Goal: Task Accomplishment & Management: Manage account settings

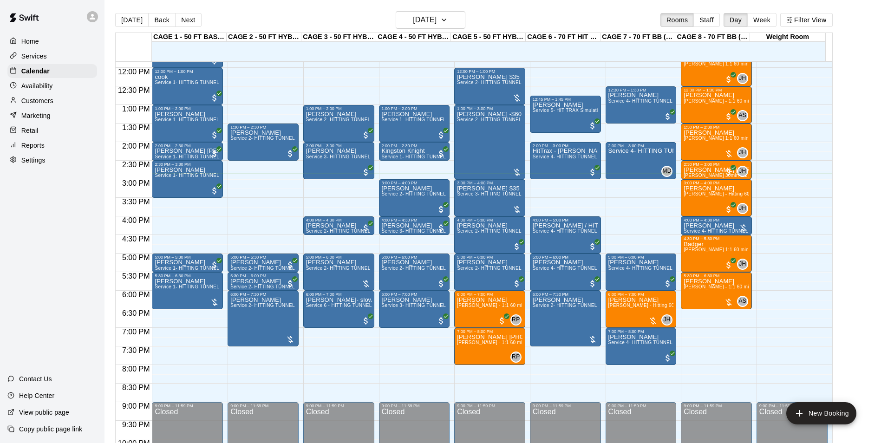
scroll to position [434, 0]
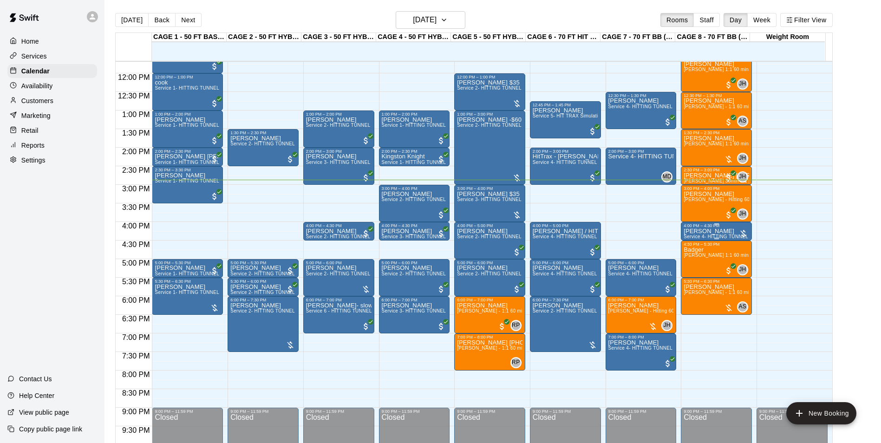
click at [698, 231] on p "[PERSON_NAME]" at bounding box center [715, 231] width 65 height 0
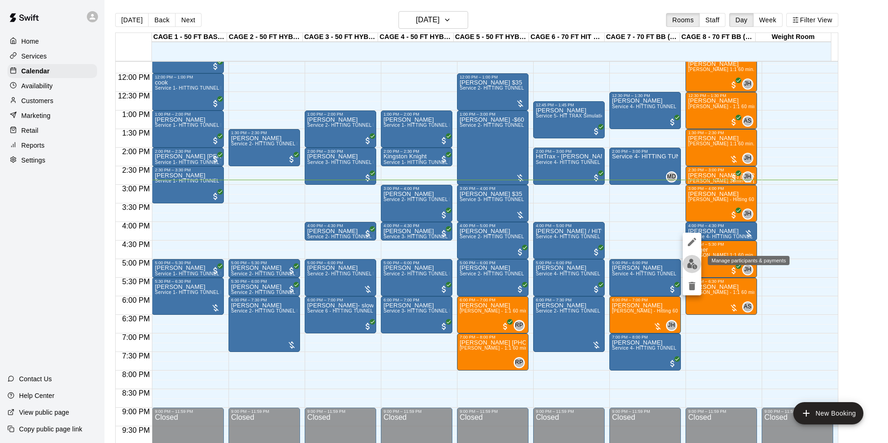
click at [689, 260] on img "edit" at bounding box center [692, 264] width 11 height 11
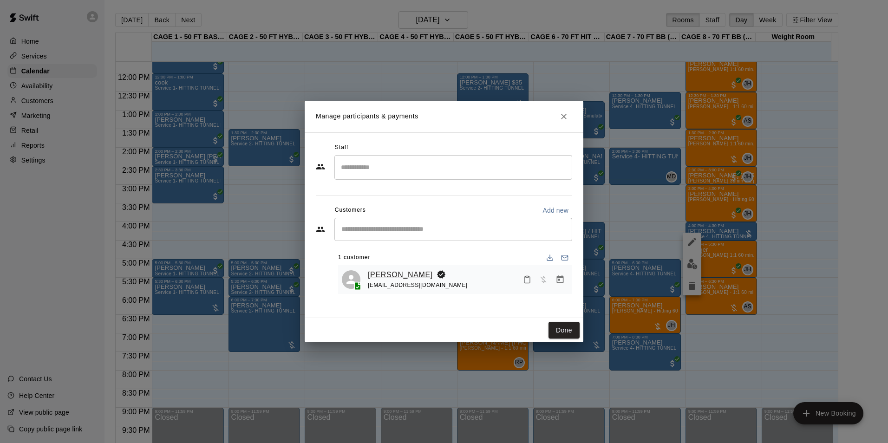
click at [401, 270] on link "[PERSON_NAME]" at bounding box center [400, 275] width 65 height 12
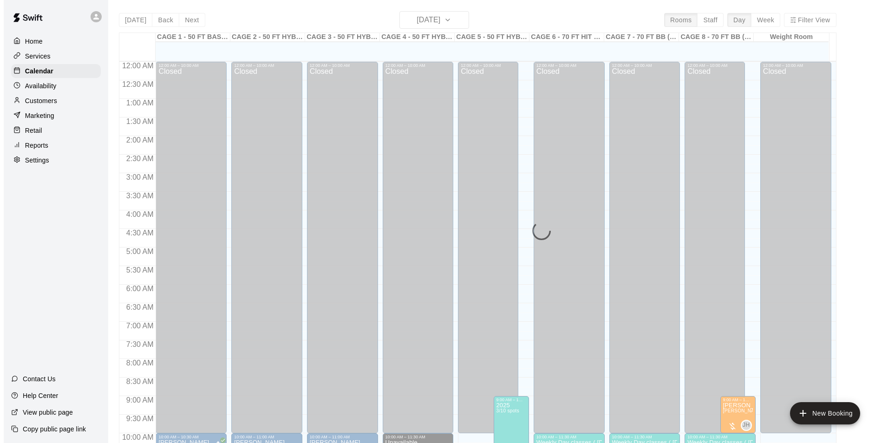
scroll to position [472, 0]
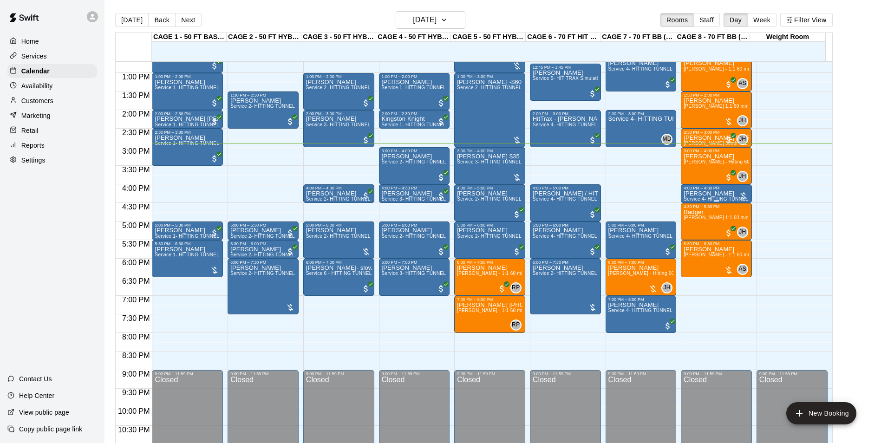
click at [693, 194] on p "[PERSON_NAME]" at bounding box center [715, 194] width 65 height 0
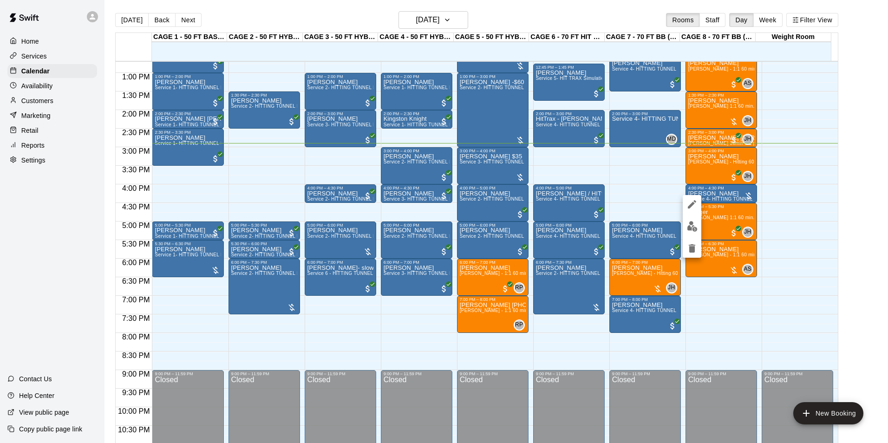
click at [693, 222] on img "edit" at bounding box center [692, 226] width 11 height 11
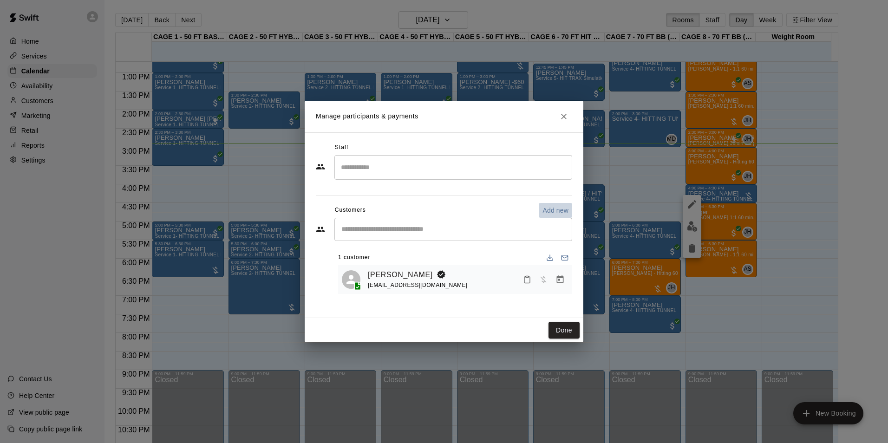
click at [563, 211] on p "Add new" at bounding box center [555, 210] width 26 height 9
select select "**"
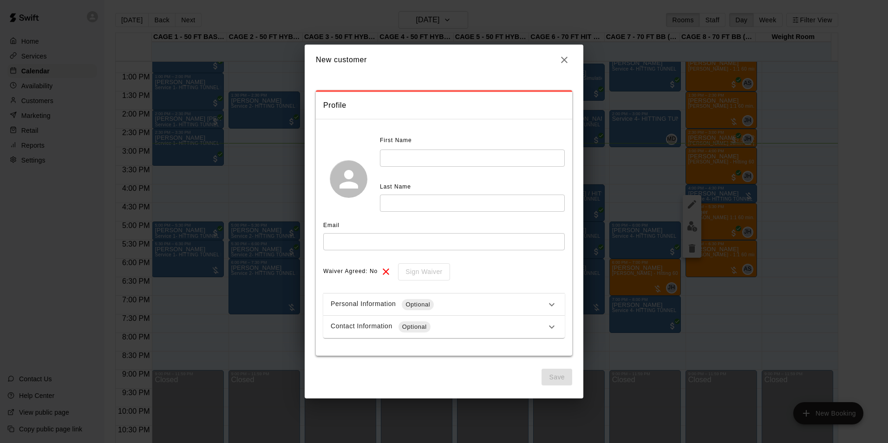
click at [561, 66] on button "button" at bounding box center [564, 60] width 16 height 16
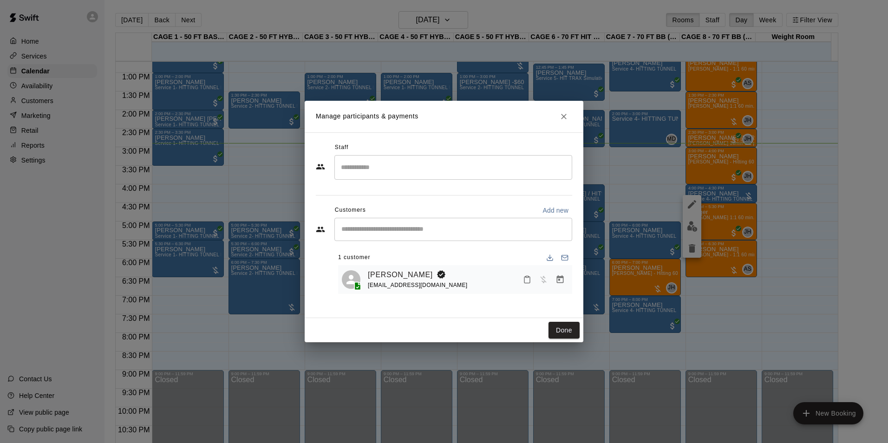
click at [558, 278] on icon "Manage bookings & payment" at bounding box center [560, 279] width 7 height 8
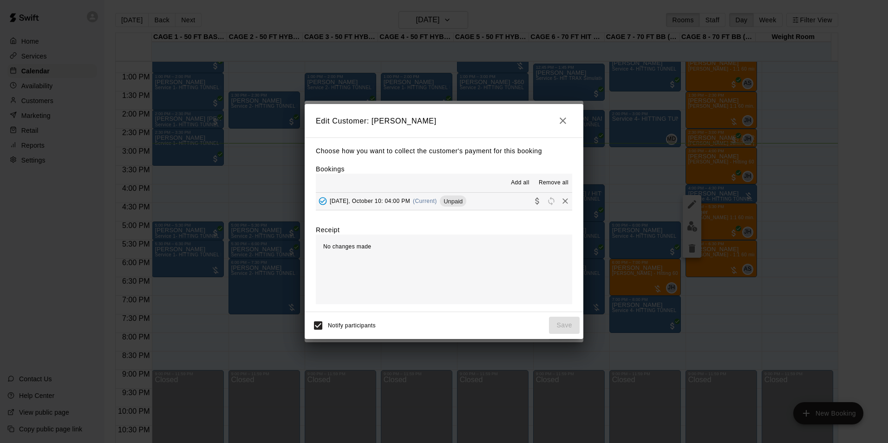
click at [523, 188] on span "Add all" at bounding box center [520, 182] width 19 height 9
click at [521, 185] on span "Add all" at bounding box center [520, 182] width 19 height 9
click at [498, 205] on button "Friday, October 10: 04:00 PM (Current) Unpaid" at bounding box center [444, 201] width 256 height 17
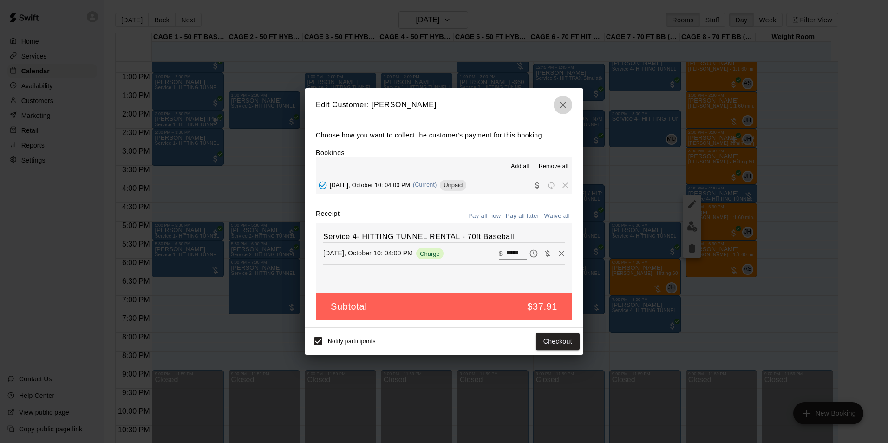
click at [570, 104] on button "button" at bounding box center [562, 105] width 19 height 19
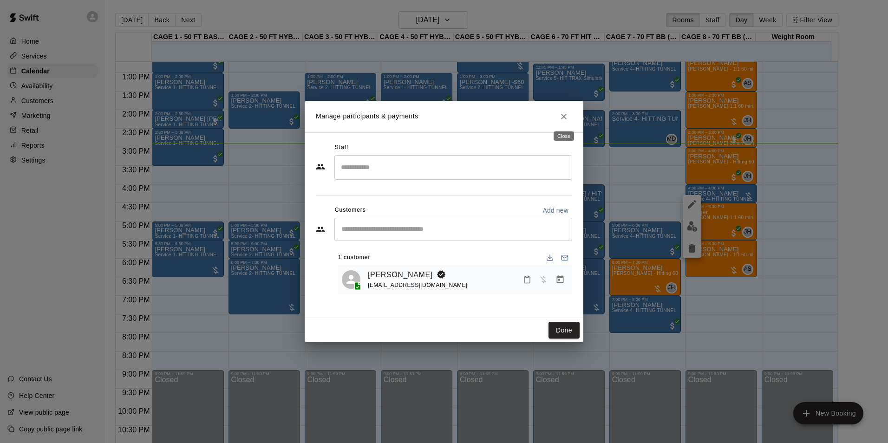
click at [566, 113] on icon "Close" at bounding box center [563, 116] width 9 height 9
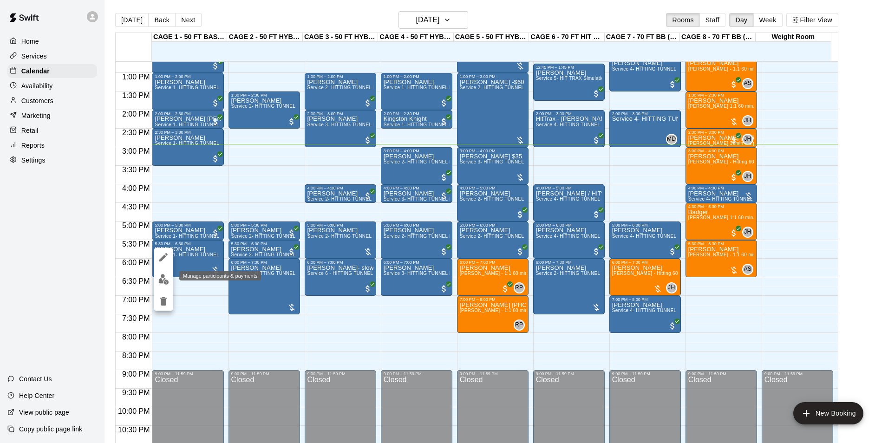
click at [164, 272] on button "edit" at bounding box center [163, 279] width 19 height 18
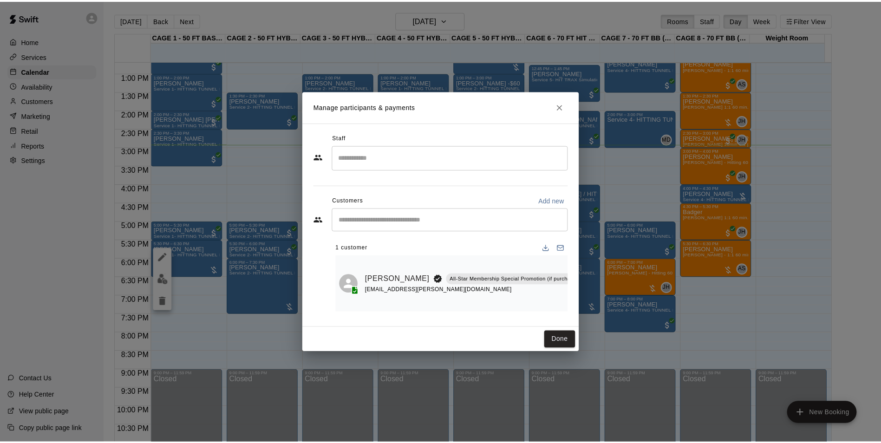
scroll to position [0, 114]
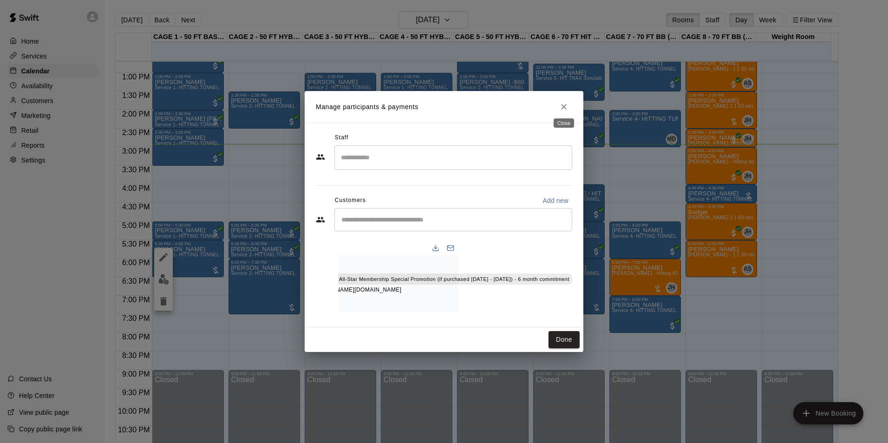
click at [563, 106] on icon "Close" at bounding box center [563, 106] width 9 height 9
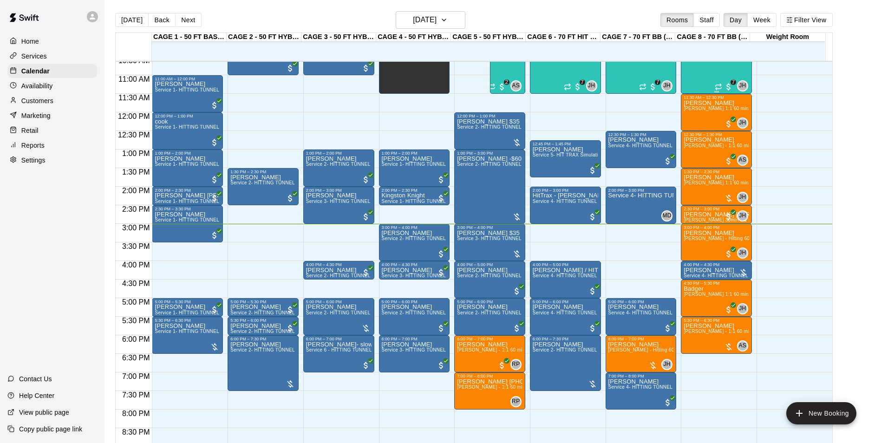
scroll to position [395, 0]
click at [712, 185] on span "[PERSON_NAME] 1:1 60 min. pitching Lesson" at bounding box center [734, 182] width 102 height 5
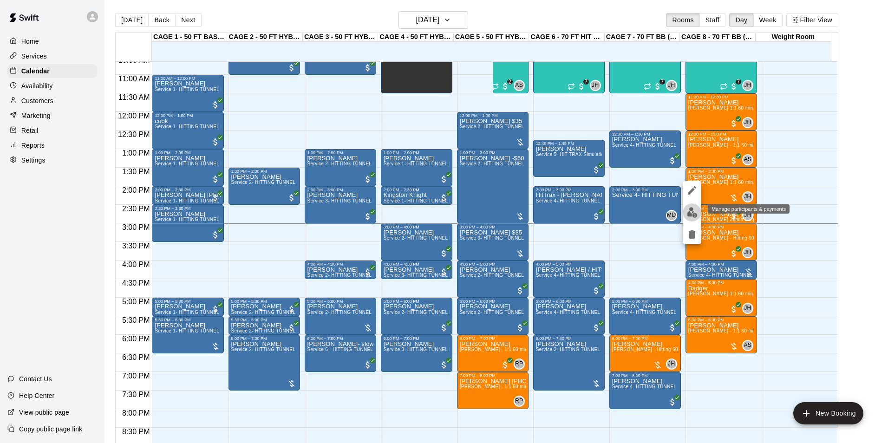
click at [695, 209] on img "edit" at bounding box center [692, 212] width 11 height 11
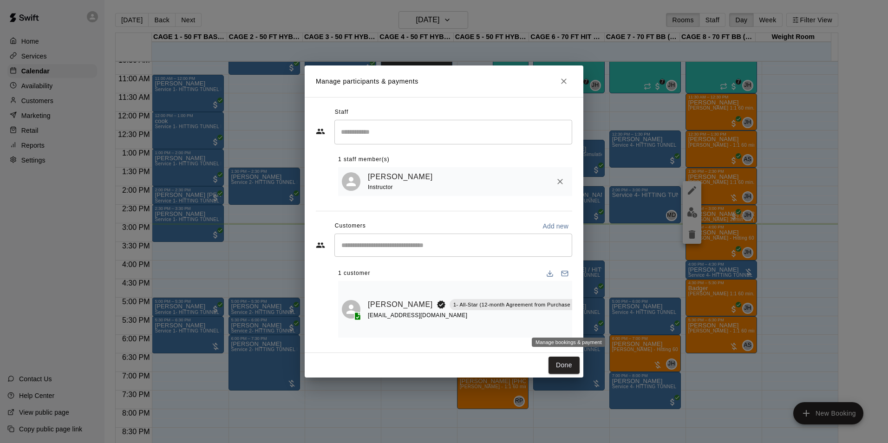
click at [593, 323] on icon "Manage bookings & payment" at bounding box center [597, 325] width 9 height 9
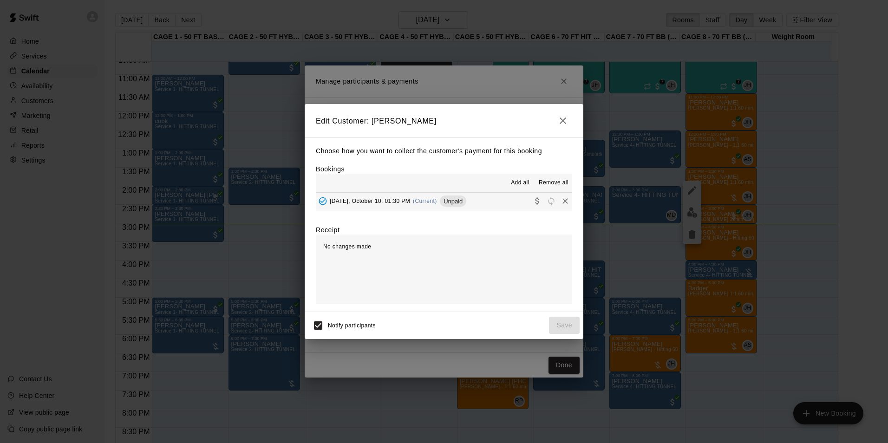
click at [523, 183] on span "Add all" at bounding box center [520, 182] width 19 height 9
click at [510, 201] on button "Friday, October 10: 01:30 PM (Current) Unpaid" at bounding box center [444, 201] width 256 height 17
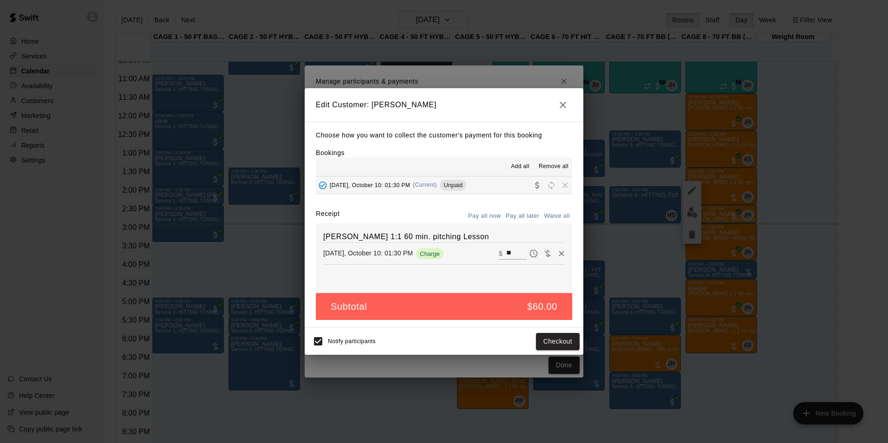
click at [518, 218] on button "Pay all later" at bounding box center [522, 216] width 39 height 14
click at [500, 216] on button "Pay all now" at bounding box center [485, 216] width 38 height 14
click at [551, 334] on button "Checkout" at bounding box center [558, 341] width 44 height 17
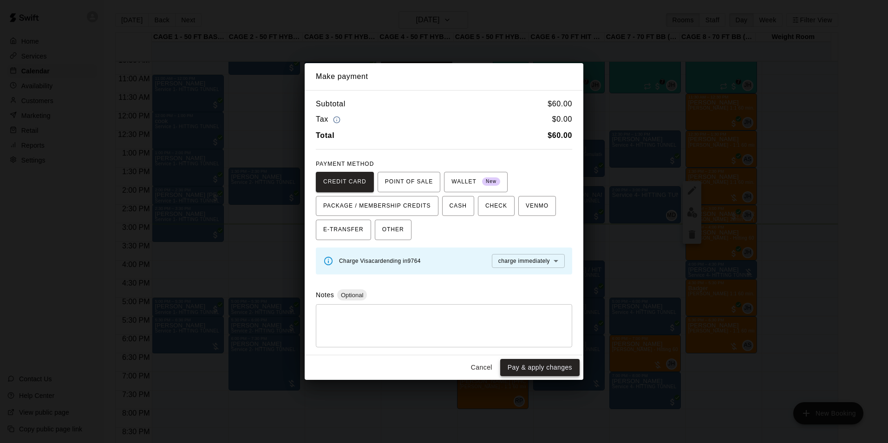
click at [561, 365] on button "Pay & apply changes" at bounding box center [539, 367] width 79 height 17
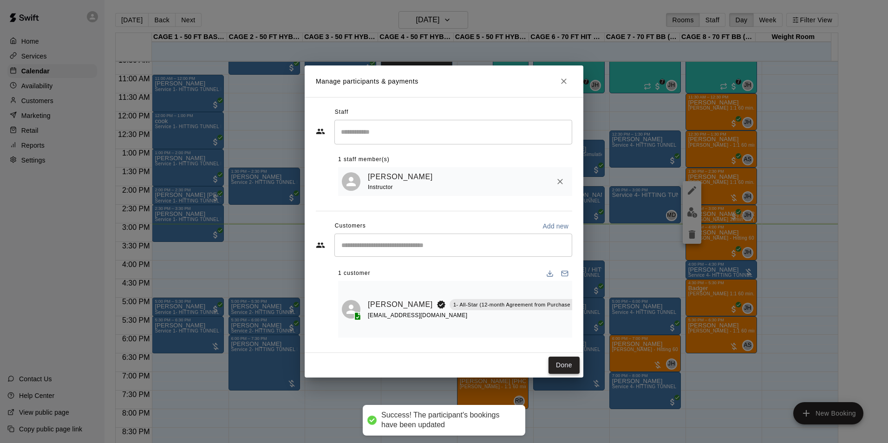
click at [565, 364] on button "Done" at bounding box center [563, 364] width 31 height 17
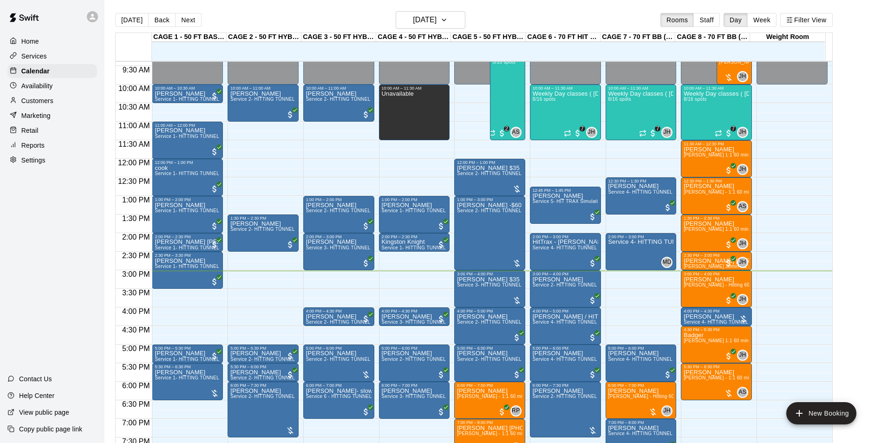
scroll to position [349, 0]
click at [188, 20] on button "Next" at bounding box center [188, 20] width 26 height 14
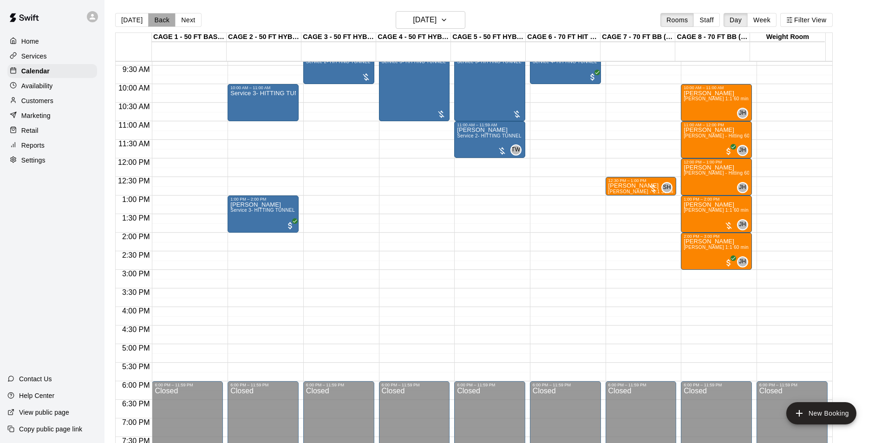
click at [167, 17] on button "Back" at bounding box center [161, 20] width 27 height 14
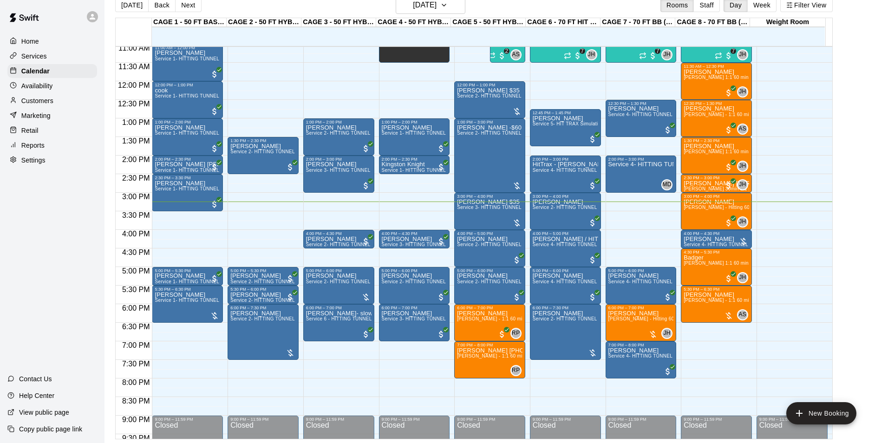
scroll to position [454, 0]
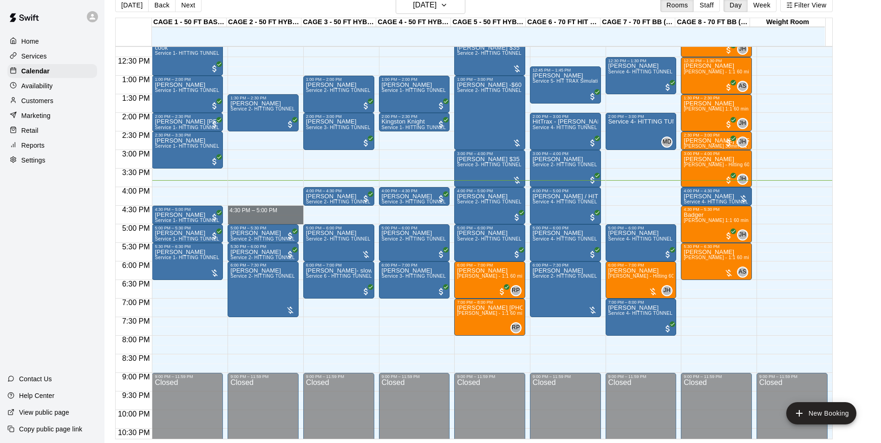
drag, startPoint x: 261, startPoint y: 207, endPoint x: 262, endPoint y: 218, distance: 10.7
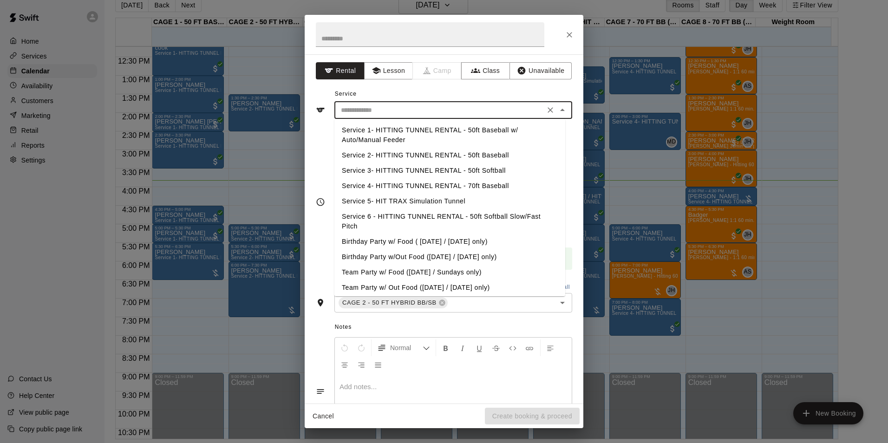
click at [425, 112] on input "text" at bounding box center [439, 110] width 205 height 12
click at [498, 159] on li "Service 2- HITTING TUNNEL RENTAL - 50ft Baseball" at bounding box center [449, 155] width 231 height 15
type input "**********"
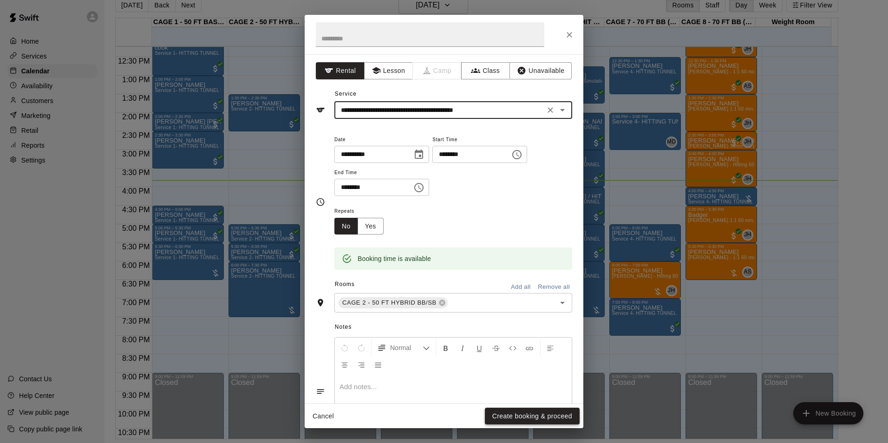
click at [566, 412] on button "Create booking & proceed" at bounding box center [532, 416] width 95 height 17
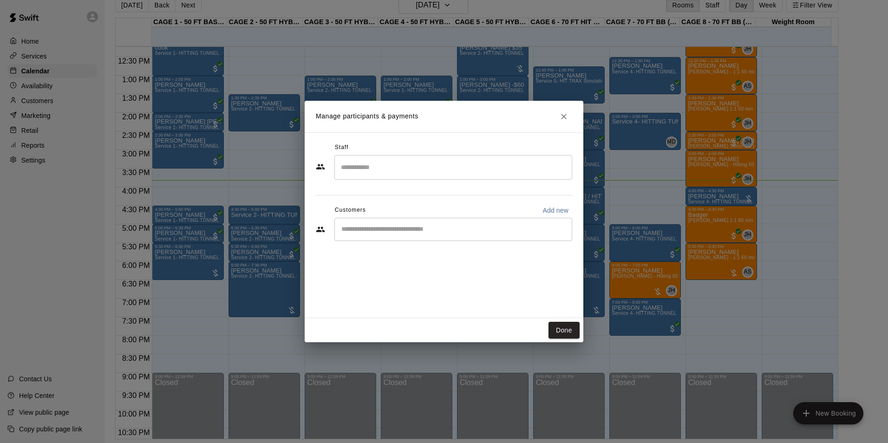
click at [470, 233] on input "Start typing to search customers..." at bounding box center [452, 229] width 229 height 9
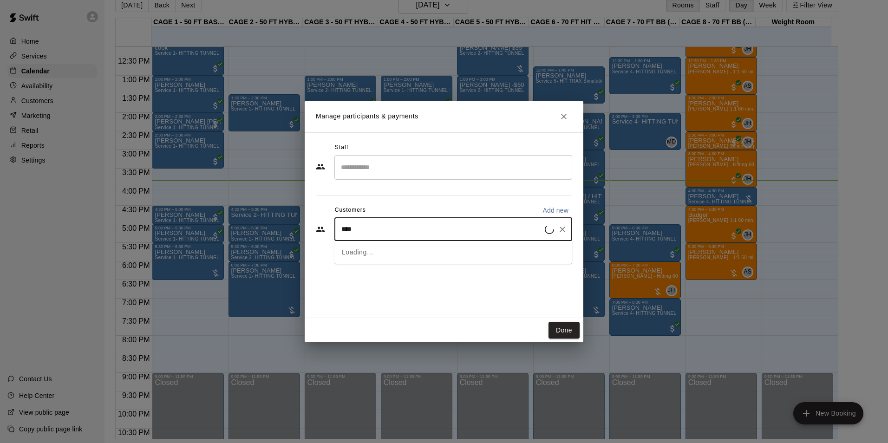
type input "*****"
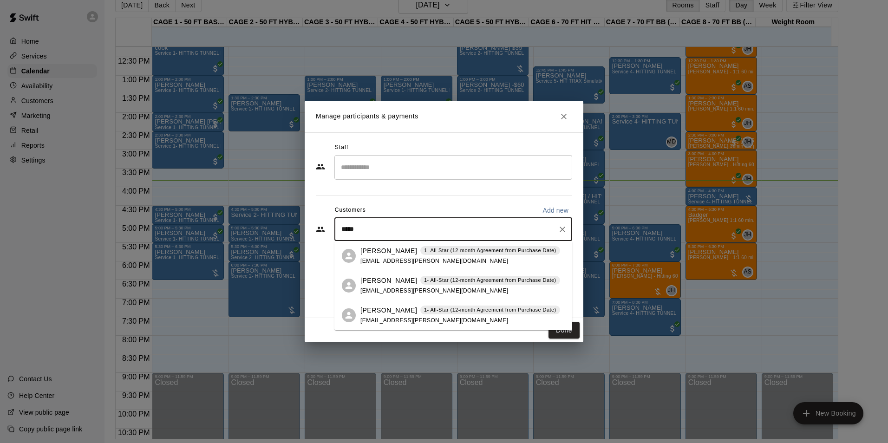
click at [493, 273] on div "Andrew Brill 1- All-Star (12-month Agreement from Purchase Date) edbrill@cox.net" at bounding box center [453, 286] width 238 height 30
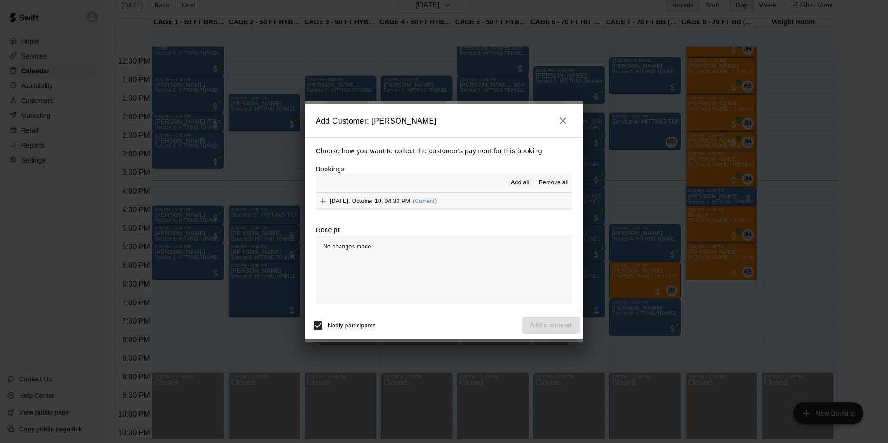
click at [514, 183] on span "Add all" at bounding box center [520, 182] width 19 height 9
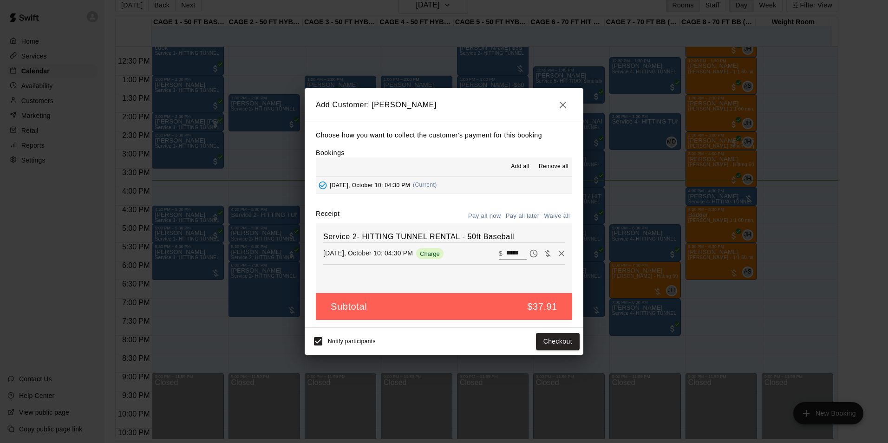
click at [519, 213] on button "Pay all later" at bounding box center [522, 216] width 39 height 14
click at [568, 342] on button "Add customer" at bounding box center [550, 341] width 57 height 17
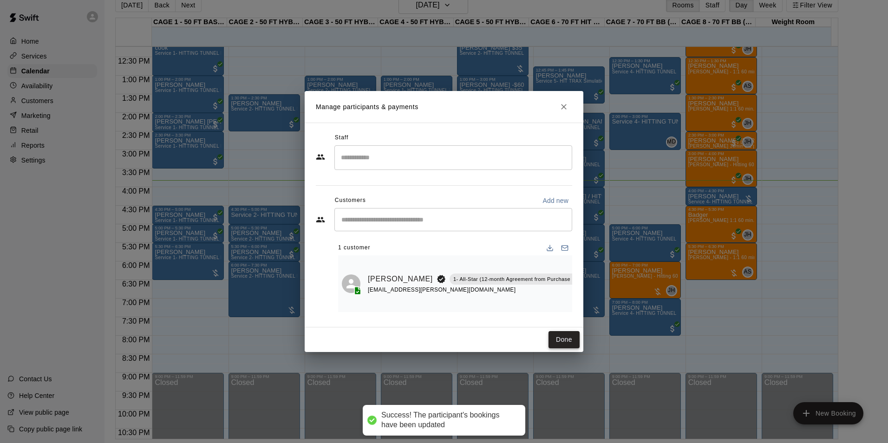
click at [556, 340] on button "Done" at bounding box center [563, 339] width 31 height 17
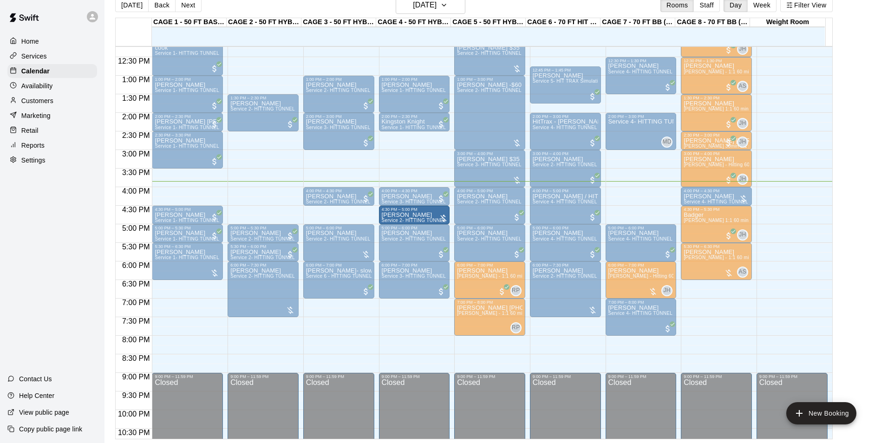
drag, startPoint x: 252, startPoint y: 215, endPoint x: 403, endPoint y: 220, distance: 151.4
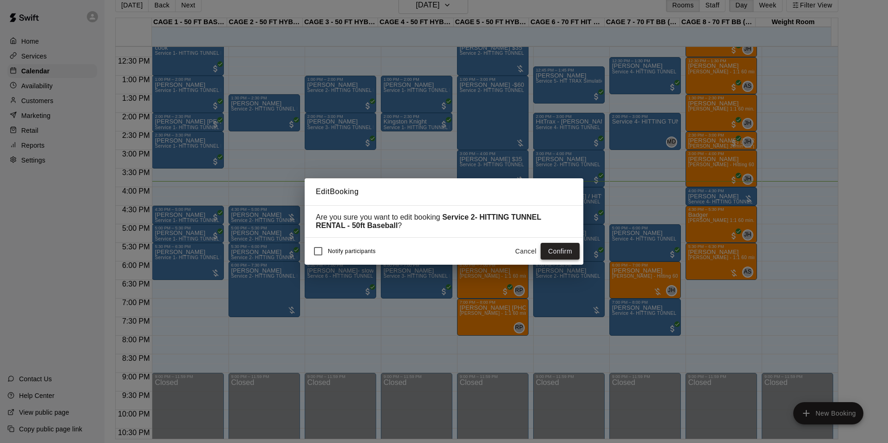
click at [549, 250] on button "Confirm" at bounding box center [559, 251] width 39 height 17
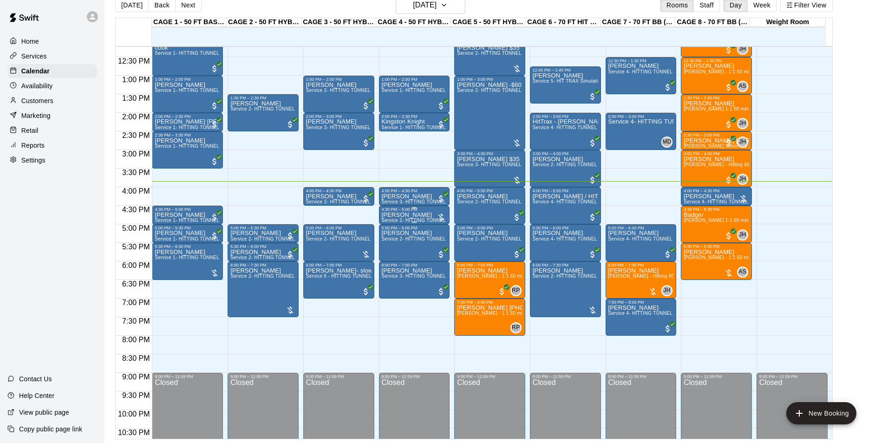
click at [420, 210] on div "4:30 PM – 5:00 PM" at bounding box center [414, 209] width 65 height 5
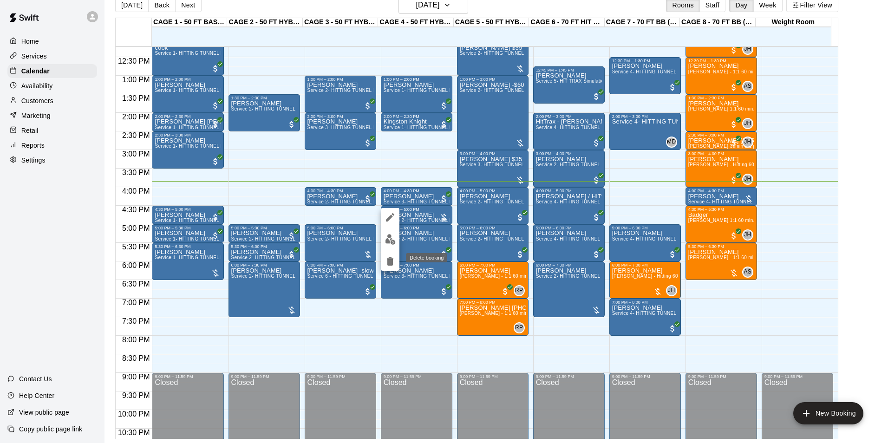
click at [395, 261] on icon "delete" at bounding box center [389, 261] width 11 height 11
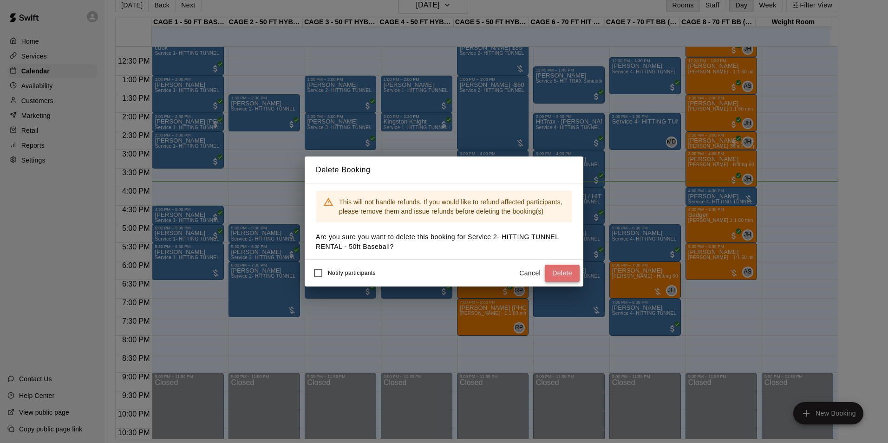
click at [576, 273] on button "Delete" at bounding box center [561, 273] width 35 height 17
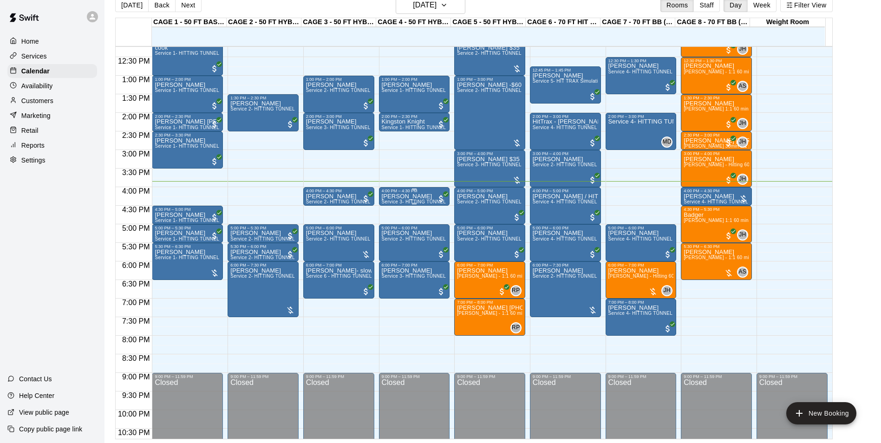
click at [398, 196] on p "[PERSON_NAME]" at bounding box center [414, 196] width 65 height 0
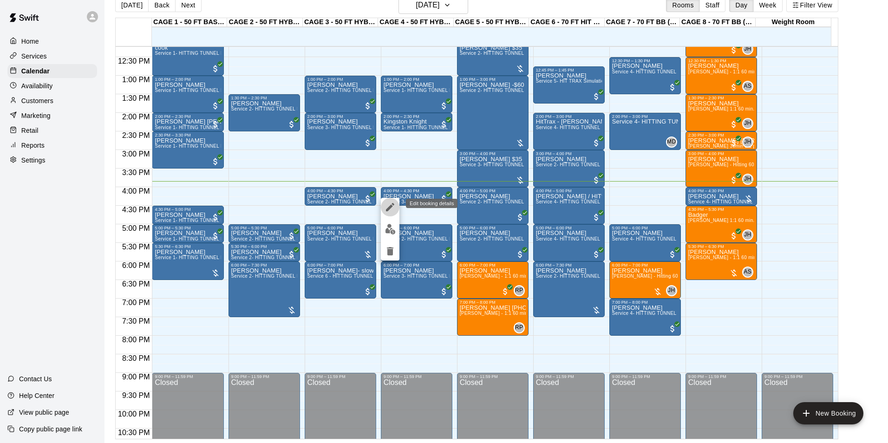
click at [388, 207] on icon "edit" at bounding box center [390, 207] width 8 height 8
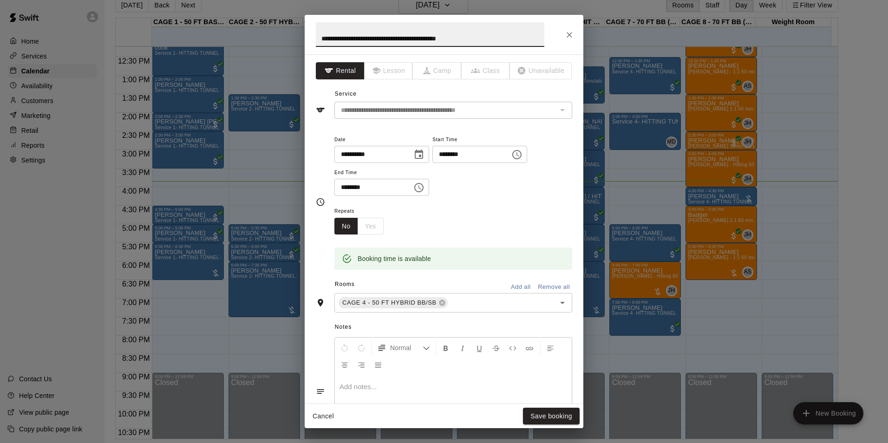
click at [343, 188] on input "********" at bounding box center [369, 187] width 71 height 17
type input "********"
click at [450, 214] on div "Repeats No Yes" at bounding box center [453, 219] width 238 height 29
click at [549, 410] on button "Save booking" at bounding box center [551, 416] width 57 height 17
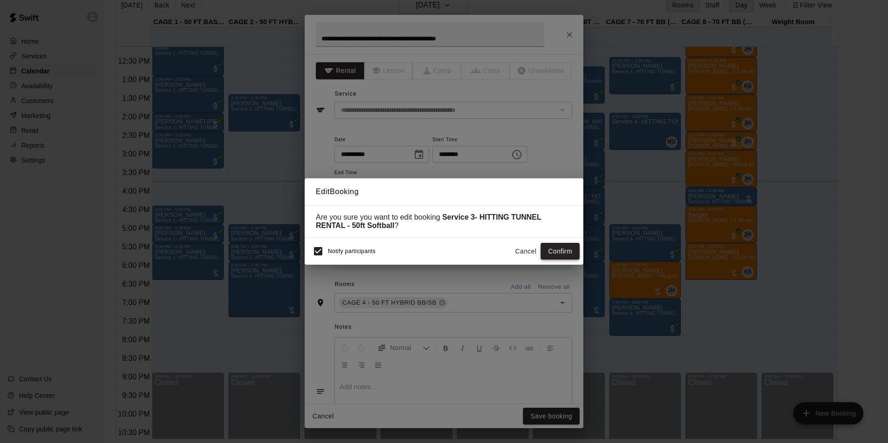
click at [569, 255] on button "Confirm" at bounding box center [559, 251] width 39 height 17
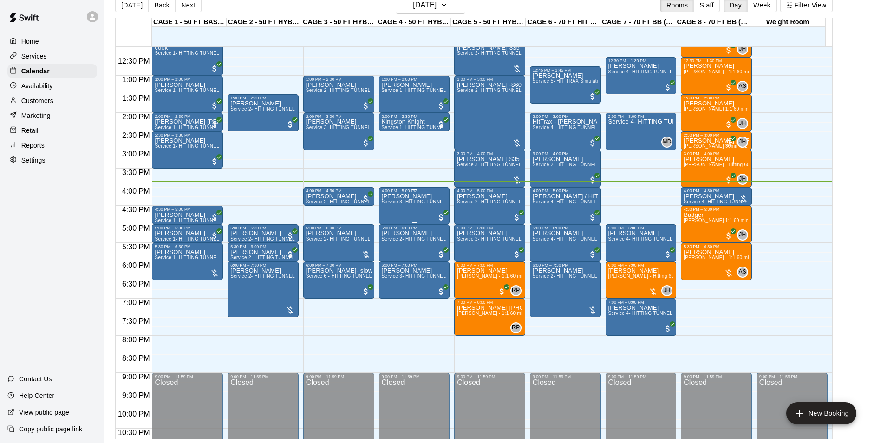
click at [415, 209] on div "DANIELLE BRILL Service 3- HITTING TUNNEL RENTAL - 50ft Softball" at bounding box center [414, 414] width 65 height 443
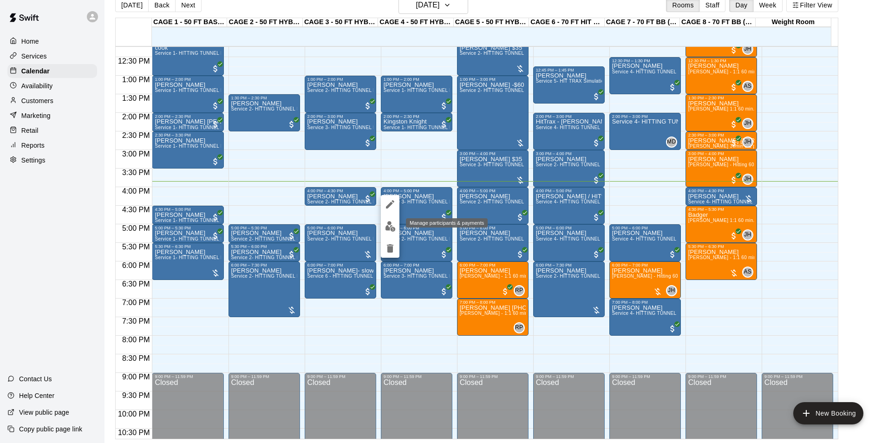
click at [389, 232] on button "edit" at bounding box center [390, 226] width 19 height 18
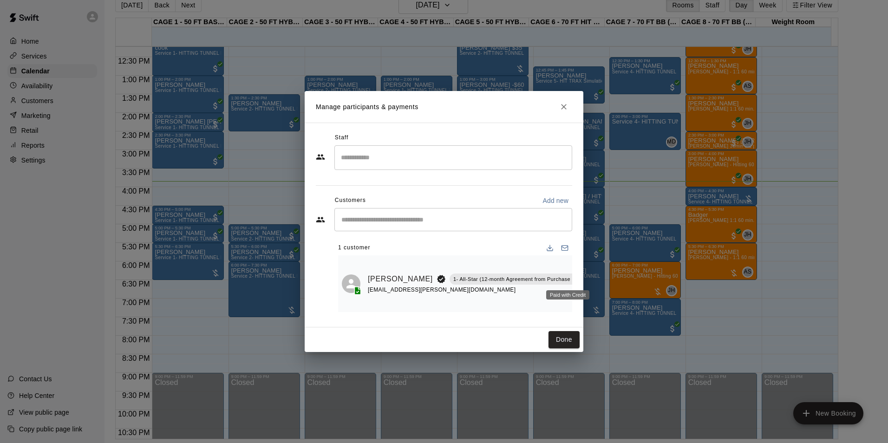
click at [570, 290] on div "Paid with Credit" at bounding box center [567, 292] width 45 height 17
click at [594, 297] on icon "Manage bookings & payment" at bounding box center [597, 300] width 7 height 8
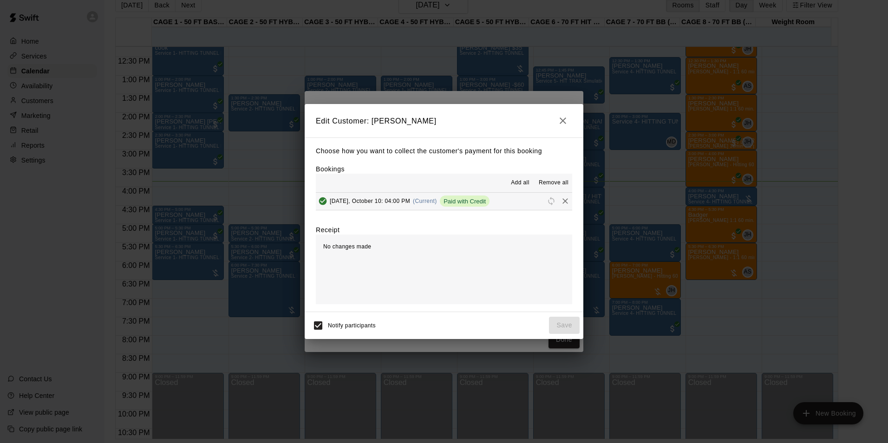
click at [470, 202] on span "Paid with Credit" at bounding box center [465, 201] width 50 height 7
click at [560, 118] on icon "button" at bounding box center [562, 120] width 6 height 6
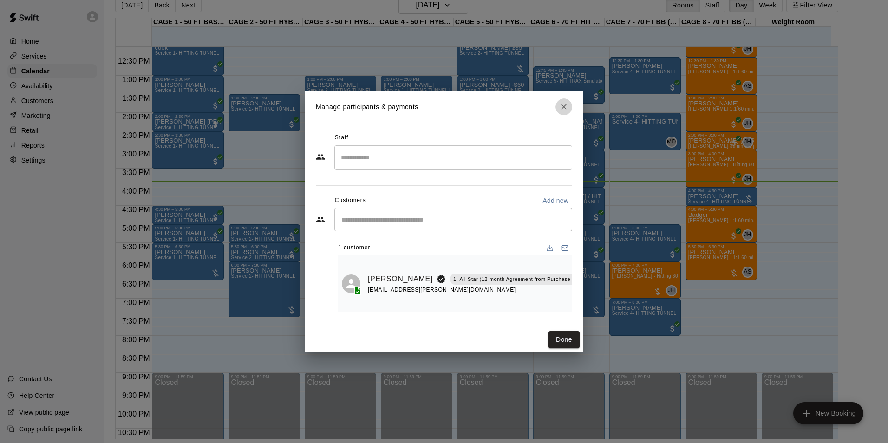
click at [564, 102] on icon "Close" at bounding box center [563, 106] width 9 height 9
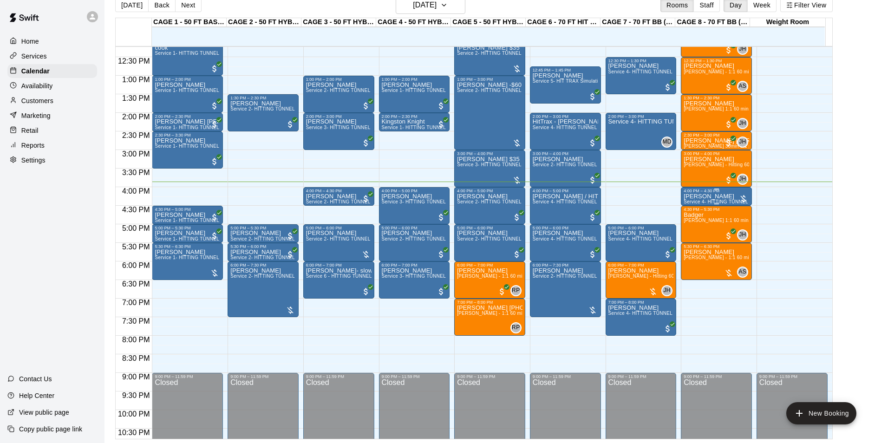
click at [719, 196] on p "[PERSON_NAME]" at bounding box center [715, 196] width 65 height 0
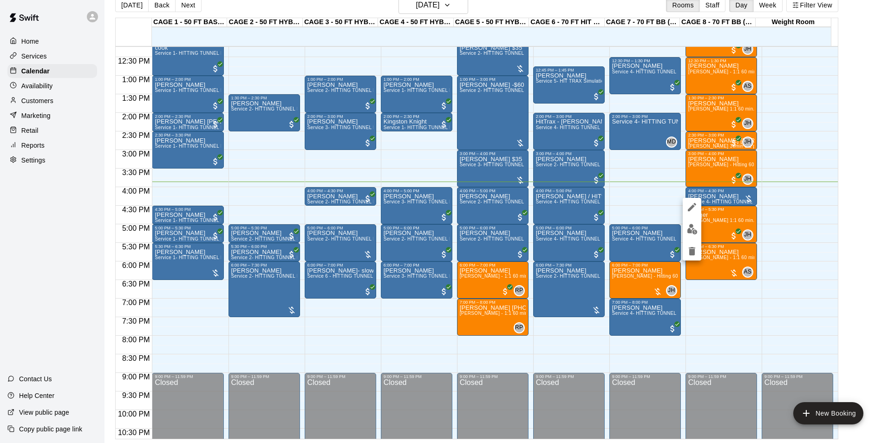
click at [834, 139] on div at bounding box center [444, 221] width 888 height 443
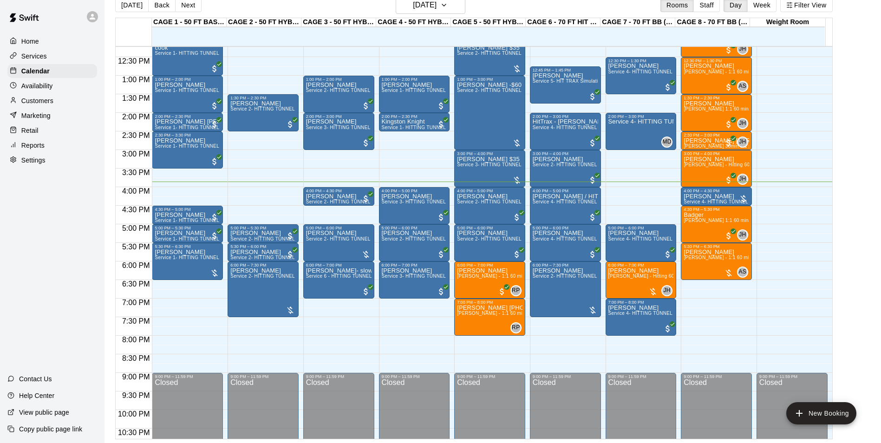
click at [175, 6] on button "Next" at bounding box center [188, 5] width 26 height 14
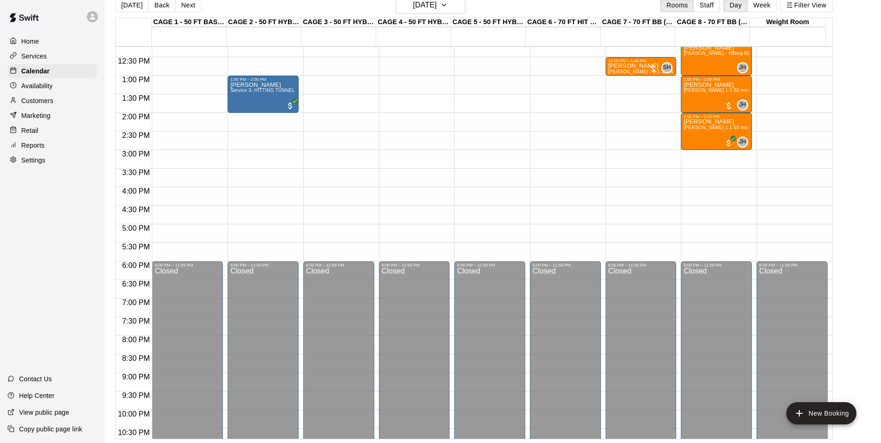
scroll to position [315, 0]
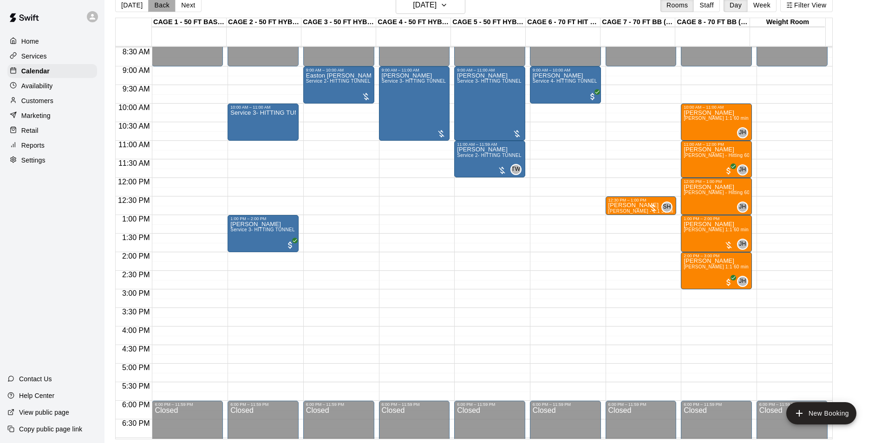
click at [164, 8] on button "Back" at bounding box center [161, 5] width 27 height 14
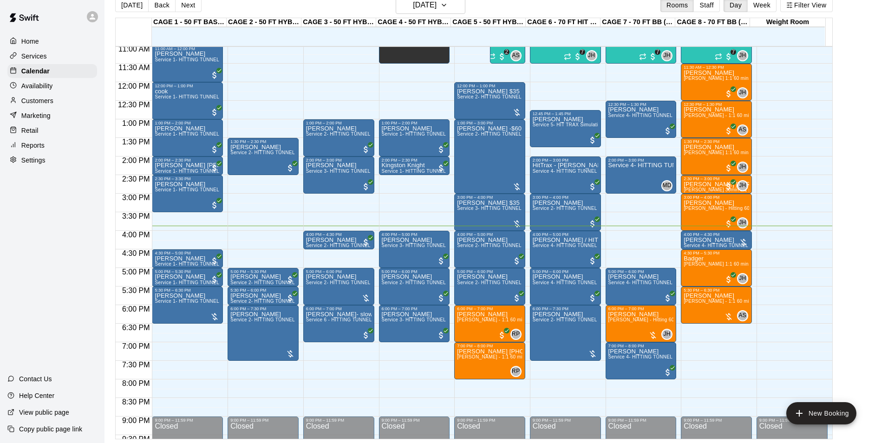
scroll to position [500, 0]
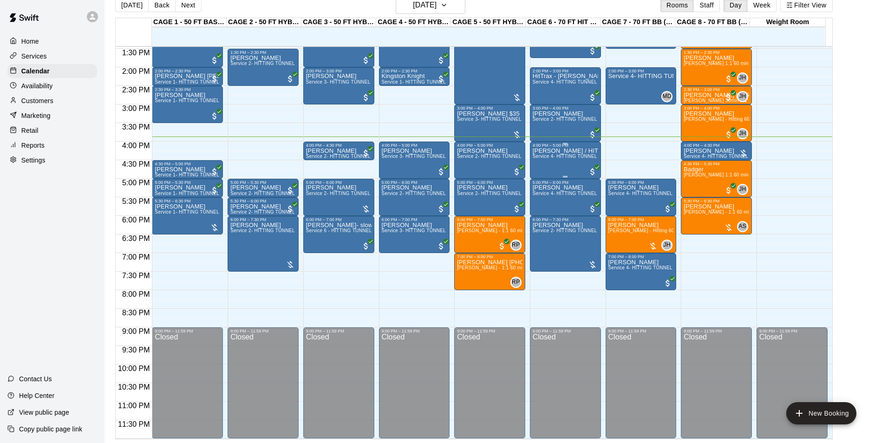
click at [562, 151] on p "[PERSON_NAME] / HITtrax" at bounding box center [564, 151] width 65 height 0
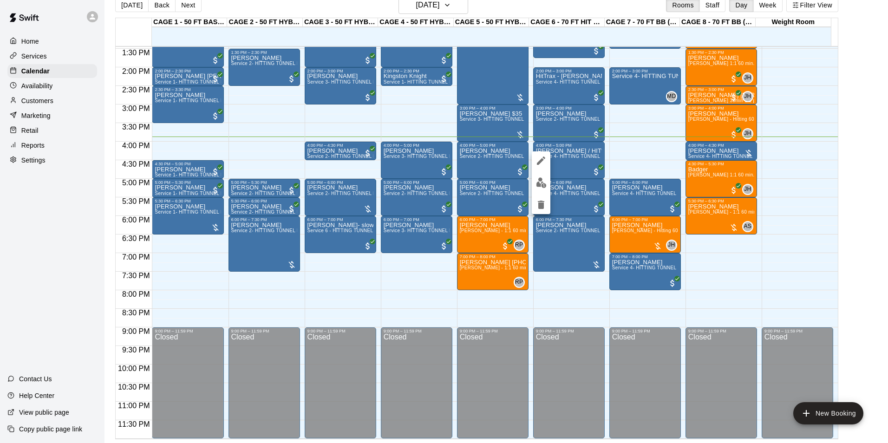
click at [543, 180] on img "edit" at bounding box center [541, 182] width 11 height 11
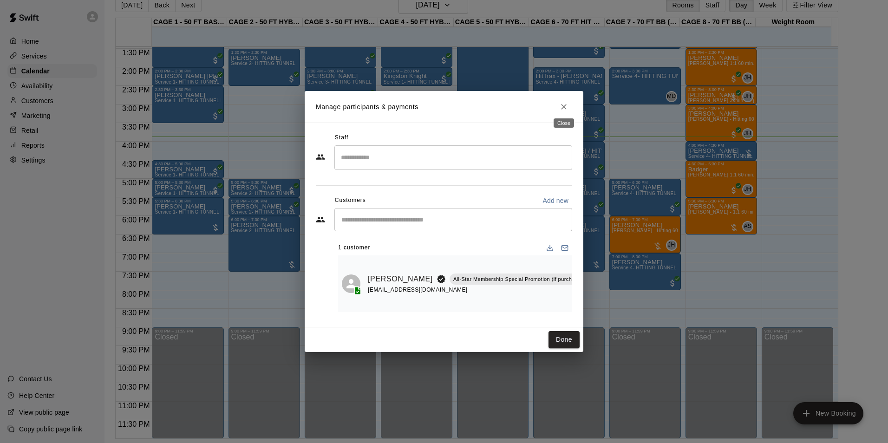
click at [563, 106] on icon "Close" at bounding box center [563, 106] width 9 height 9
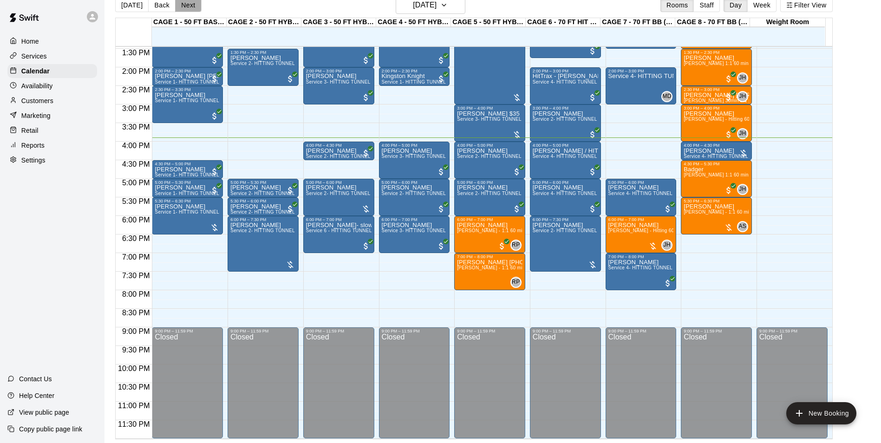
click at [175, 7] on button "Next" at bounding box center [188, 5] width 26 height 14
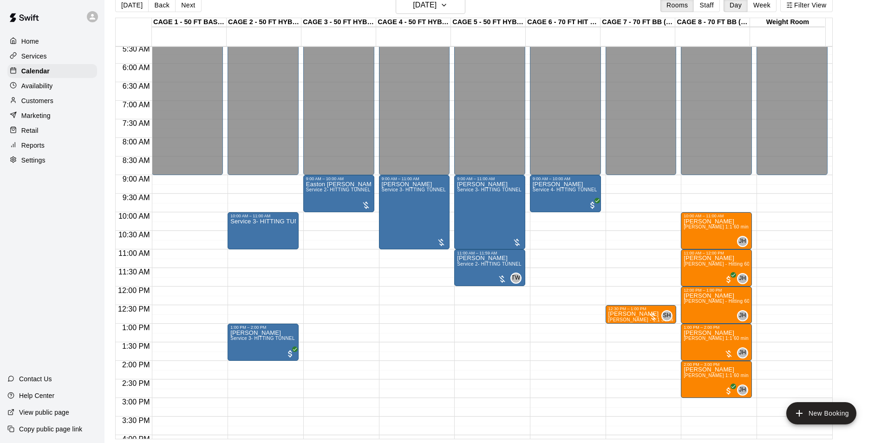
scroll to position [222, 0]
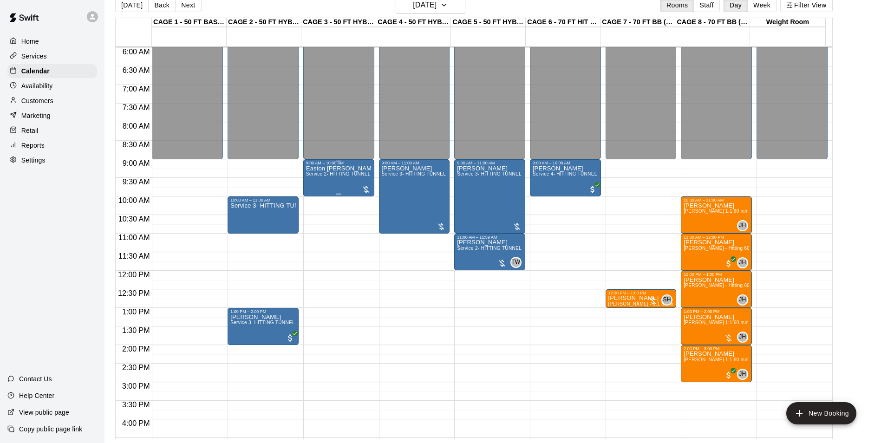
click at [327, 187] on div "Easton Crowe Service 2- HITTING TUNNEL RENTAL - 50ft Baseball" at bounding box center [338, 386] width 65 height 443
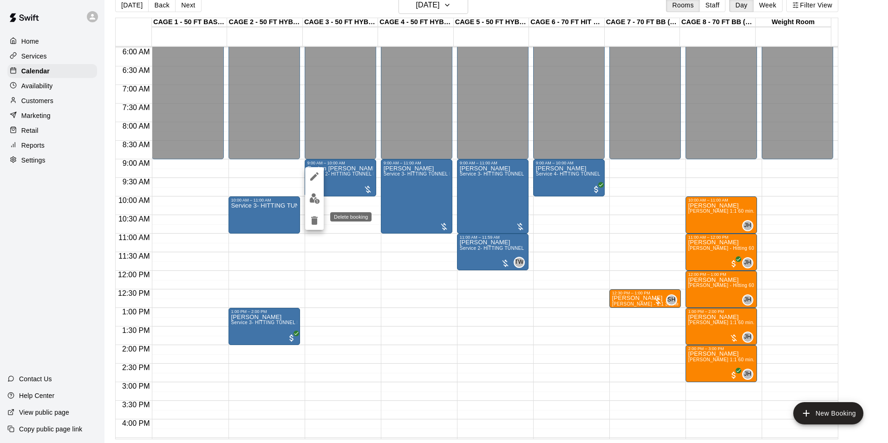
click at [313, 223] on icon "delete" at bounding box center [314, 220] width 6 height 8
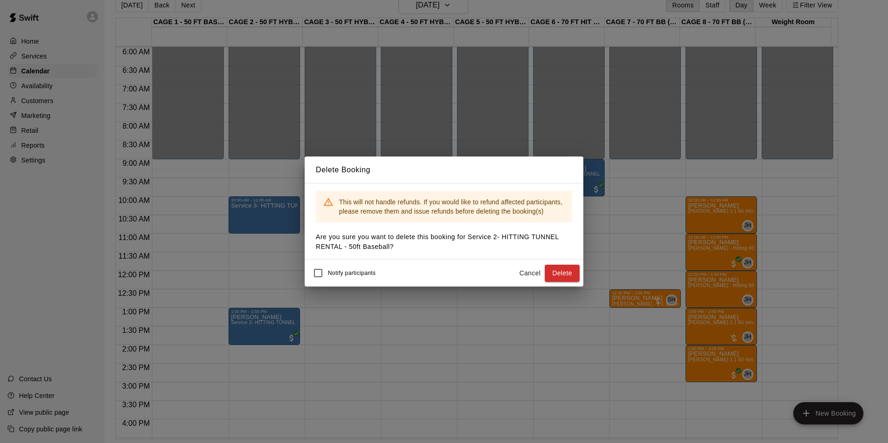
click at [520, 269] on button "Cancel" at bounding box center [530, 273] width 30 height 17
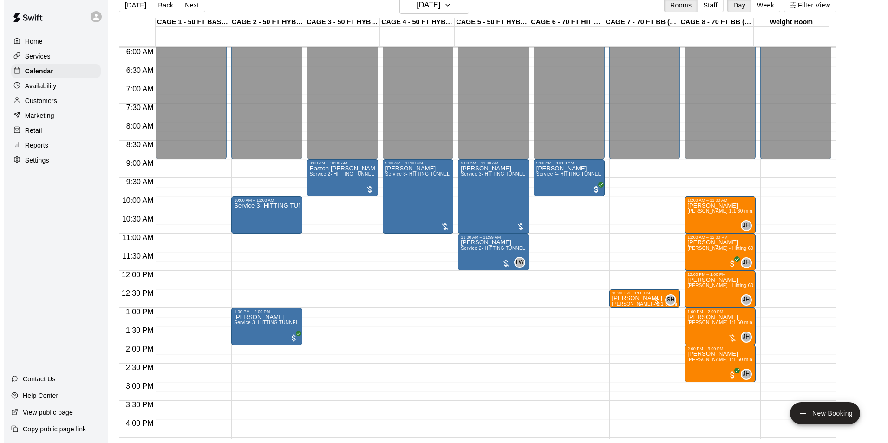
scroll to position [315, 0]
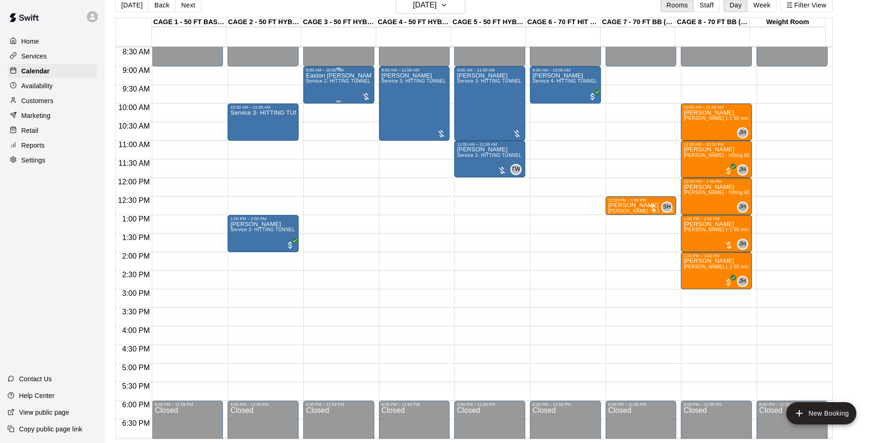
click at [345, 75] on div "Easton Crowe Service 2- HITTING TUNNEL RENTAL - 50ft Baseball" at bounding box center [338, 293] width 65 height 443
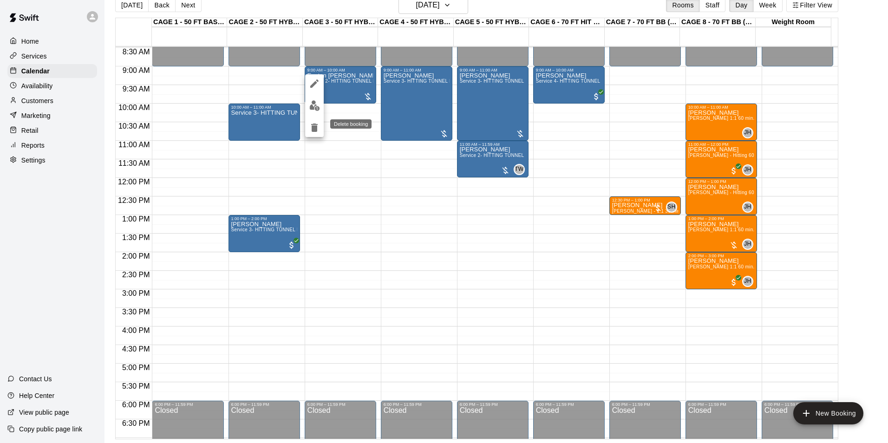
click at [316, 126] on icon "delete" at bounding box center [314, 127] width 6 height 8
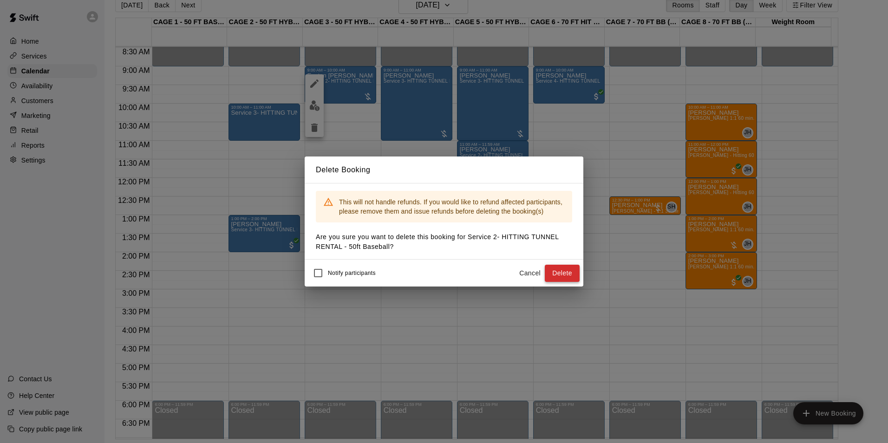
click at [546, 273] on button "Delete" at bounding box center [561, 273] width 35 height 17
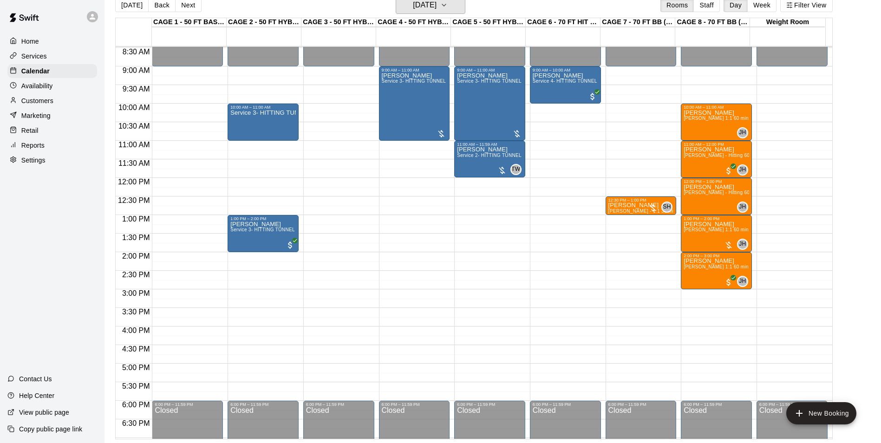
click at [413, 7] on h6 "[DATE]" at bounding box center [425, 5] width 24 height 13
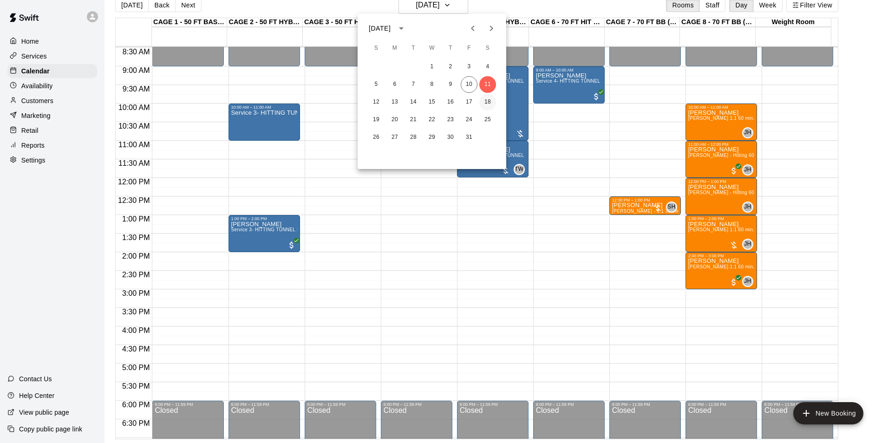
click at [490, 99] on button "18" at bounding box center [487, 102] width 17 height 17
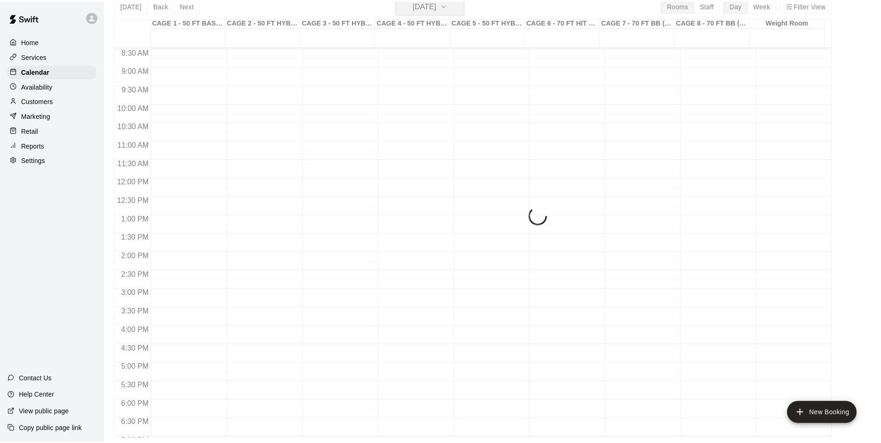
scroll to position [11, 0]
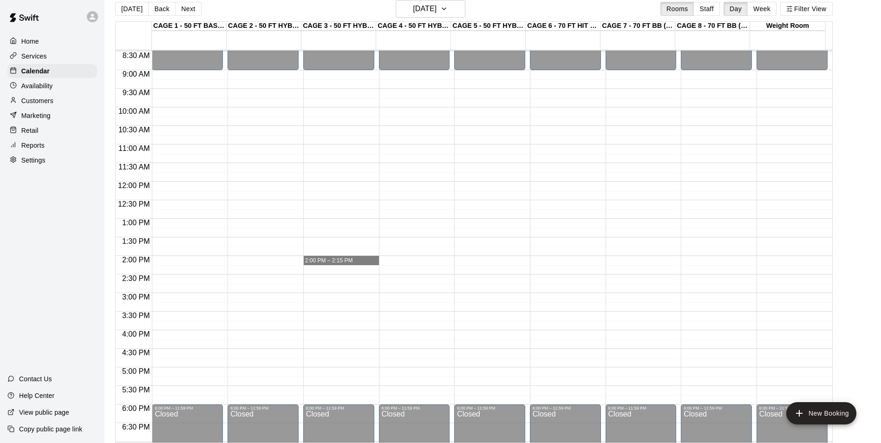
drag, startPoint x: 371, startPoint y: 259, endPoint x: 365, endPoint y: 263, distance: 7.0
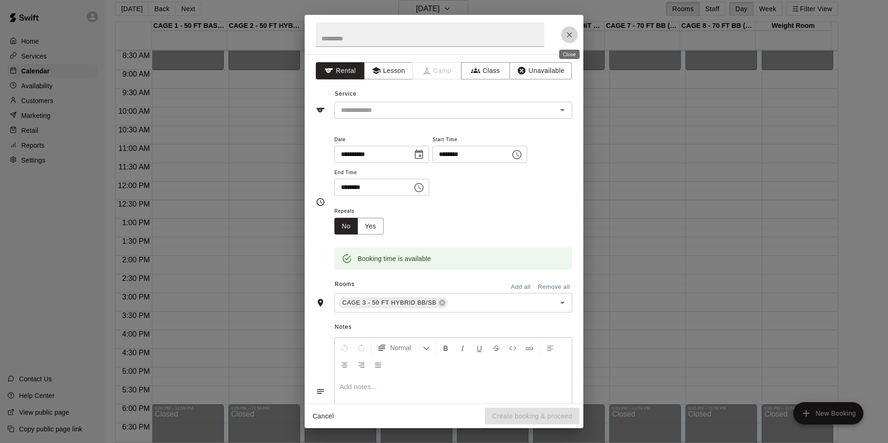
click at [572, 36] on icon "Close" at bounding box center [568, 34] width 9 height 9
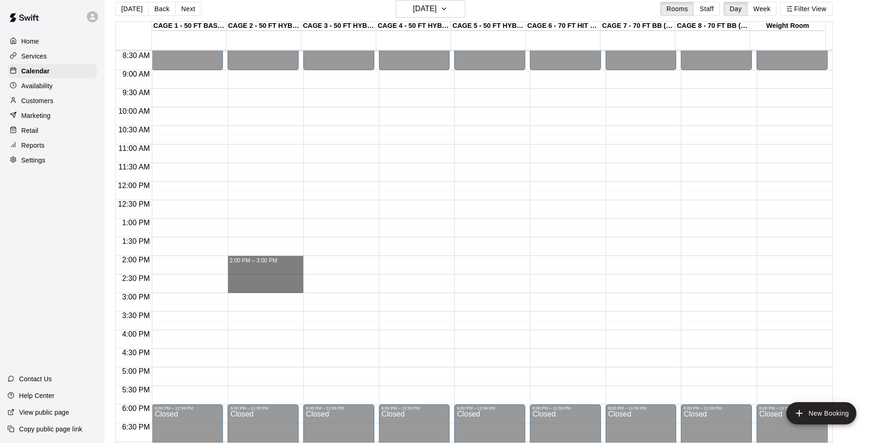
drag, startPoint x: 270, startPoint y: 258, endPoint x: 270, endPoint y: 287, distance: 29.2
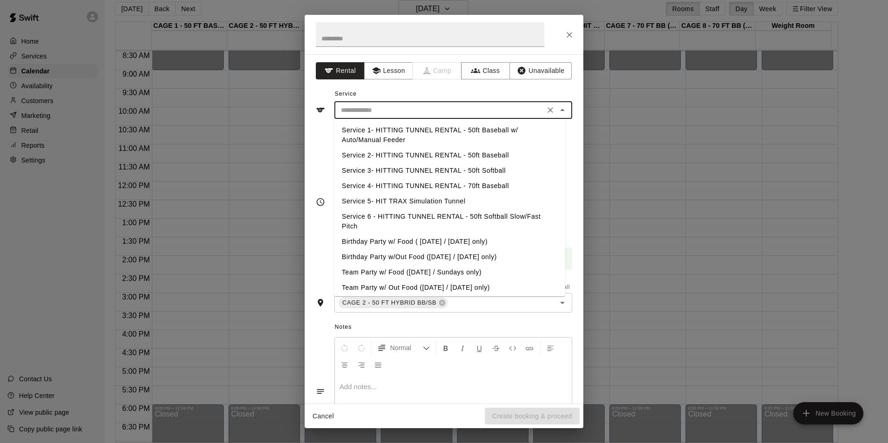
click at [409, 108] on input "text" at bounding box center [439, 110] width 205 height 12
click at [476, 152] on li "Service 2- HITTING TUNNEL RENTAL - 50ft Baseball" at bounding box center [449, 155] width 231 height 15
type input "**********"
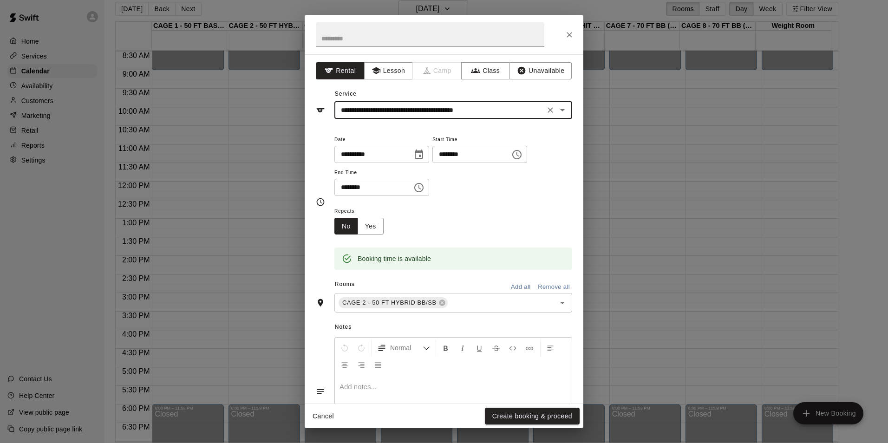
click at [545, 412] on button "Create booking & proceed" at bounding box center [532, 416] width 95 height 17
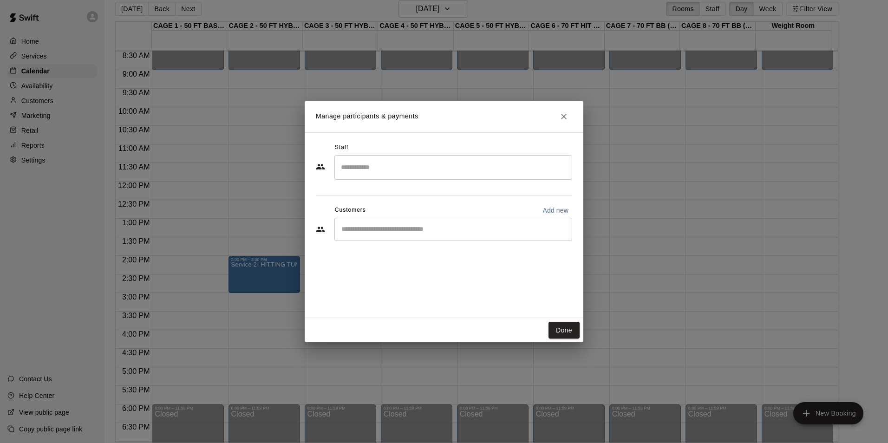
click at [428, 223] on div "​" at bounding box center [453, 229] width 238 height 23
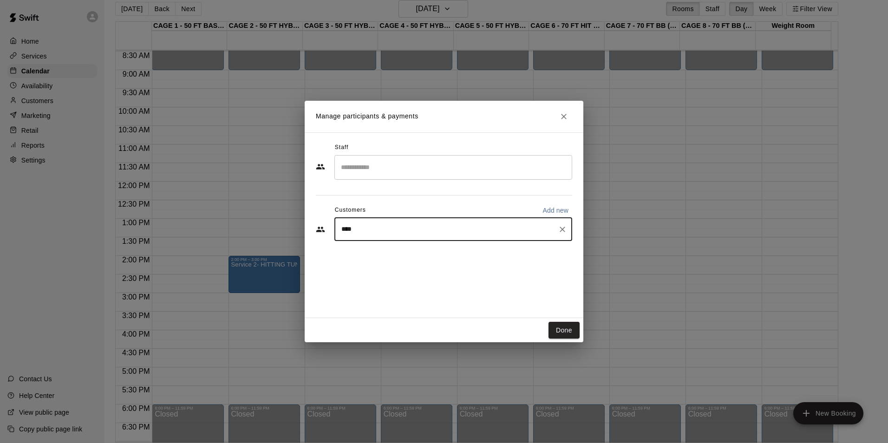
type input "*****"
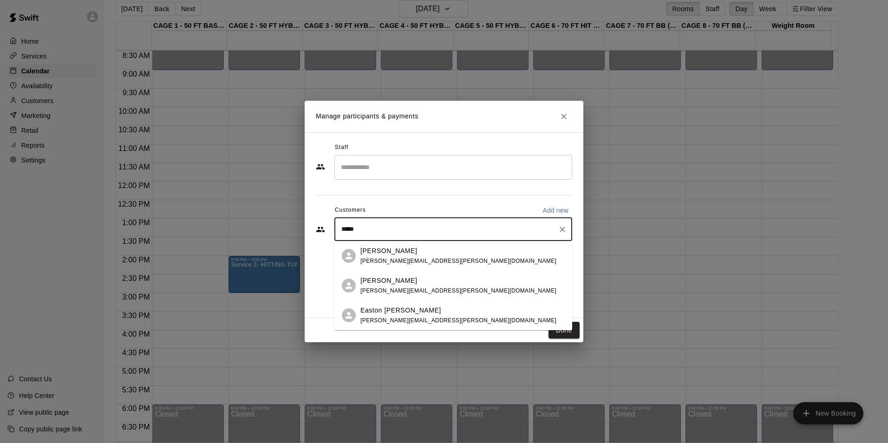
click at [433, 318] on div "Easton Crowe dayle.crowe@gmail.com" at bounding box center [462, 315] width 204 height 20
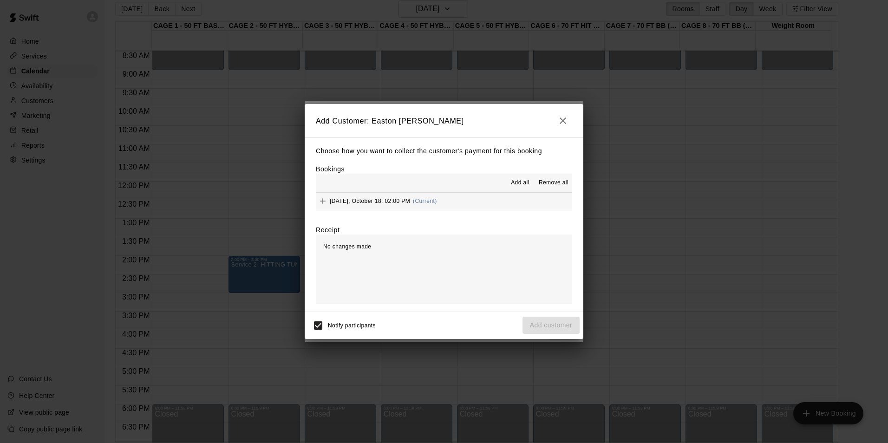
click at [519, 183] on span "Add all" at bounding box center [520, 182] width 19 height 9
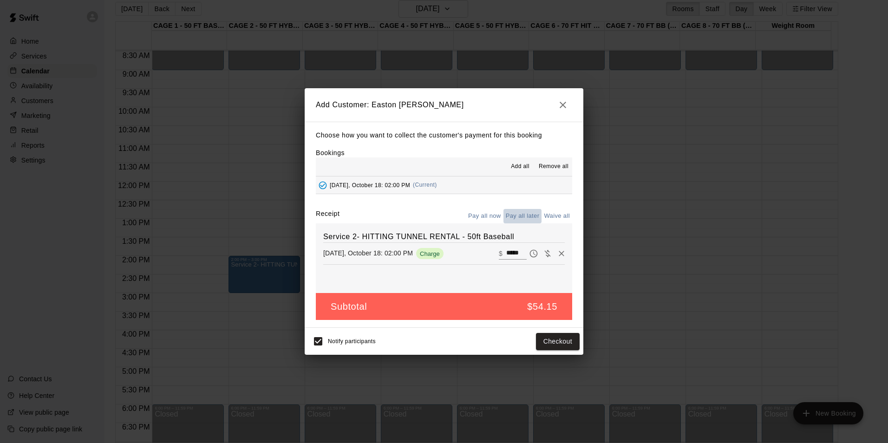
click at [519, 212] on button "Pay all later" at bounding box center [522, 216] width 39 height 14
click at [565, 345] on button "Add customer" at bounding box center [550, 341] width 57 height 17
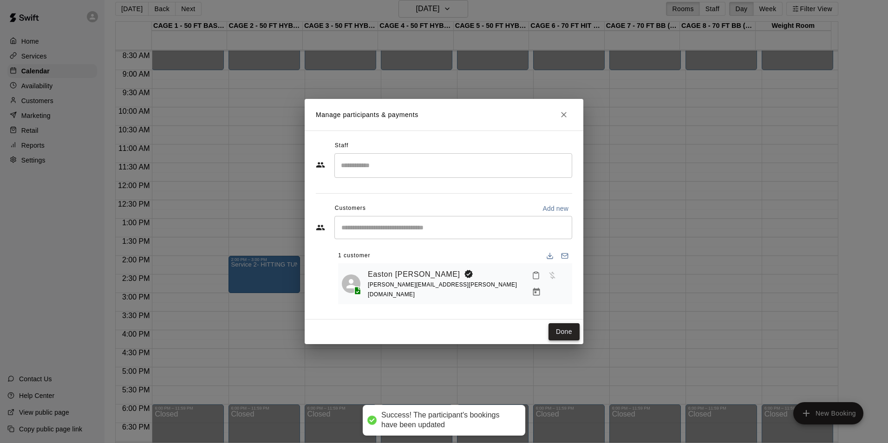
click at [571, 331] on button "Done" at bounding box center [563, 331] width 31 height 17
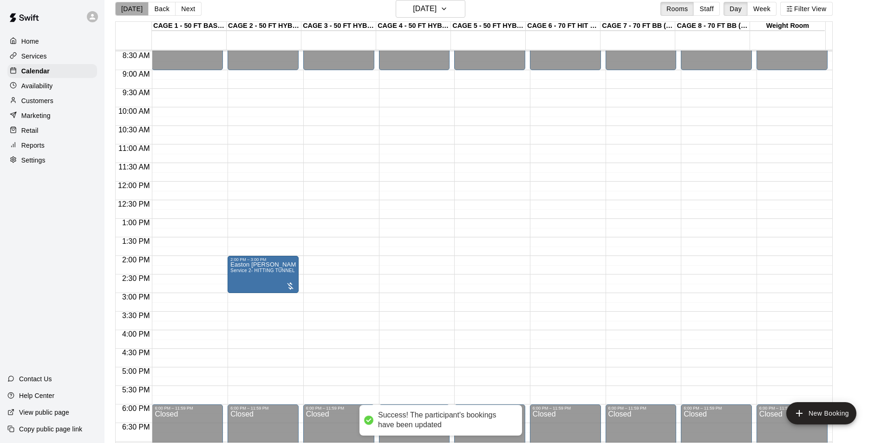
click at [140, 10] on button "[DATE]" at bounding box center [131, 9] width 33 height 14
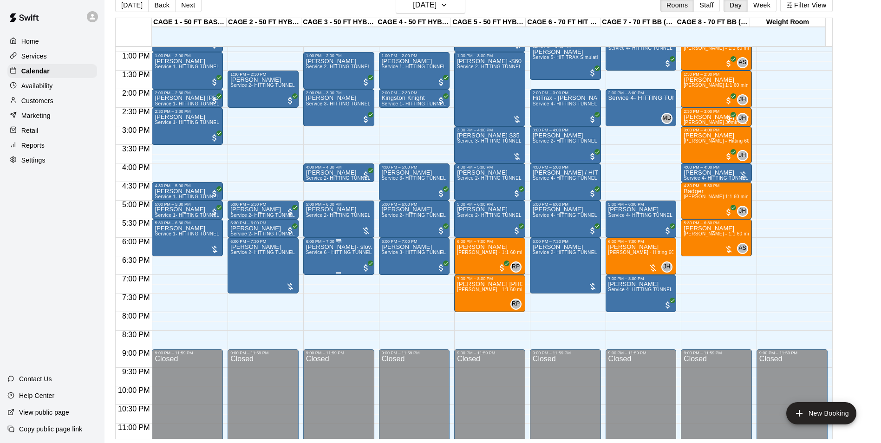
scroll to position [500, 0]
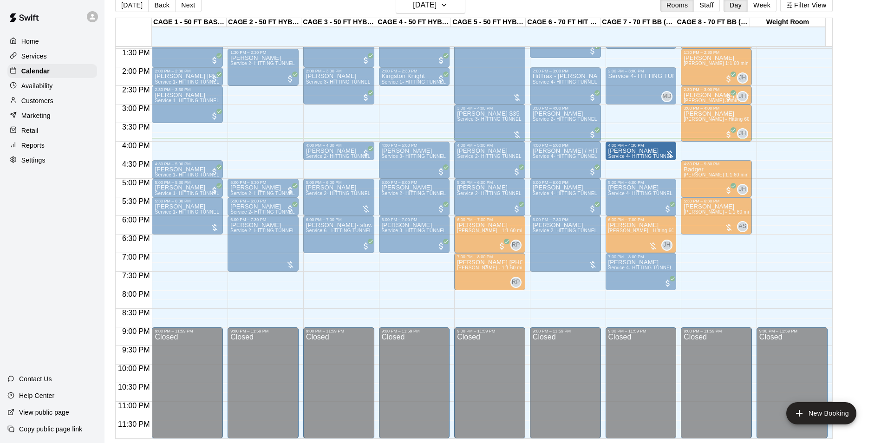
drag, startPoint x: 704, startPoint y: 150, endPoint x: 643, endPoint y: 151, distance: 60.4
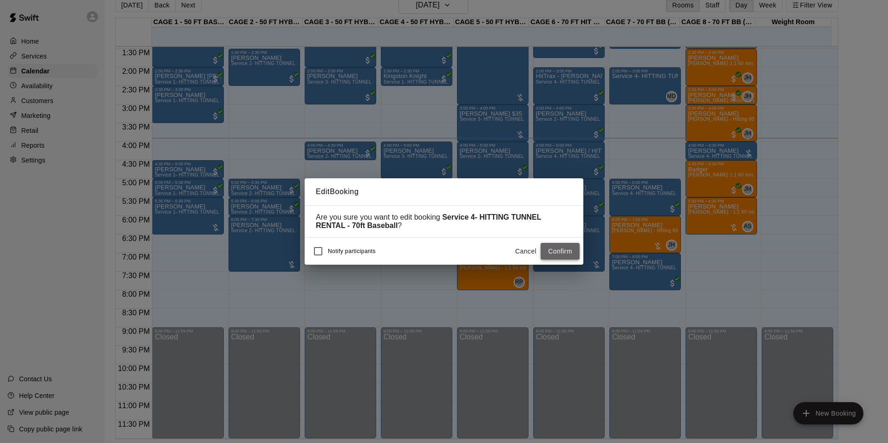
click at [560, 251] on button "Confirm" at bounding box center [559, 251] width 39 height 17
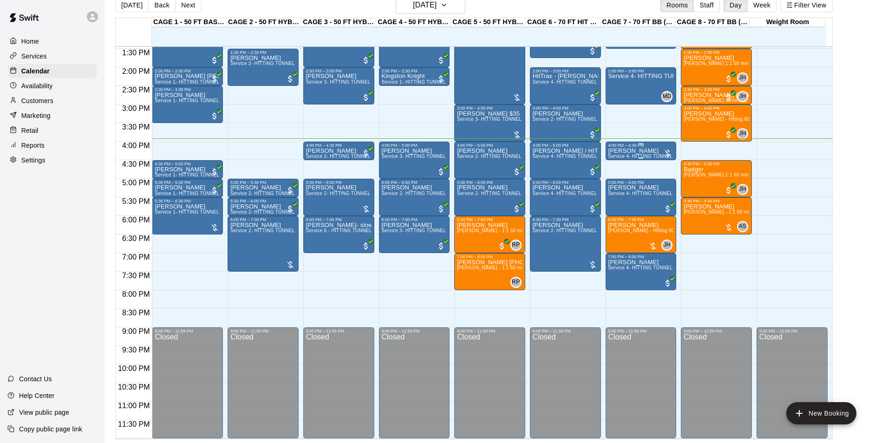
click at [632, 147] on div "4:00 PM – 4:30 PM" at bounding box center [640, 145] width 65 height 5
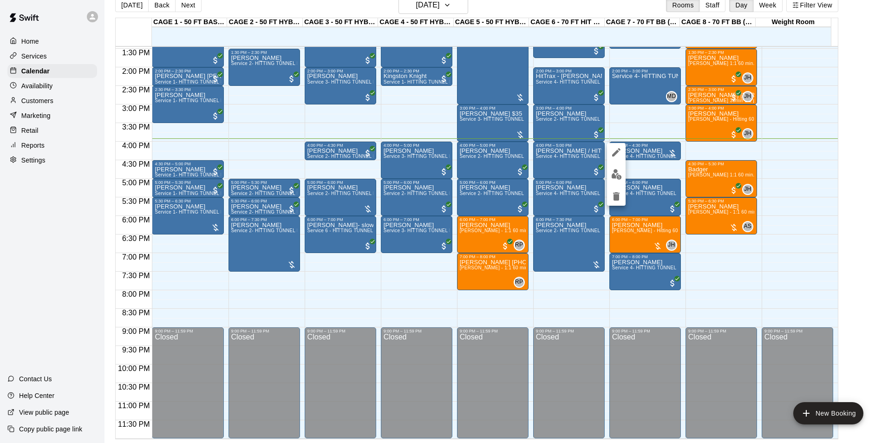
click at [615, 176] on img "edit" at bounding box center [616, 174] width 11 height 11
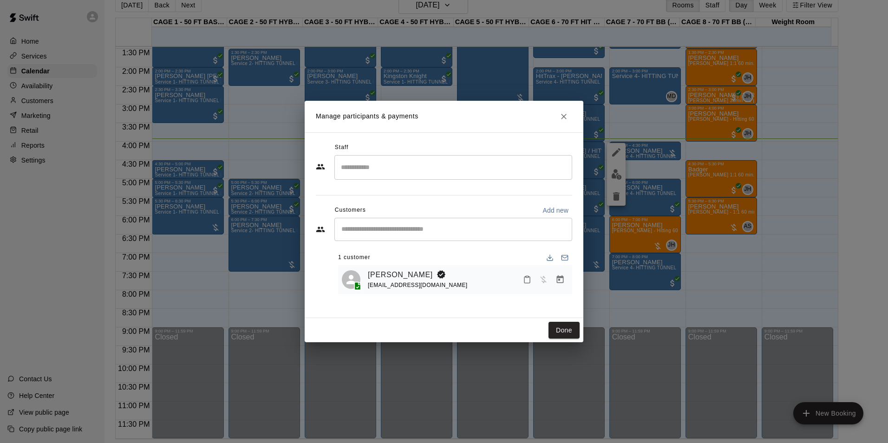
click at [564, 274] on button "Manage bookings & payment" at bounding box center [559, 279] width 17 height 17
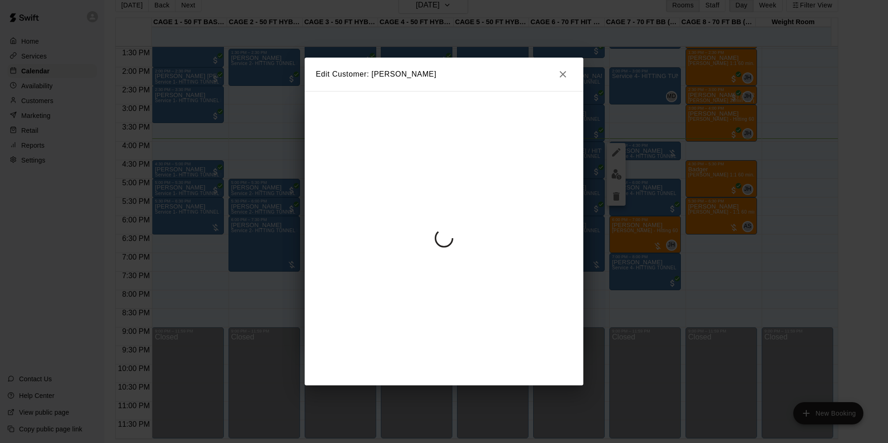
click at [566, 72] on icon "button" at bounding box center [562, 74] width 11 height 11
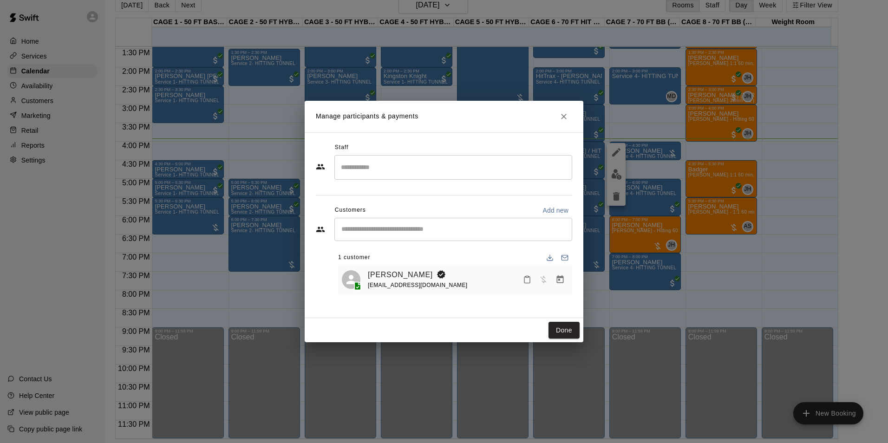
click at [563, 118] on icon "Close" at bounding box center [563, 116] width 9 height 9
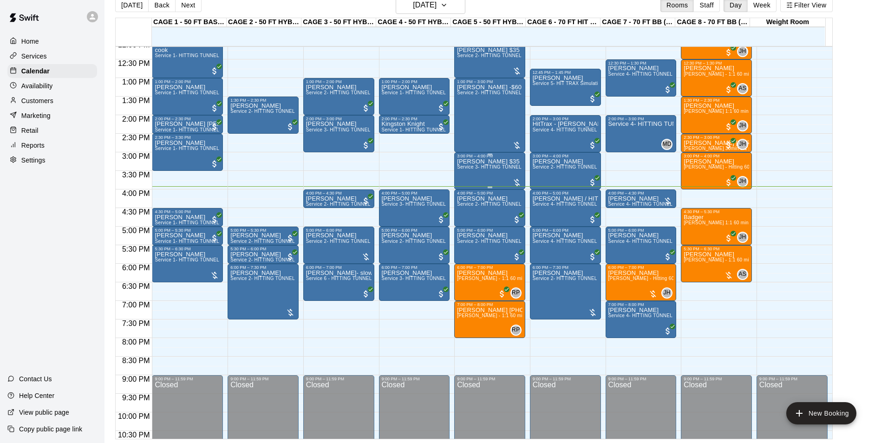
scroll to position [408, 0]
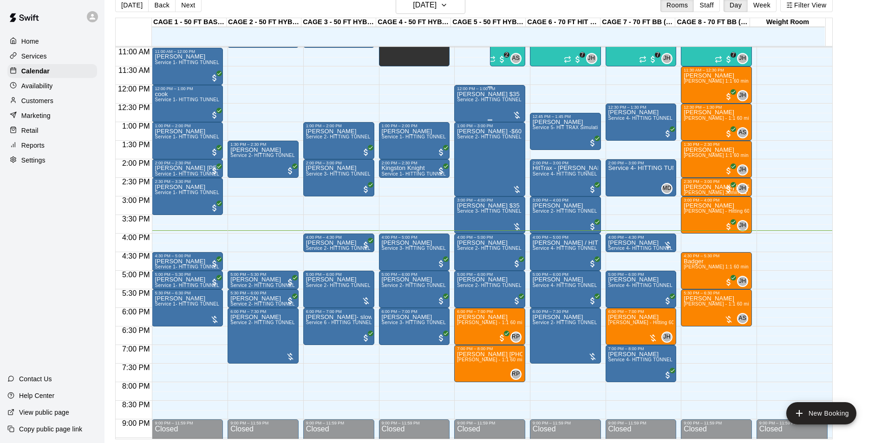
click at [495, 111] on div "TOM $35 Service 2- HITTING TUNNEL RENTAL - 50ft Baseball" at bounding box center [489, 312] width 65 height 443
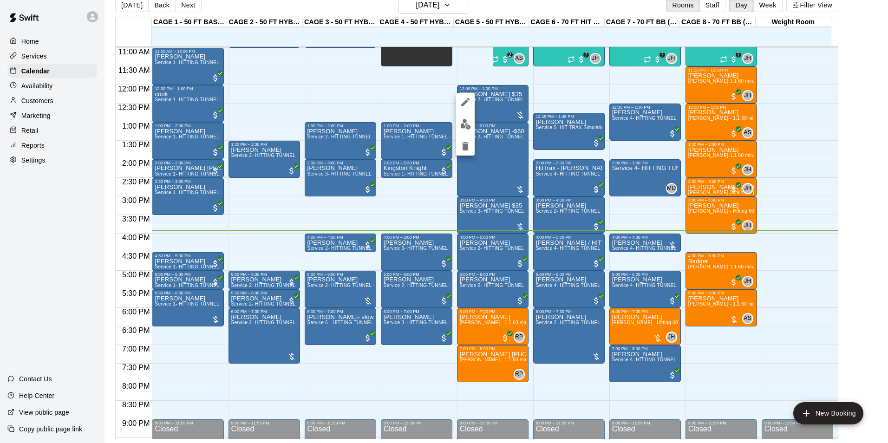
click at [862, 175] on div at bounding box center [444, 221] width 888 height 443
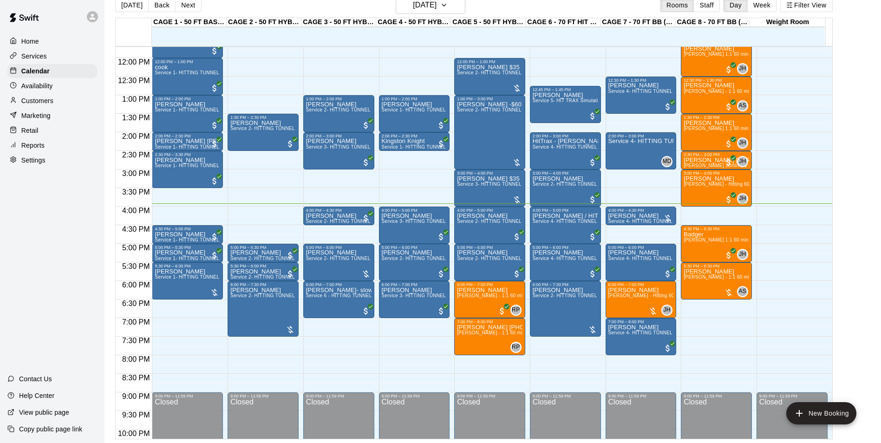
scroll to position [500, 0]
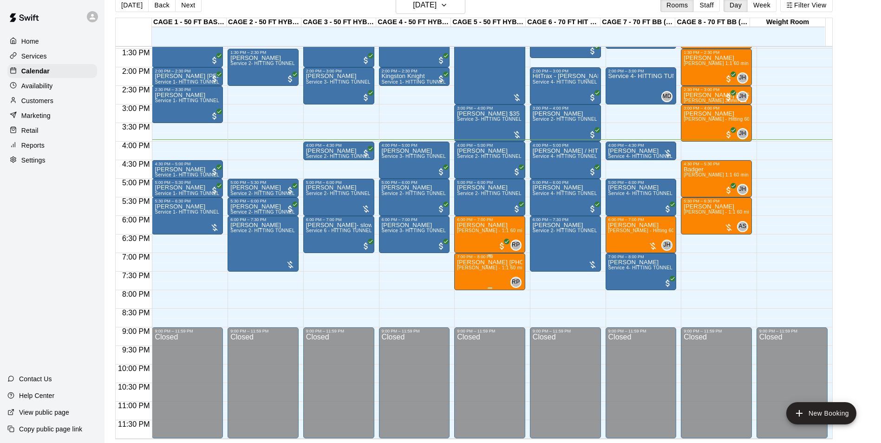
click at [496, 270] on span "[PERSON_NAME] - 1:1 60 min Softball Pitching / Hitting instruction" at bounding box center [531, 267] width 148 height 5
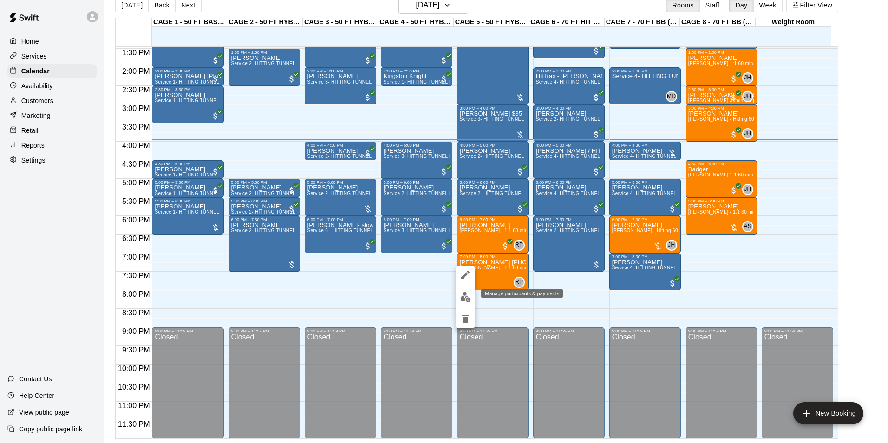
click at [462, 293] on img "edit" at bounding box center [465, 297] width 11 height 11
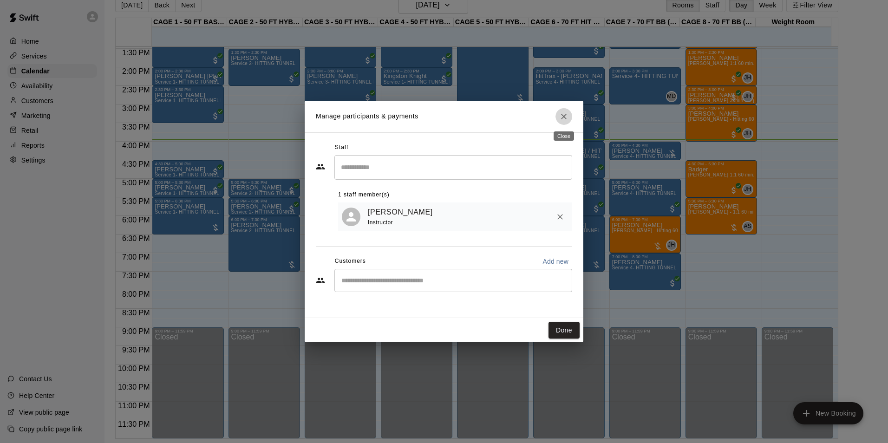
click at [557, 118] on button "Close" at bounding box center [563, 116] width 17 height 17
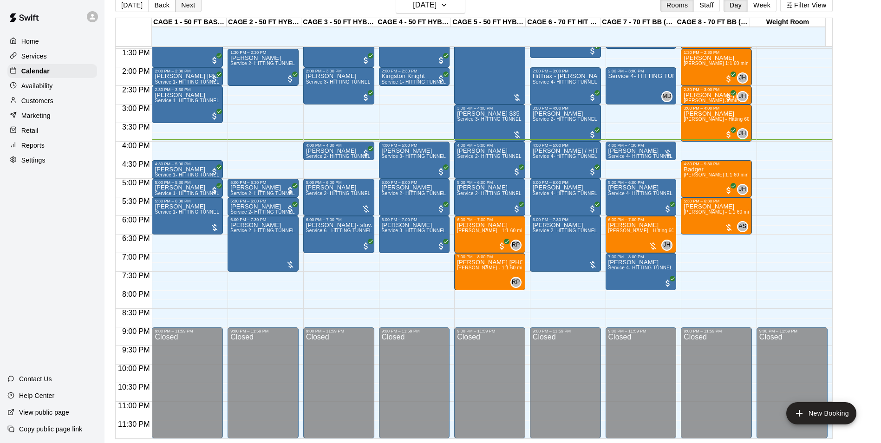
click at [181, 12] on button "Next" at bounding box center [188, 5] width 26 height 14
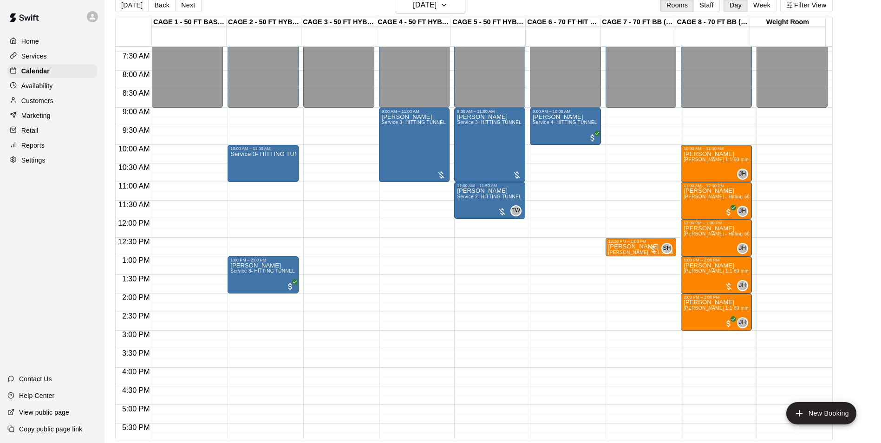
scroll to position [268, 0]
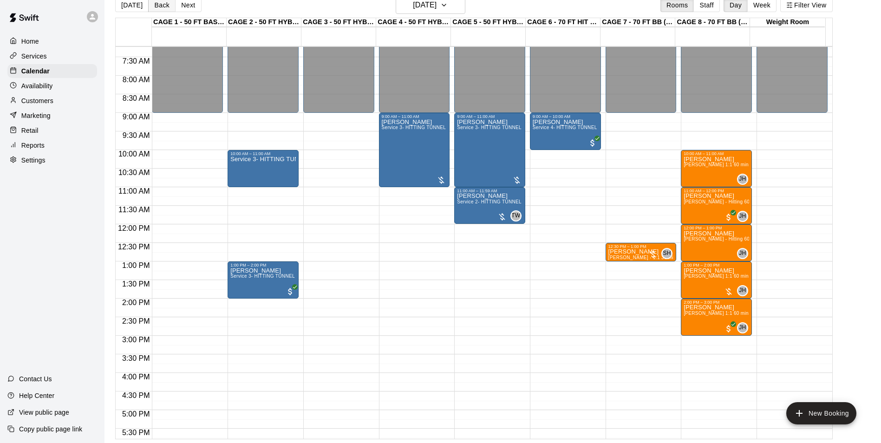
click at [153, 8] on button "Back" at bounding box center [161, 5] width 27 height 14
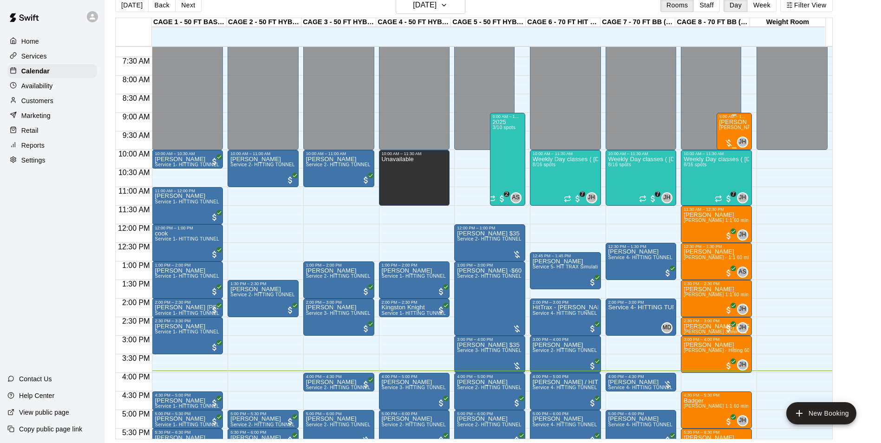
click at [726, 122] on p "[PERSON_NAME]" at bounding box center [734, 122] width 30 height 0
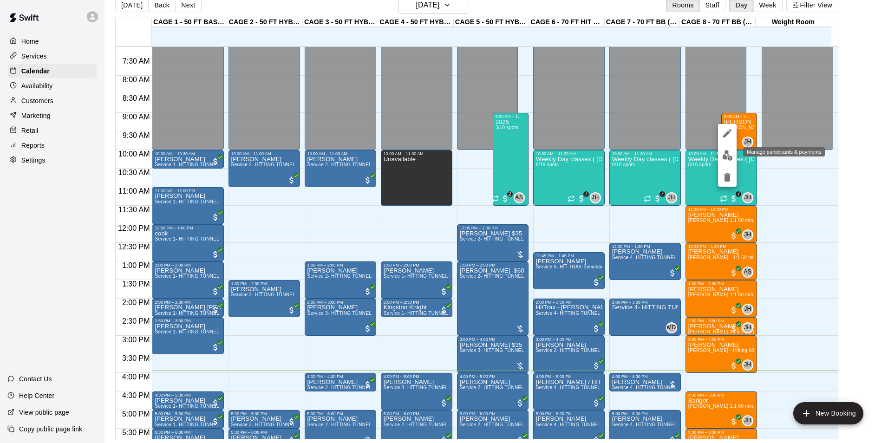
click at [727, 153] on img "edit" at bounding box center [727, 155] width 11 height 11
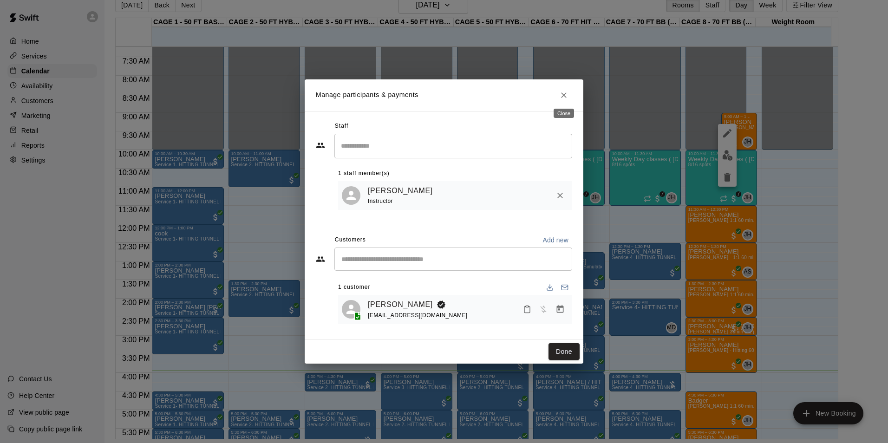
click at [564, 97] on icon "Close" at bounding box center [563, 95] width 9 height 9
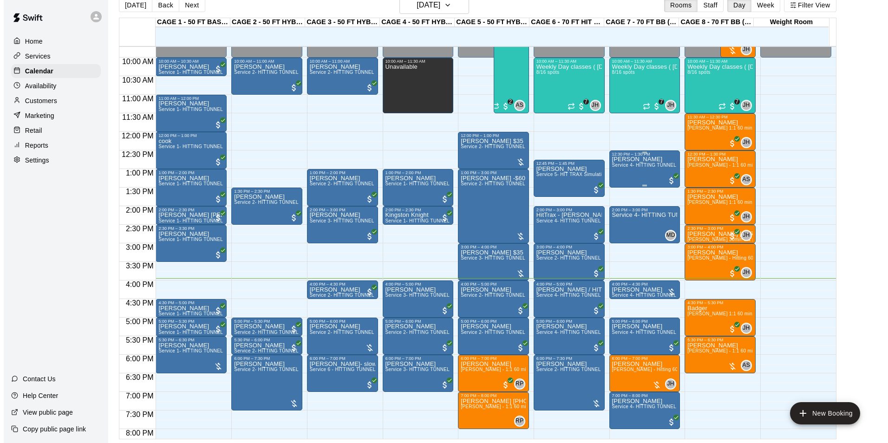
scroll to position [361, 0]
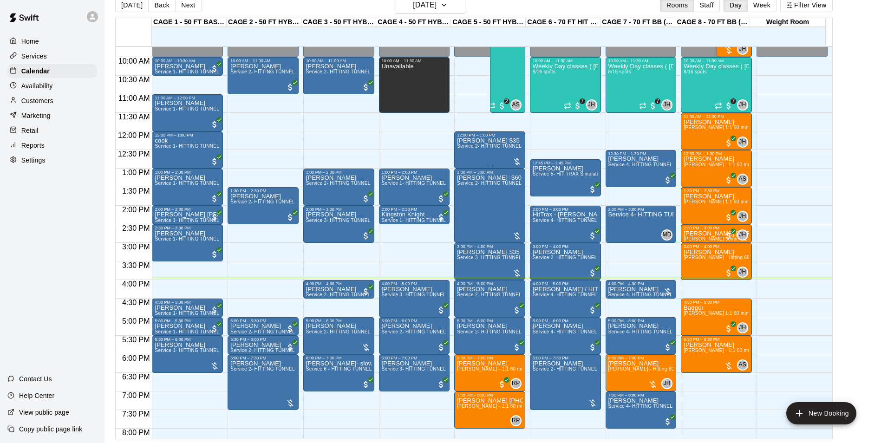
click at [497, 152] on div "TOM $35 Service 2- HITTING TUNNEL RENTAL - 50ft Baseball" at bounding box center [489, 358] width 65 height 443
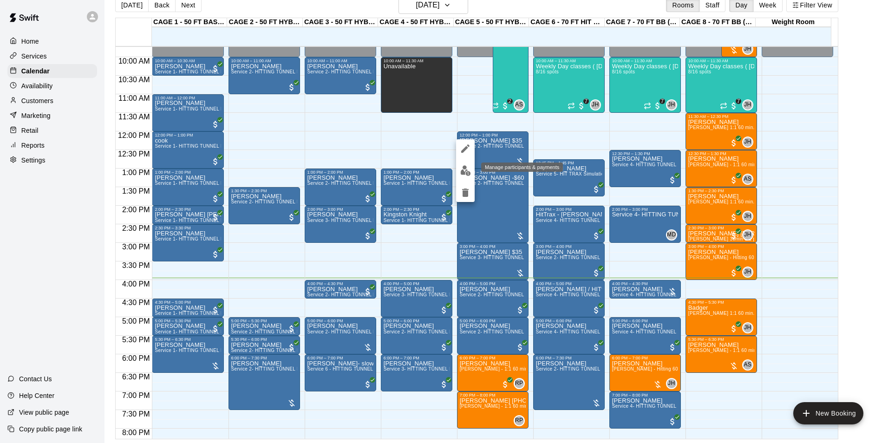
click at [466, 169] on img "edit" at bounding box center [465, 170] width 11 height 11
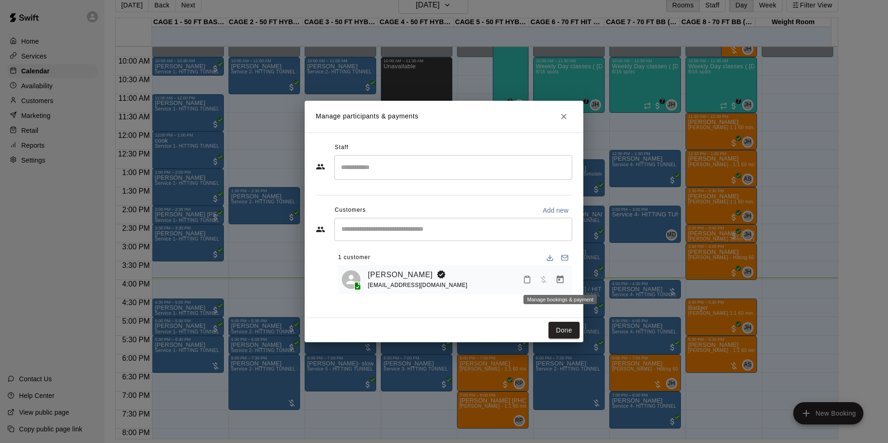
click at [562, 279] on icon "Manage bookings & payment" at bounding box center [559, 279] width 9 height 9
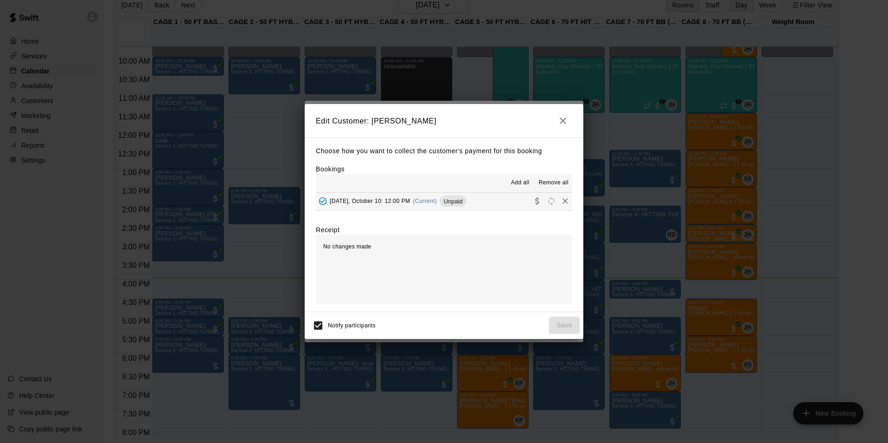
click at [516, 181] on span "Add all" at bounding box center [520, 182] width 19 height 9
click at [498, 207] on button "Friday, October 10: 12:00 PM (Current) Unpaid" at bounding box center [444, 201] width 256 height 17
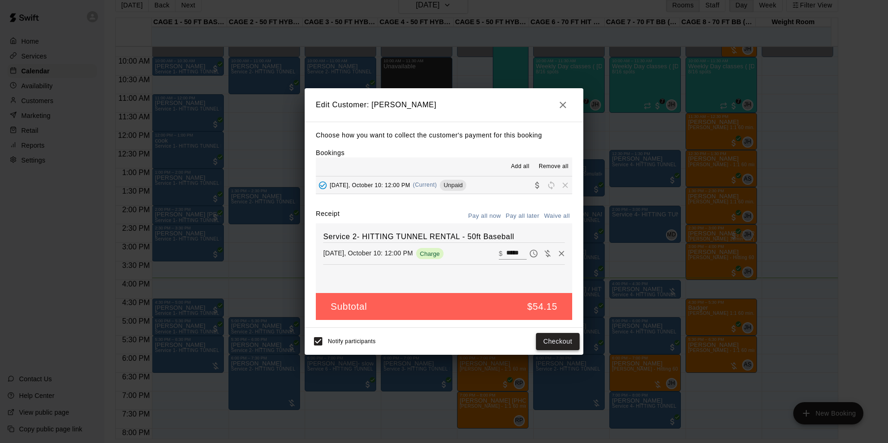
click at [544, 337] on button "Checkout" at bounding box center [558, 341] width 44 height 17
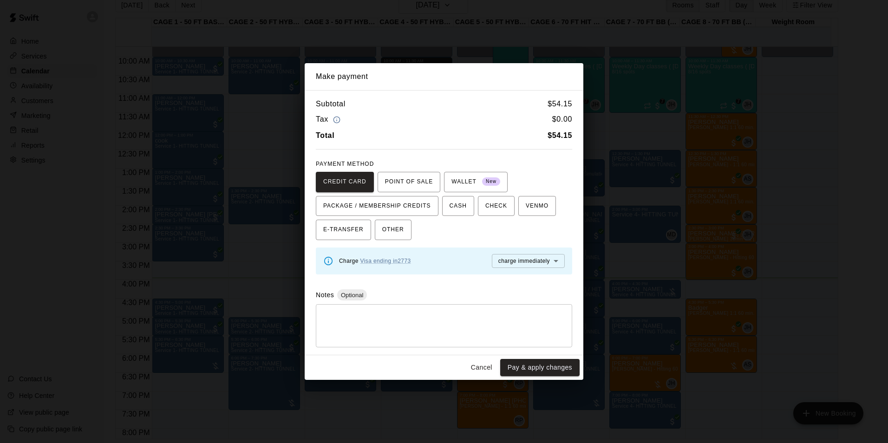
click at [472, 363] on button "Cancel" at bounding box center [482, 367] width 30 height 17
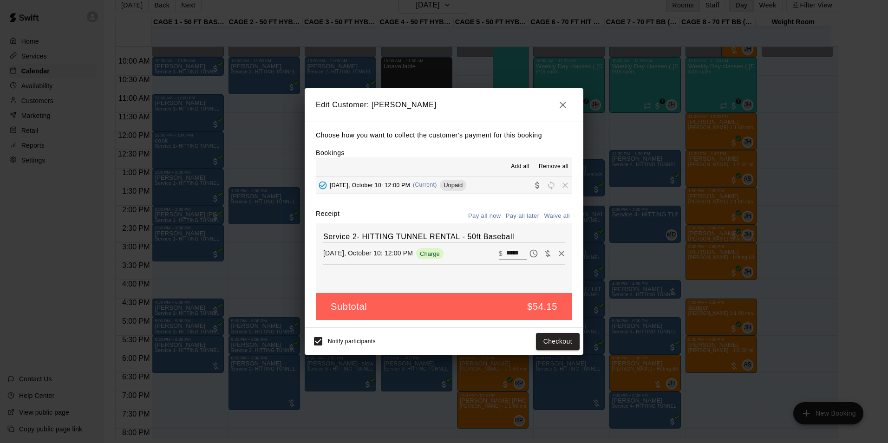
click at [558, 105] on icon "button" at bounding box center [562, 104] width 11 height 11
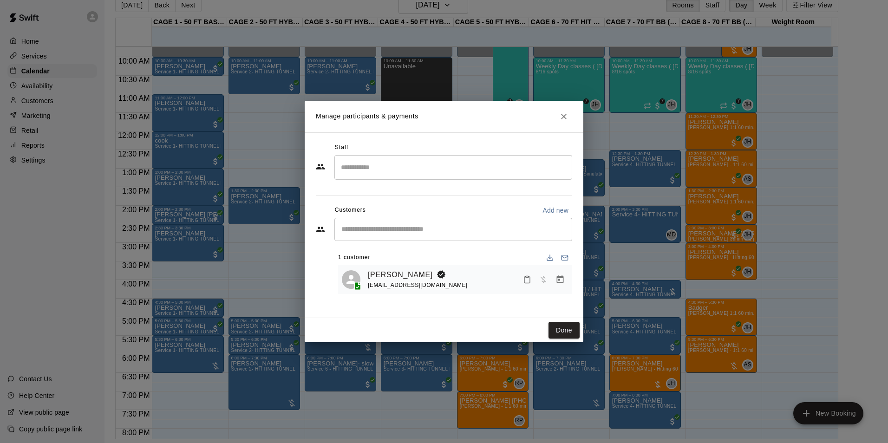
click at [563, 112] on icon "Close" at bounding box center [563, 116] width 9 height 9
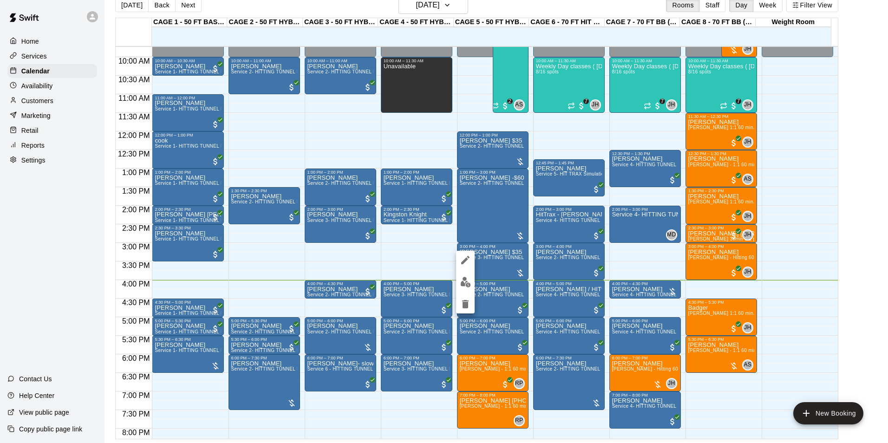
click at [854, 195] on div at bounding box center [444, 221] width 888 height 443
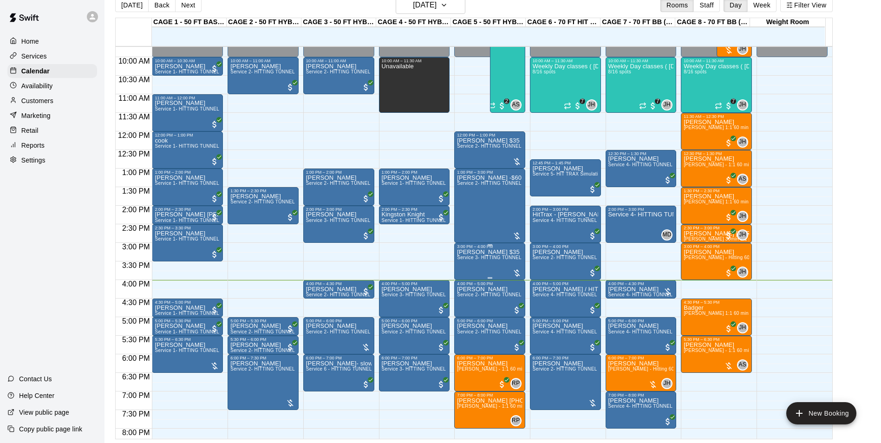
click at [497, 258] on span "Service 3- HITTING TUNNEL RENTAL - 50ft Softball" at bounding box center [515, 257] width 116 height 5
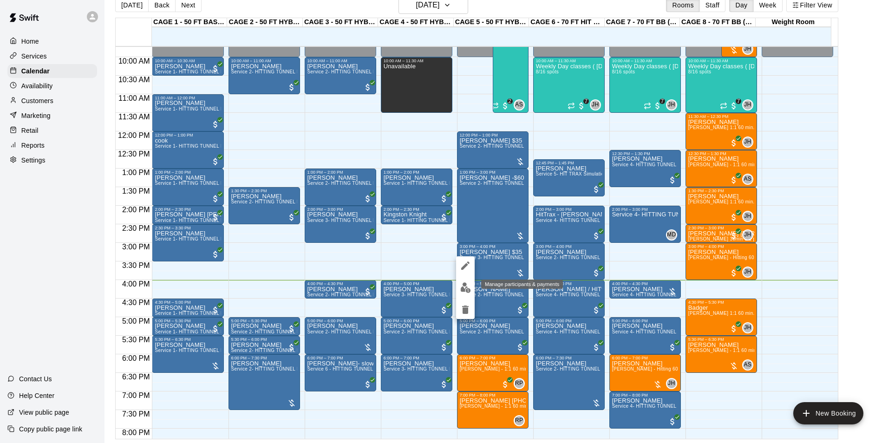
click at [467, 289] on img "edit" at bounding box center [465, 287] width 11 height 11
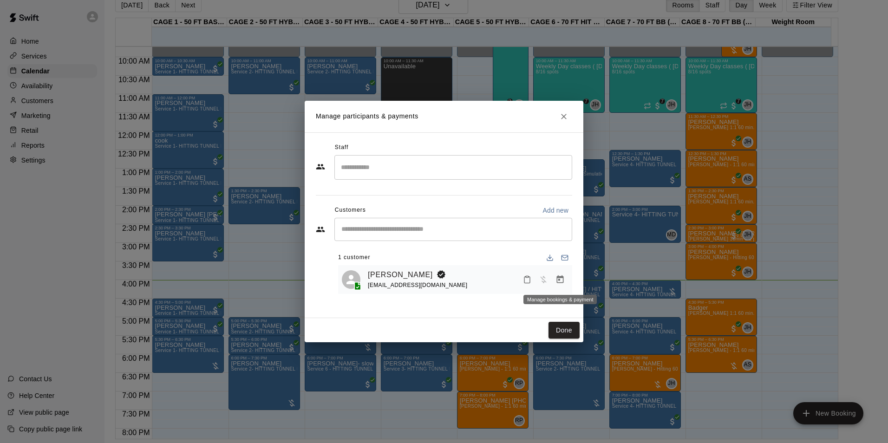
click at [557, 278] on icon "Manage bookings & payment" at bounding box center [560, 279] width 7 height 8
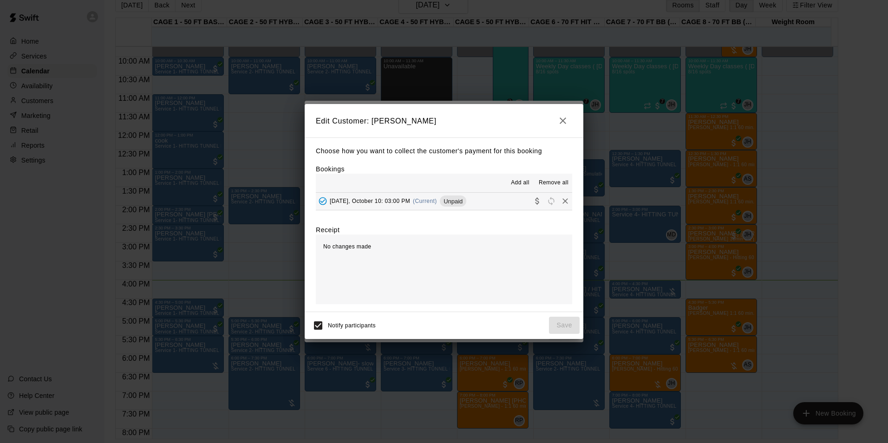
click at [526, 183] on span "Add all" at bounding box center [520, 182] width 19 height 9
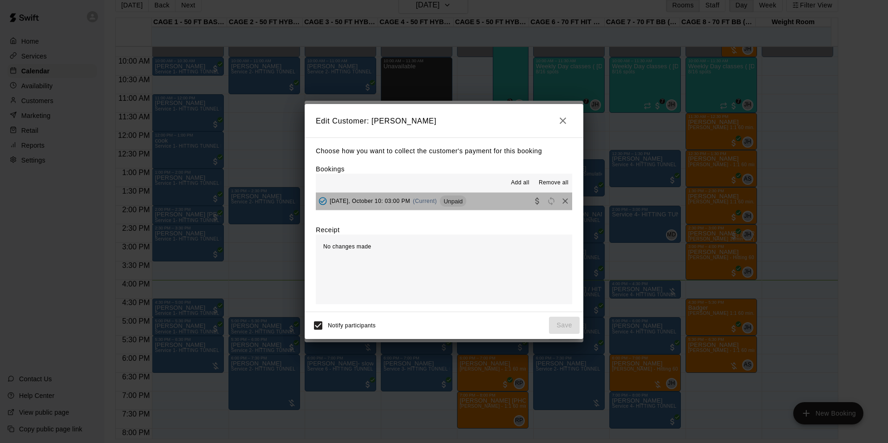
click at [498, 204] on button "Friday, October 10: 03:00 PM (Current) Unpaid" at bounding box center [444, 201] width 256 height 17
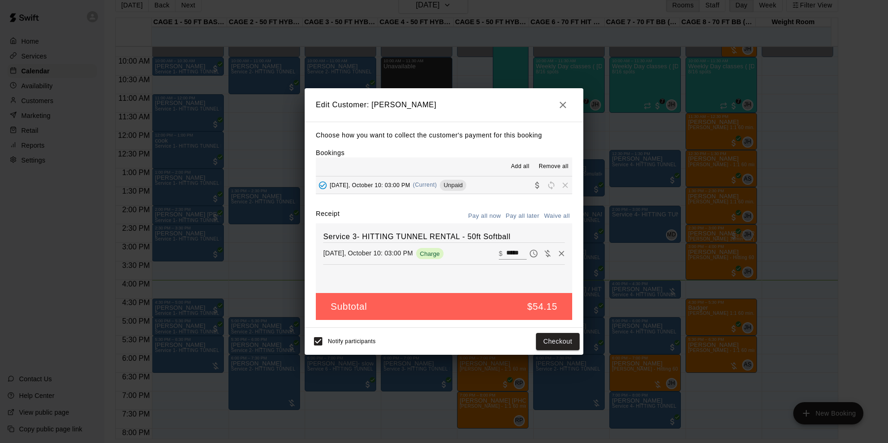
click at [488, 213] on button "Pay all now" at bounding box center [485, 216] width 38 height 14
click at [506, 251] on input "*****" at bounding box center [516, 253] width 20 height 12
type input "**"
click at [555, 336] on button "Checkout" at bounding box center [558, 341] width 44 height 17
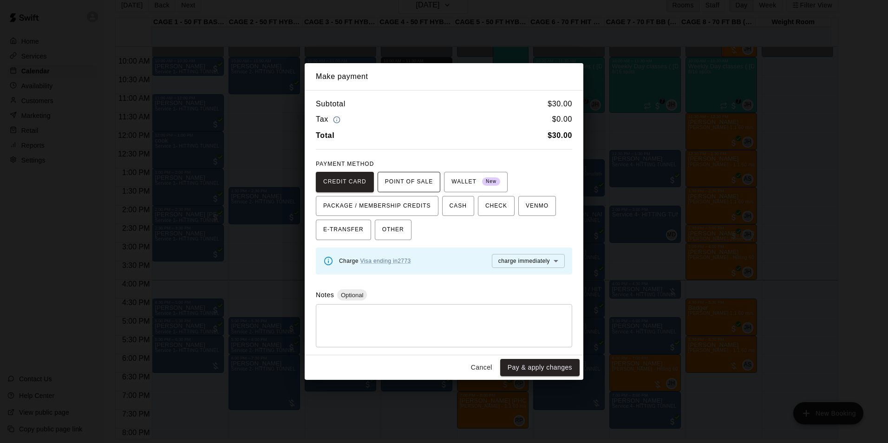
click at [410, 177] on span "POINT OF SALE" at bounding box center [409, 182] width 48 height 15
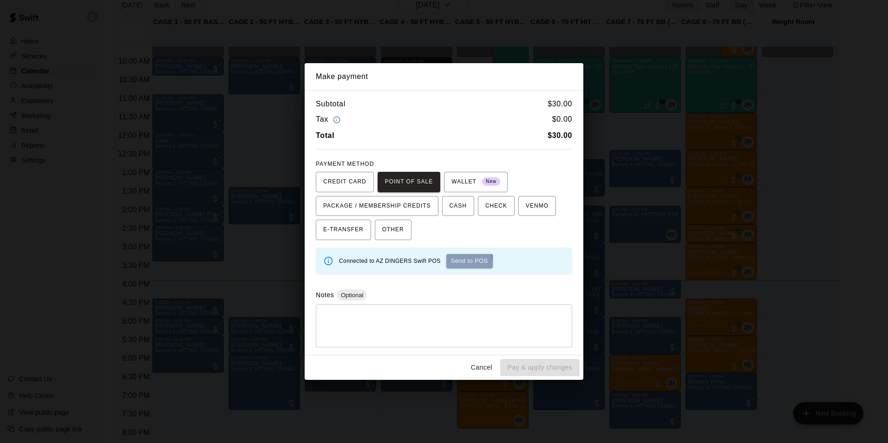
click at [451, 264] on button "Send to POS" at bounding box center [469, 261] width 46 height 14
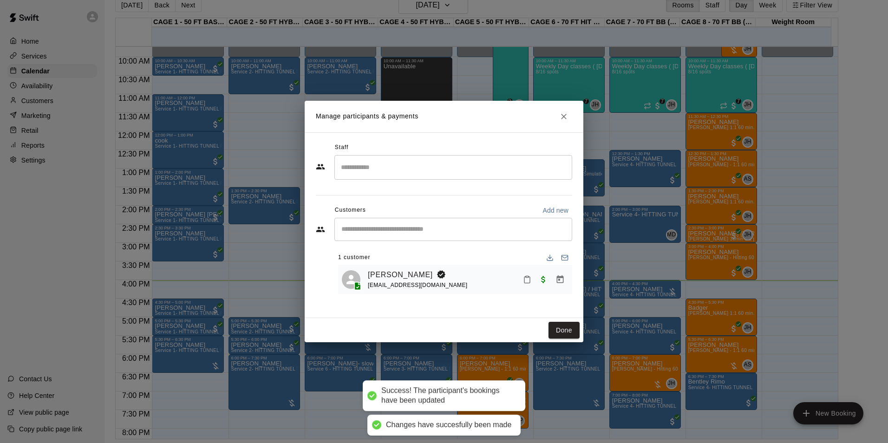
click at [596, 319] on div "Manage participants & payments Staff ​ Customers Add new ​ 1 customer Tom Siebe…" at bounding box center [444, 221] width 888 height 443
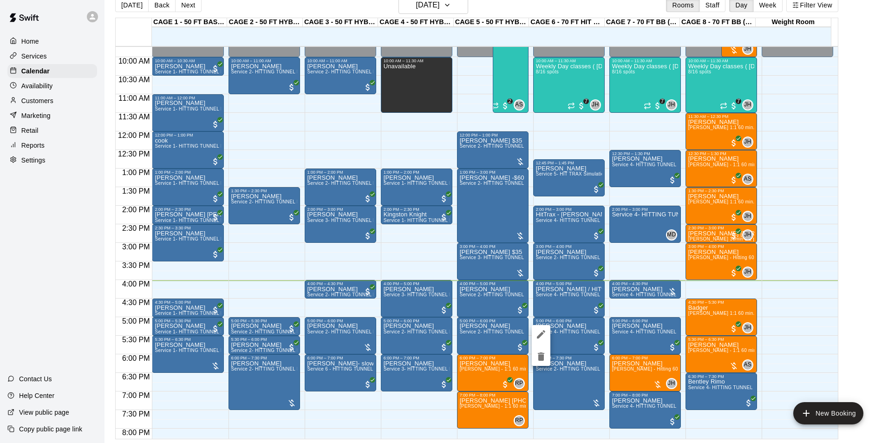
click at [492, 251] on div at bounding box center [444, 221] width 888 height 443
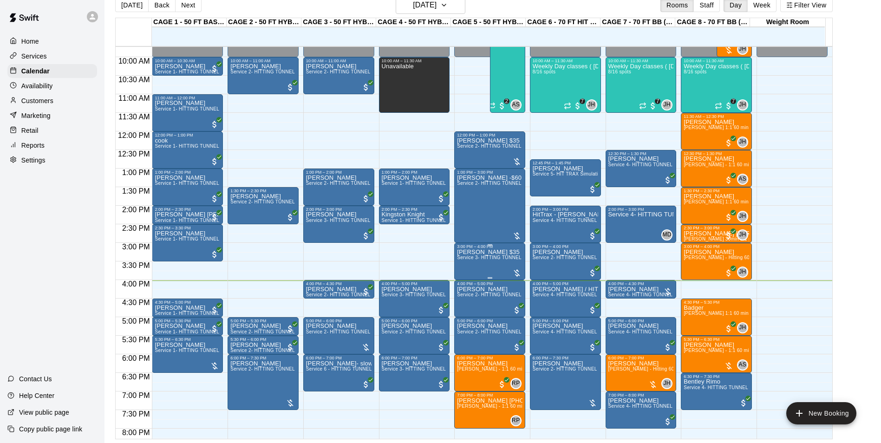
click at [477, 257] on span "Service 3- HITTING TUNNEL RENTAL - 50ft Softball" at bounding box center [515, 257] width 116 height 5
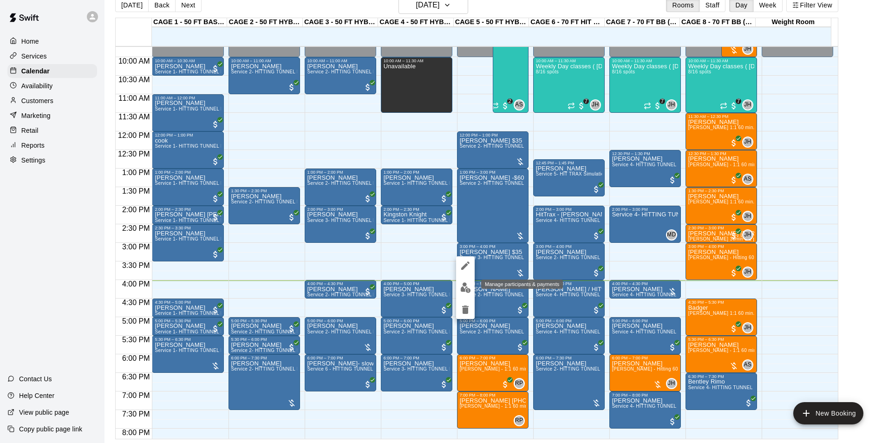
click at [467, 281] on button "edit" at bounding box center [465, 288] width 19 height 18
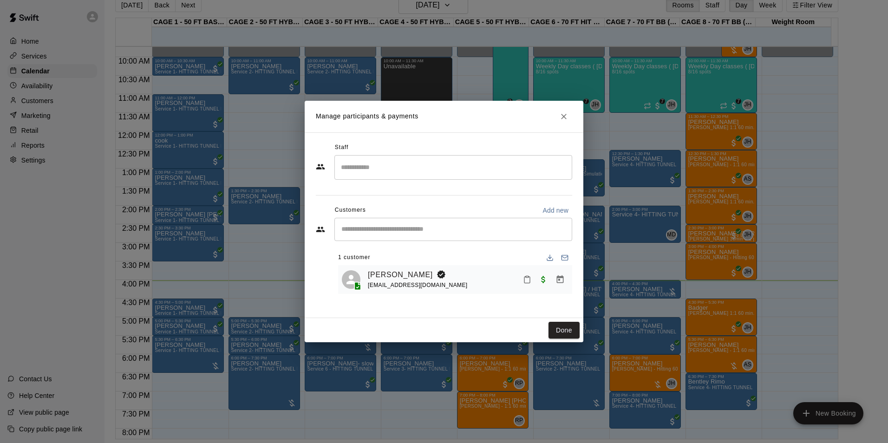
click at [562, 278] on icon "Manage bookings & payment" at bounding box center [560, 279] width 7 height 8
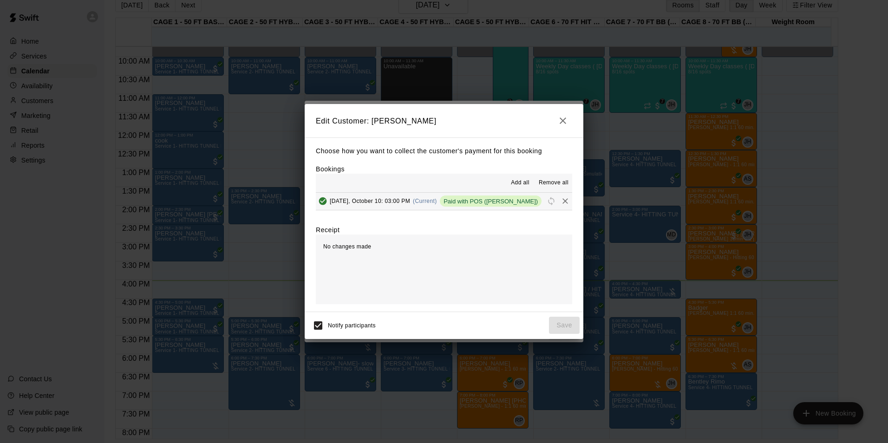
click at [561, 80] on div "Edit Customer: Tom Siebert Choose how you want to collect the customer's paymen…" at bounding box center [444, 221] width 888 height 443
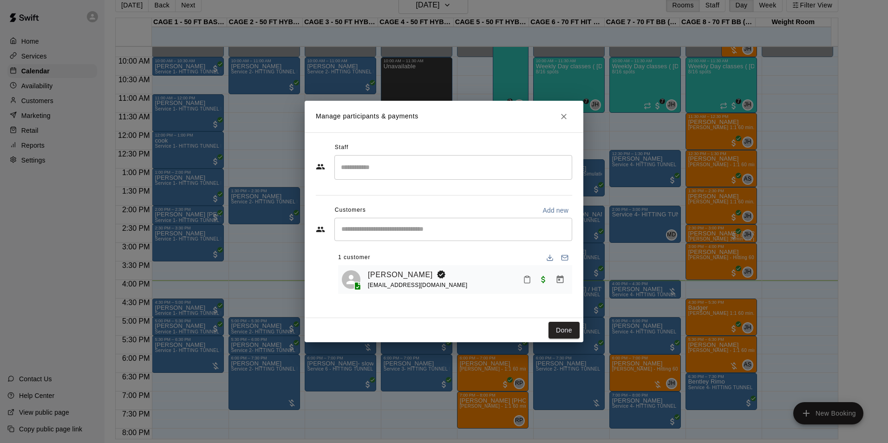
click at [557, 112] on button "Close" at bounding box center [563, 116] width 17 height 17
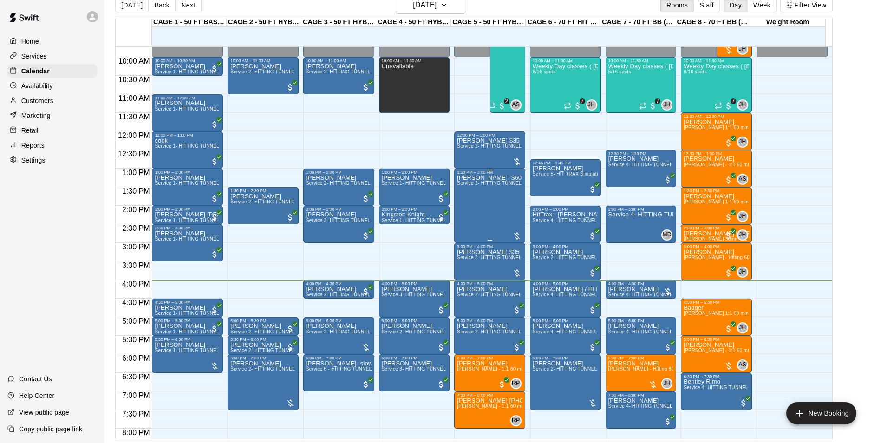
click at [485, 209] on div "Tom -$60 Service 2- HITTING TUNNEL RENTAL - 50ft Baseball" at bounding box center [489, 396] width 65 height 443
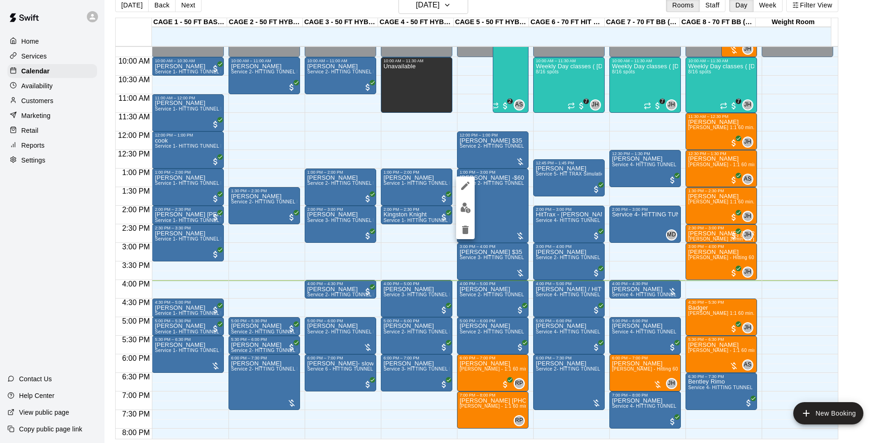
click at [485, 218] on div at bounding box center [444, 221] width 888 height 443
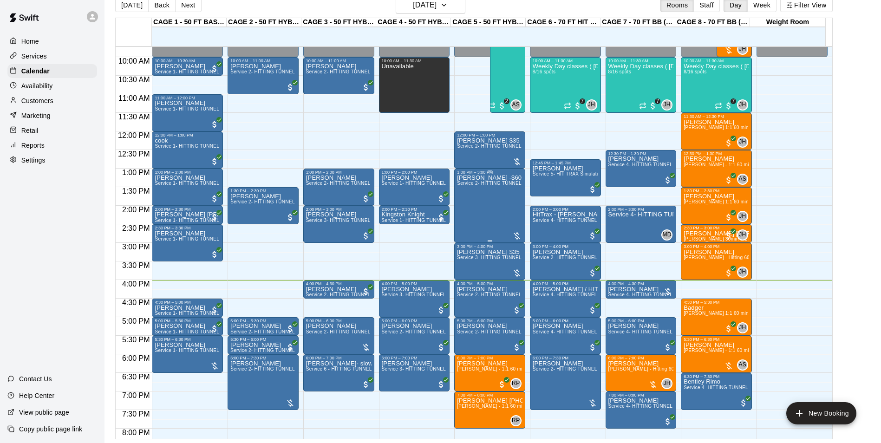
click at [486, 200] on div "Tom -$60 Service 2- HITTING TUNNEL RENTAL - 50ft Baseball" at bounding box center [489, 396] width 65 height 443
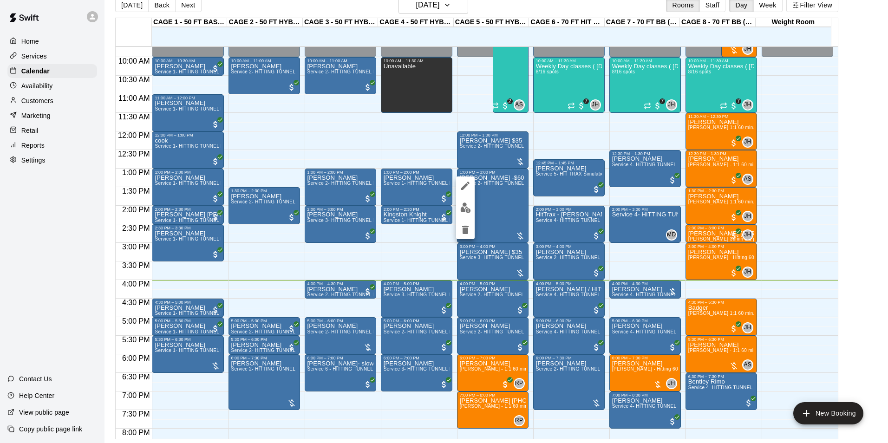
click at [465, 209] on img "edit" at bounding box center [465, 207] width 11 height 11
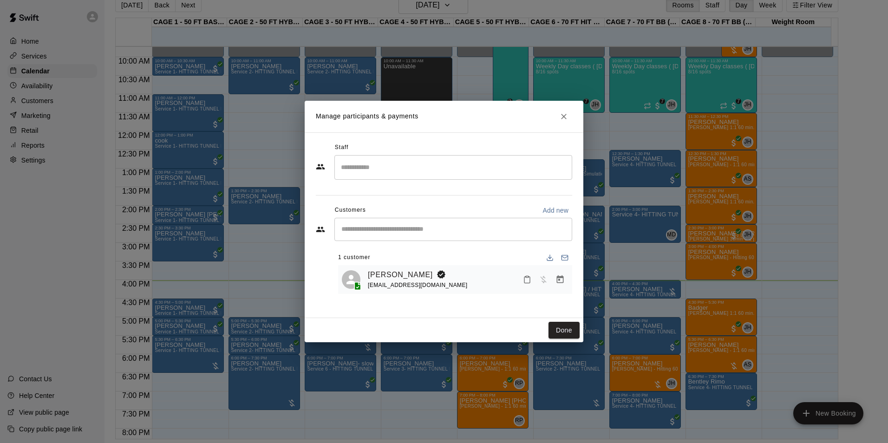
click at [557, 279] on icon "Manage bookings & payment" at bounding box center [560, 279] width 7 height 8
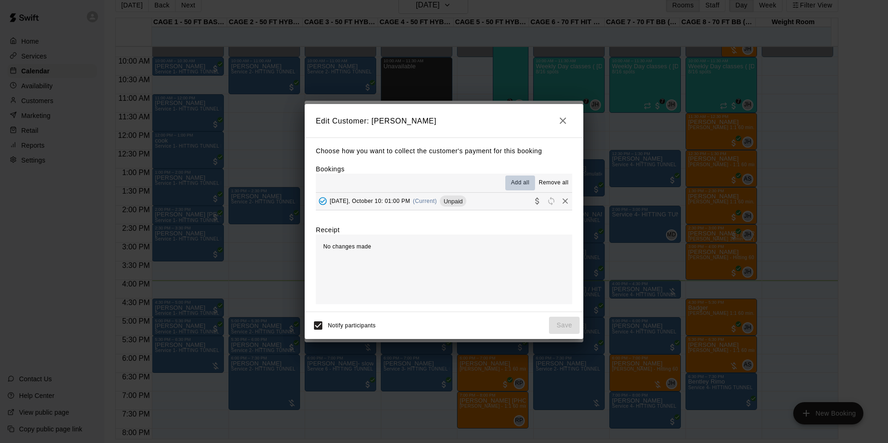
click at [520, 181] on span "Add all" at bounding box center [520, 182] width 19 height 9
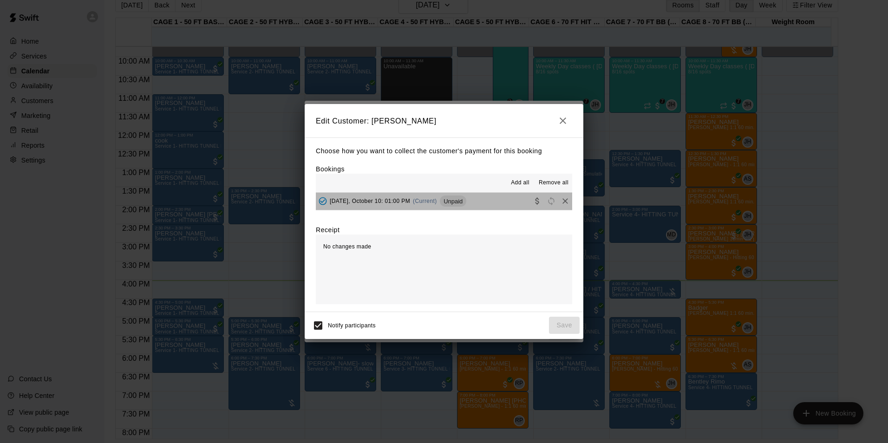
click at [505, 204] on button "Friday, October 10: 01:00 PM (Current) Unpaid" at bounding box center [444, 201] width 256 height 17
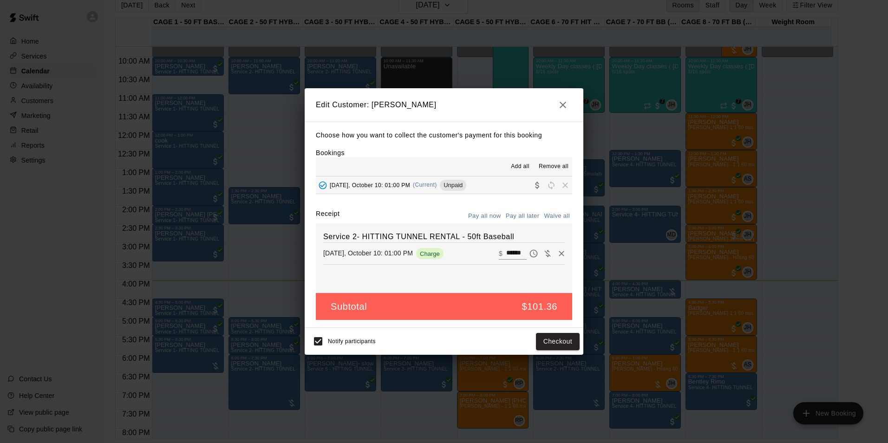
click at [510, 252] on input "******" at bounding box center [516, 253] width 20 height 12
type input "**"
click at [552, 345] on button "Checkout" at bounding box center [558, 341] width 44 height 17
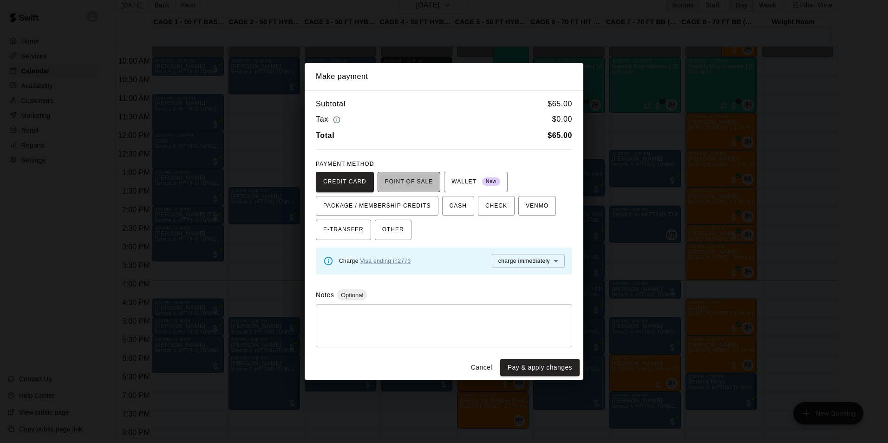
click at [408, 172] on button "POINT OF SALE" at bounding box center [408, 182] width 63 height 20
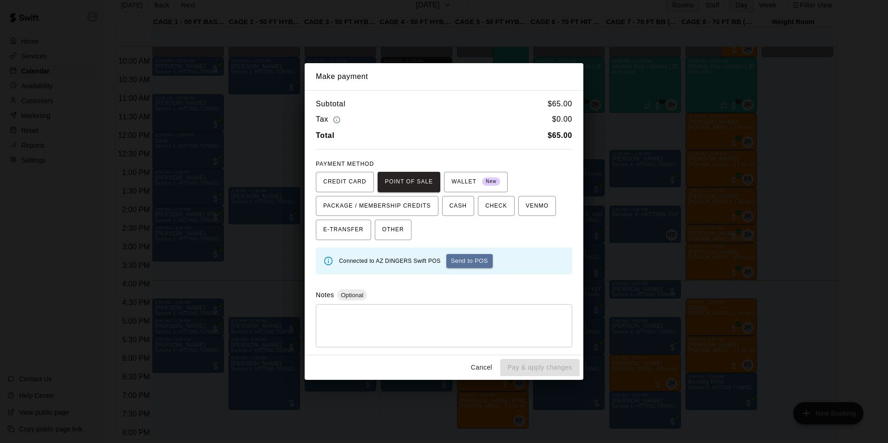
click at [471, 264] on button "Send to POS" at bounding box center [469, 261] width 46 height 14
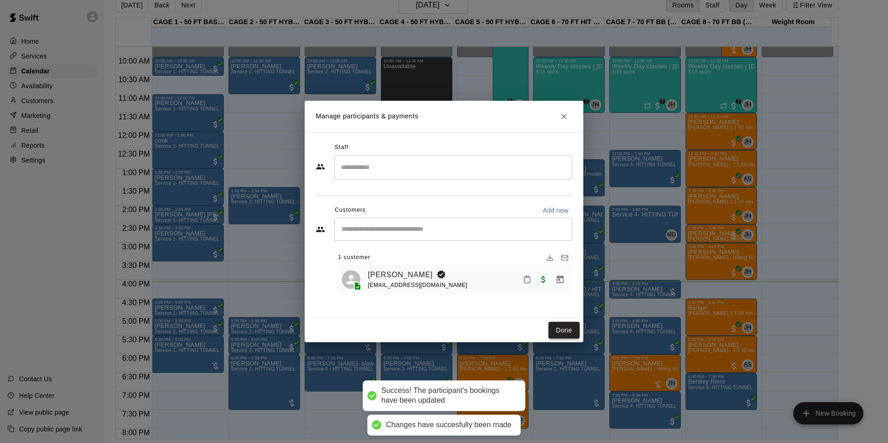
click at [562, 328] on button "Done" at bounding box center [563, 330] width 31 height 17
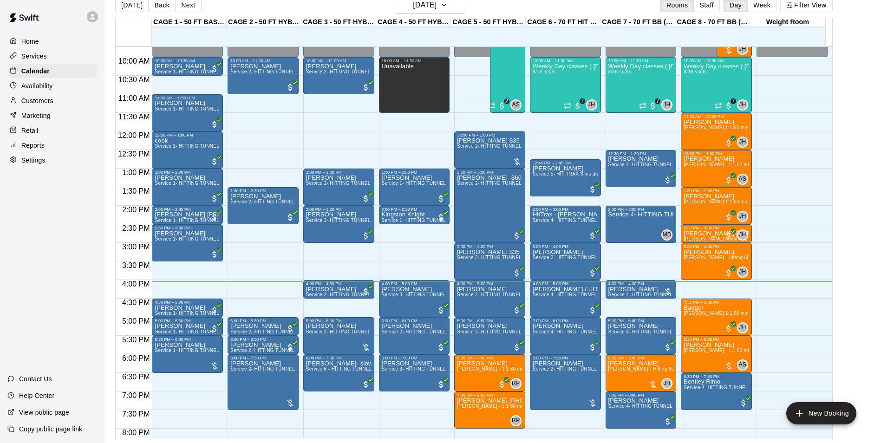
click at [477, 148] on span "Service 2- HITTING TUNNEL RENTAL - 50ft Baseball" at bounding box center [516, 145] width 118 height 5
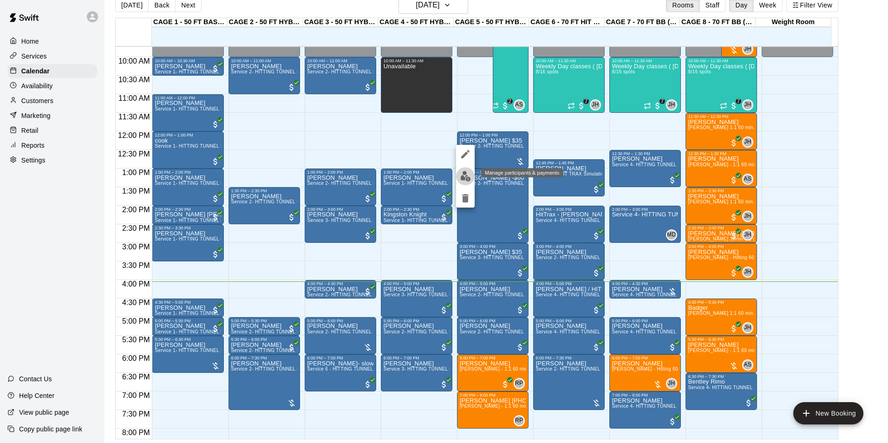
click at [467, 175] on img "edit" at bounding box center [465, 176] width 11 height 11
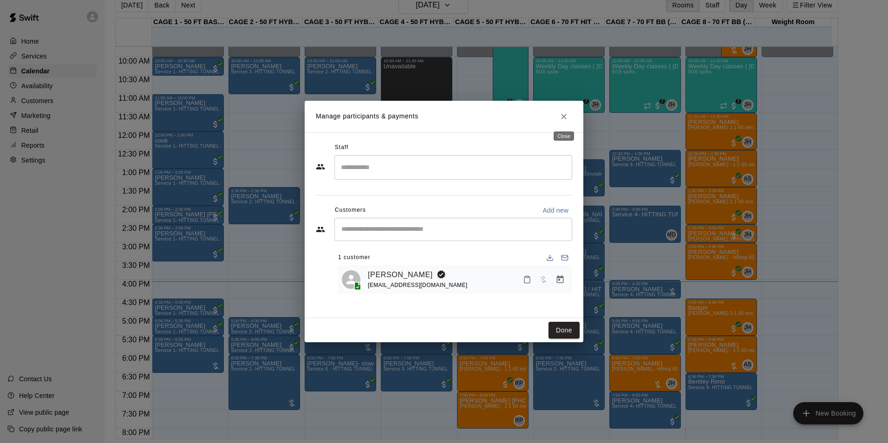
click at [563, 117] on icon "Close" at bounding box center [564, 117] width 6 height 6
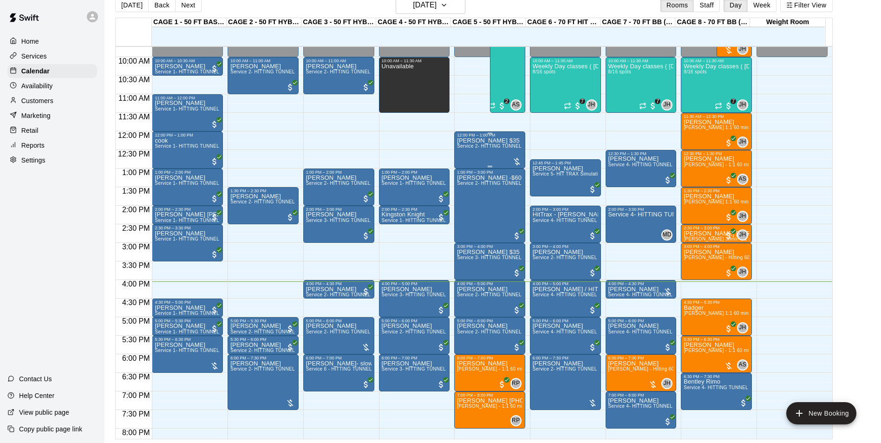
click at [497, 149] on span "Service 2- HITTING TUNNEL RENTAL - 50ft Baseball" at bounding box center [516, 145] width 118 height 5
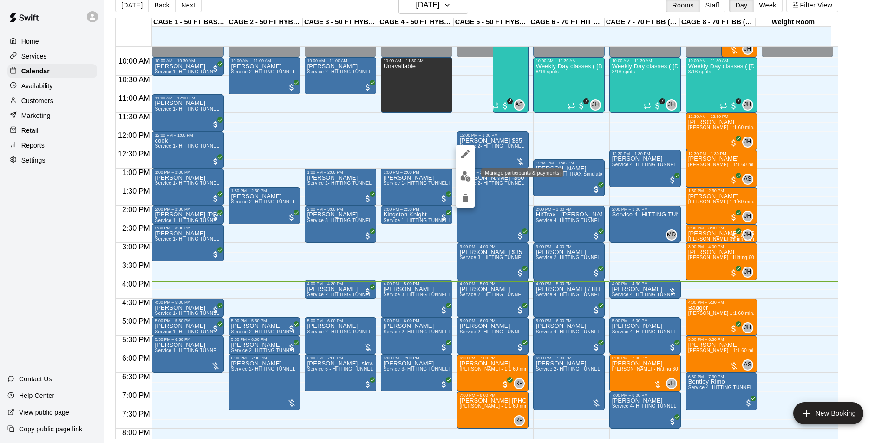
click at [468, 176] on img "edit" at bounding box center [465, 176] width 11 height 11
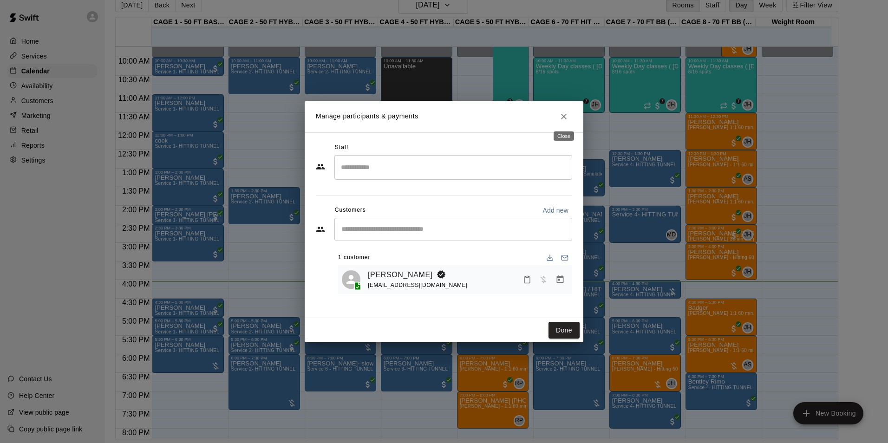
click at [565, 110] on button "Close" at bounding box center [563, 116] width 17 height 17
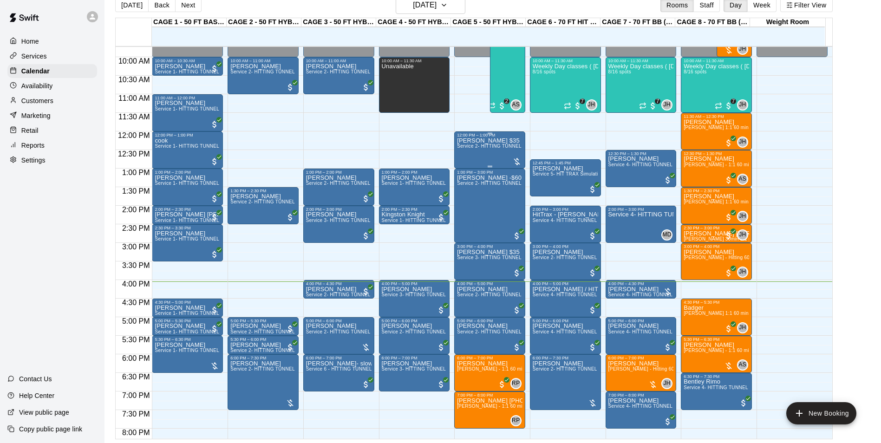
click at [485, 151] on div "TOM $35 Service 2- HITTING TUNNEL RENTAL - 50ft Baseball" at bounding box center [489, 358] width 65 height 443
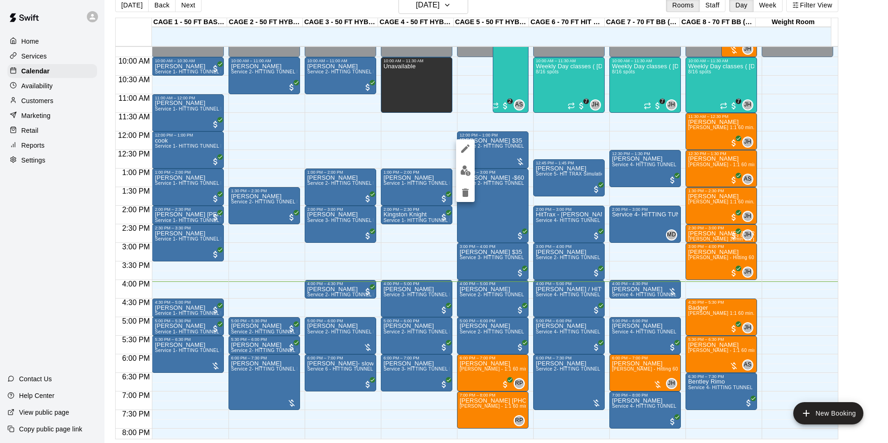
click at [466, 142] on button "edit" at bounding box center [465, 148] width 19 height 19
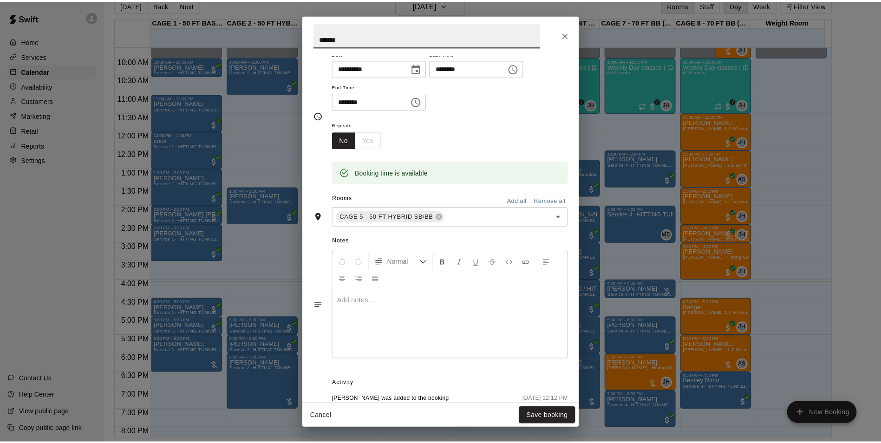
scroll to position [148, 0]
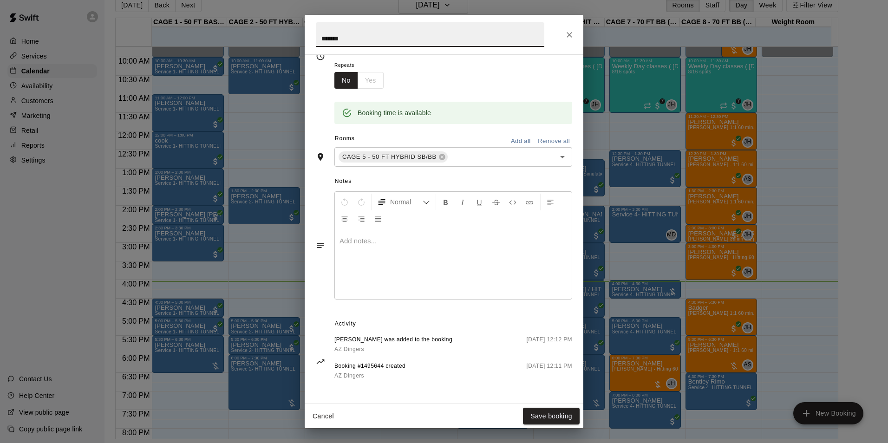
click at [407, 271] on div at bounding box center [453, 264] width 237 height 70
click at [409, 240] on span "**********" at bounding box center [386, 240] width 95 height 7
click at [562, 410] on button "Save booking" at bounding box center [551, 416] width 57 height 17
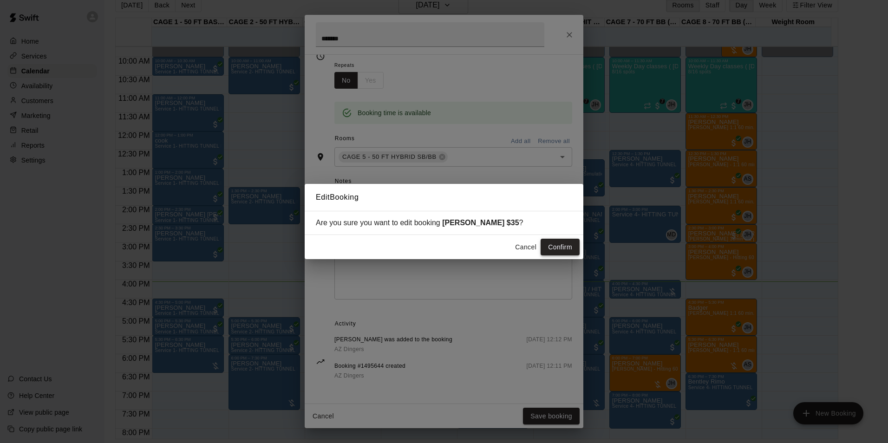
click at [571, 240] on button "Confirm" at bounding box center [559, 247] width 39 height 17
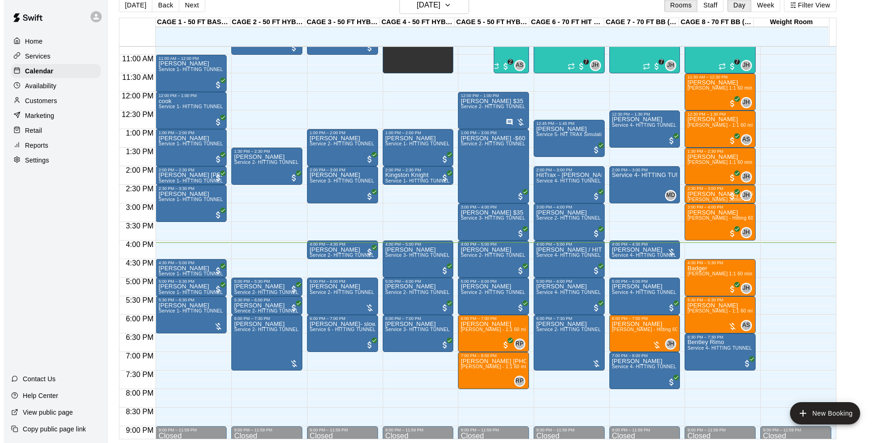
scroll to position [454, 0]
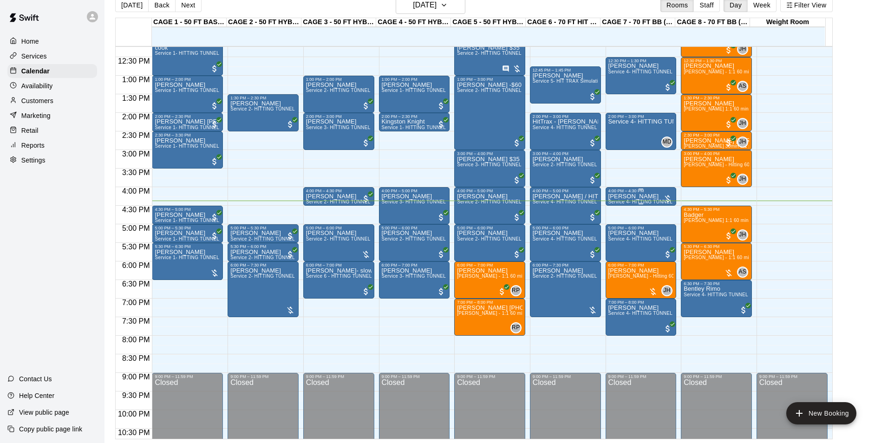
click at [644, 204] on div at bounding box center [640, 203] width 65 height 1
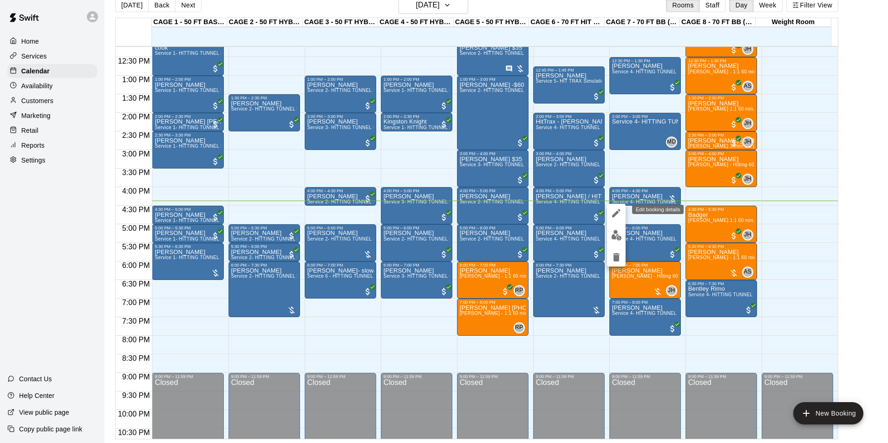
click at [611, 212] on icon "edit" at bounding box center [615, 212] width 11 height 11
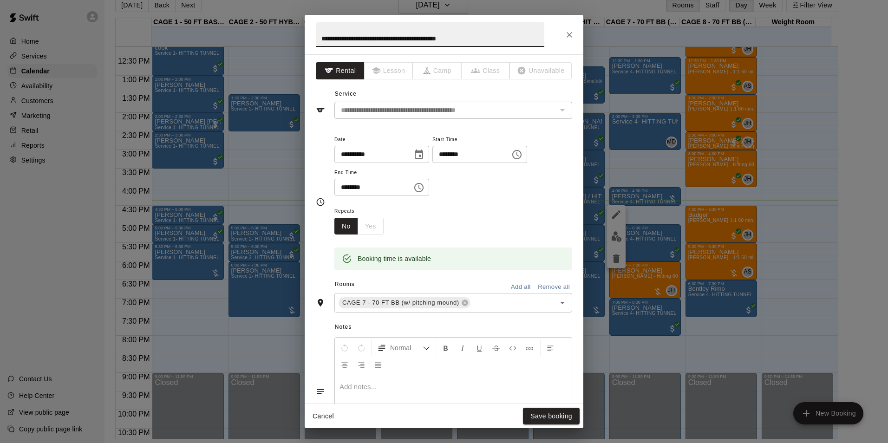
click at [423, 191] on icon "Choose time, selected time is 4:30 PM" at bounding box center [418, 187] width 9 height 9
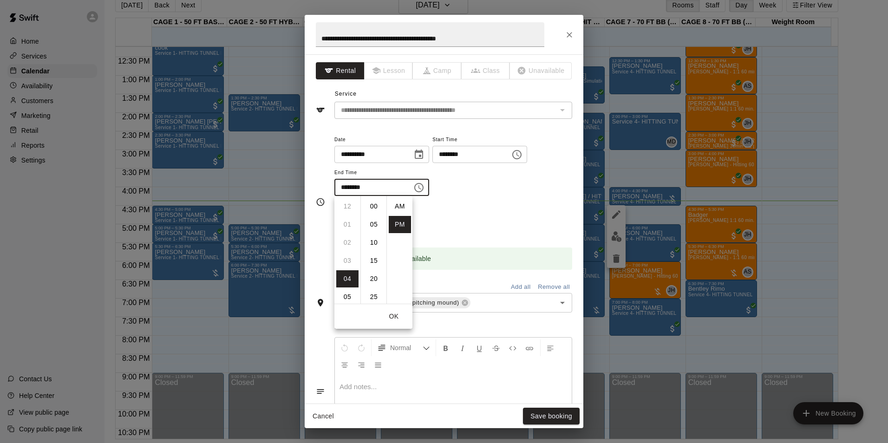
scroll to position [17, 0]
click at [347, 222] on li "05" at bounding box center [347, 224] width 22 height 17
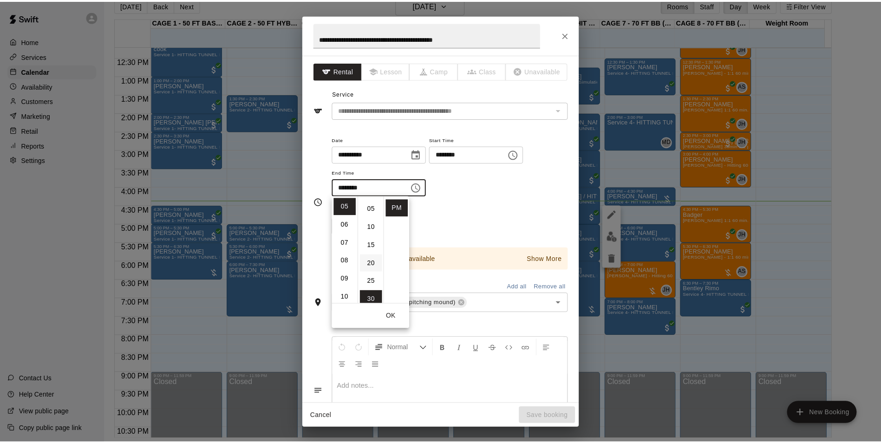
scroll to position [0, 0]
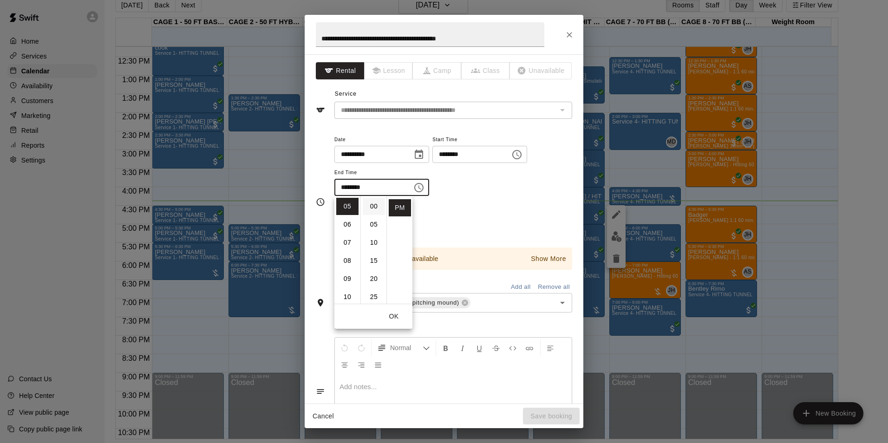
click at [372, 208] on li "00" at bounding box center [374, 206] width 22 height 17
type input "********"
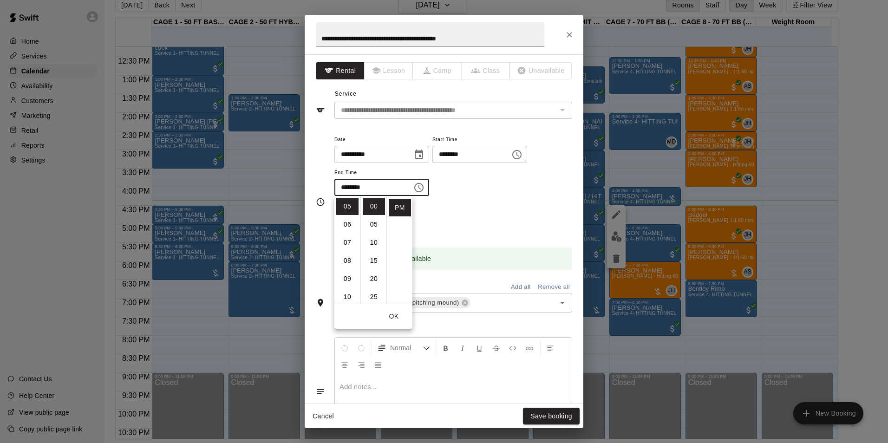
click at [480, 223] on div "Repeats No Yes" at bounding box center [453, 219] width 238 height 29
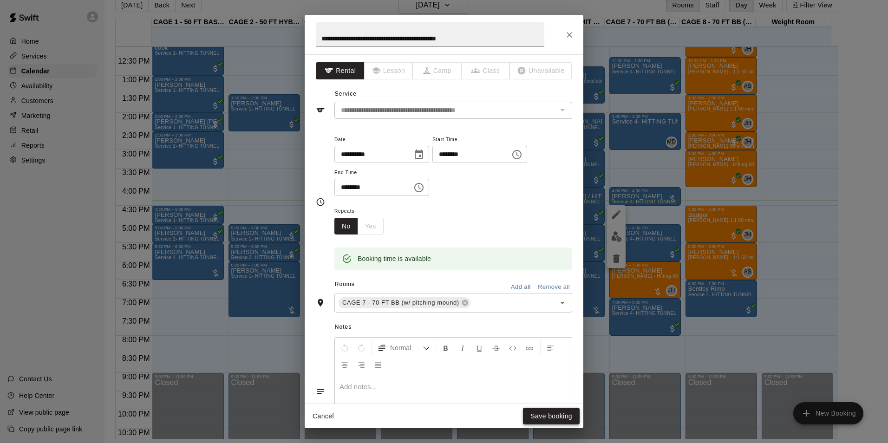
click at [565, 413] on button "Save booking" at bounding box center [551, 416] width 57 height 17
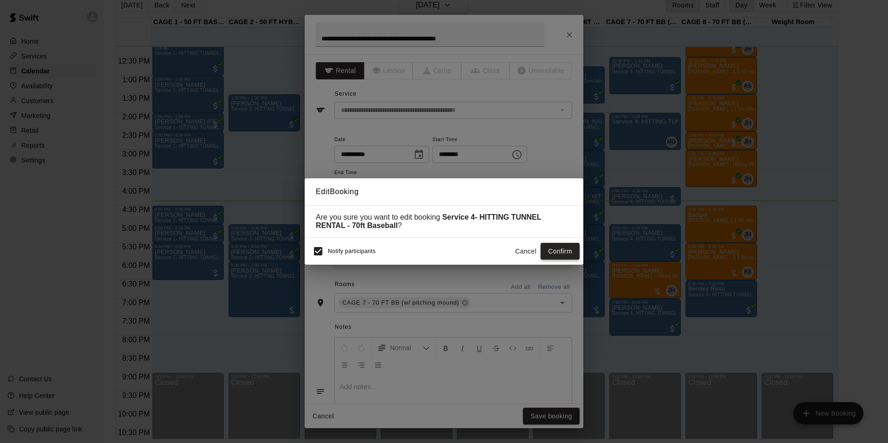
click at [565, 255] on button "Confirm" at bounding box center [559, 251] width 39 height 17
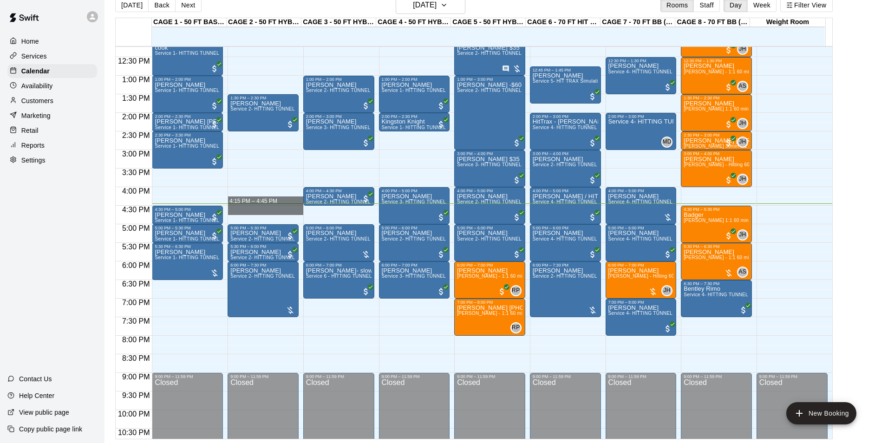
drag, startPoint x: 293, startPoint y: 206, endPoint x: 298, endPoint y: 211, distance: 7.2
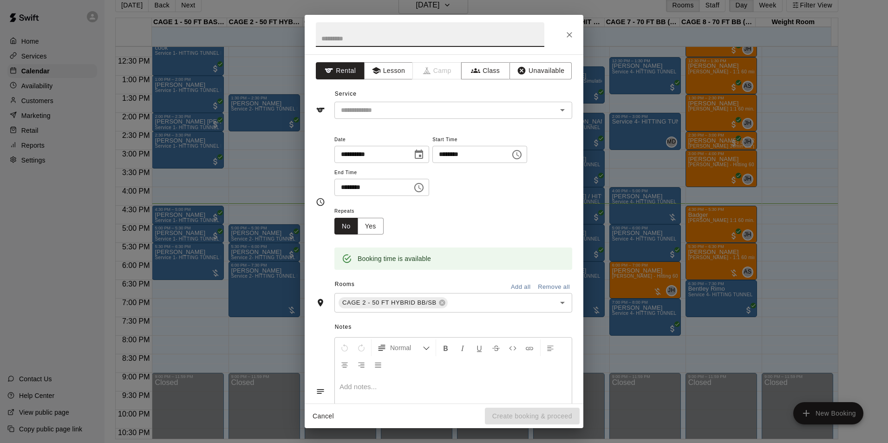
click at [566, 38] on icon "Close" at bounding box center [568, 34] width 9 height 9
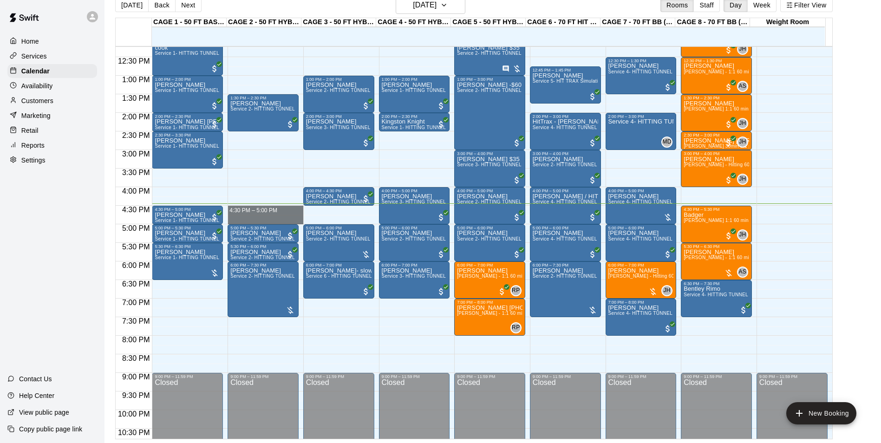
drag, startPoint x: 253, startPoint y: 207, endPoint x: 255, endPoint y: 220, distance: 13.2
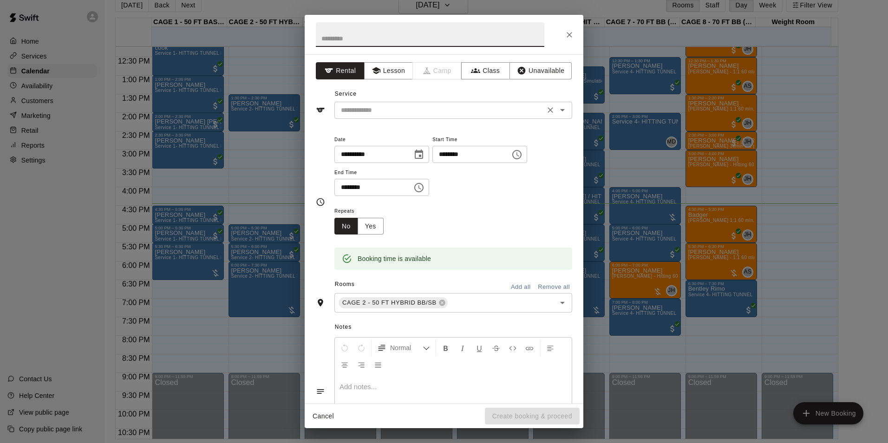
click at [482, 107] on input "text" at bounding box center [439, 110] width 205 height 12
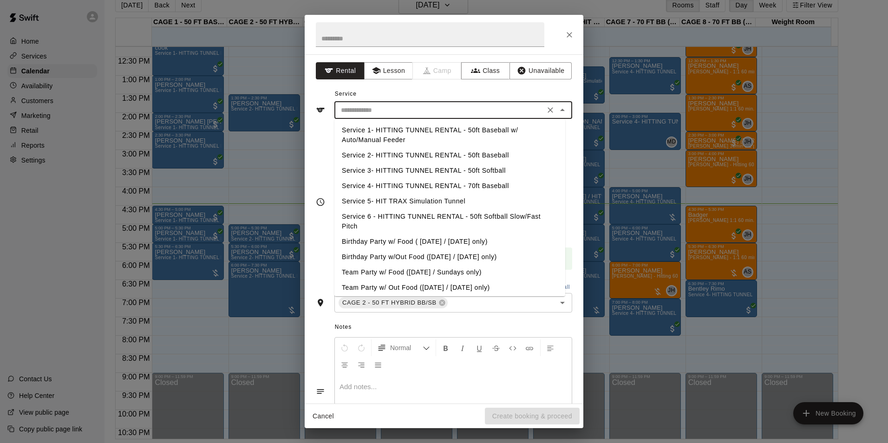
click at [494, 156] on li "Service 2- HITTING TUNNEL RENTAL - 50ft Baseball" at bounding box center [449, 155] width 231 height 15
type input "**********"
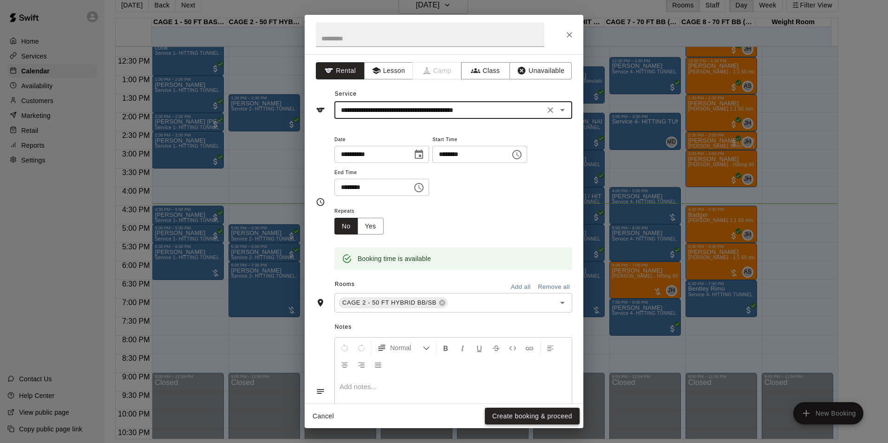
click at [539, 419] on button "Create booking & proceed" at bounding box center [532, 416] width 95 height 17
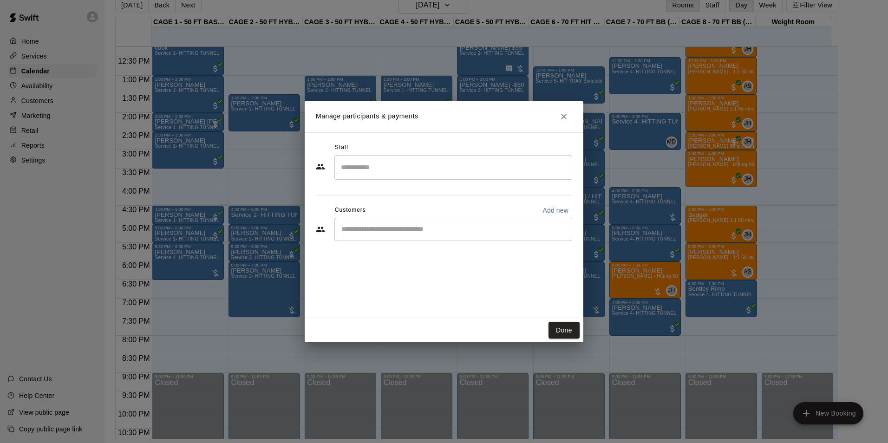
click at [393, 237] on div "​" at bounding box center [453, 229] width 238 height 23
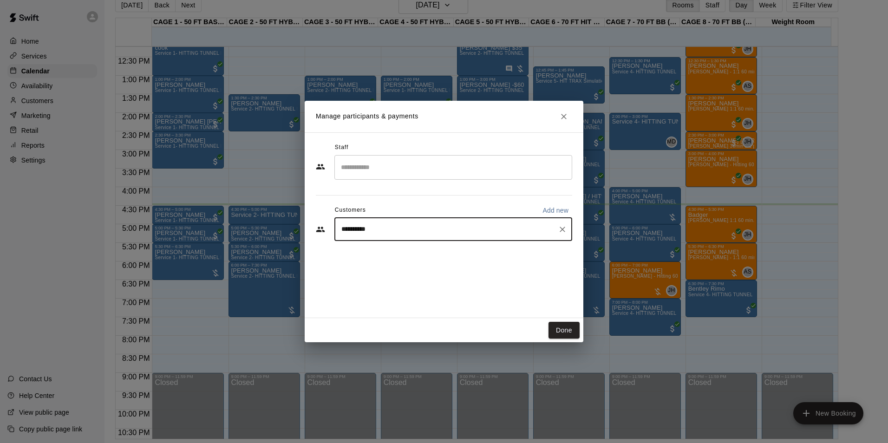
type input "**********"
click at [424, 248] on p "Weight Room Monthly Add-On (Members Only)" at bounding box center [481, 250] width 115 height 8
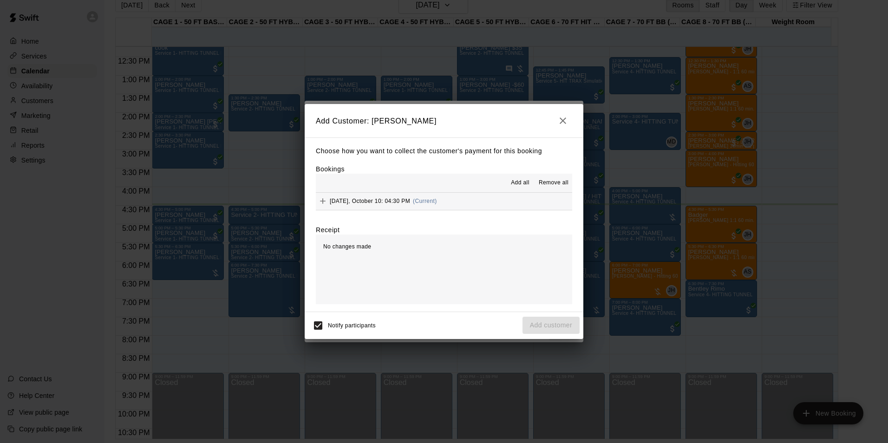
click at [514, 176] on button "Add all" at bounding box center [520, 182] width 30 height 15
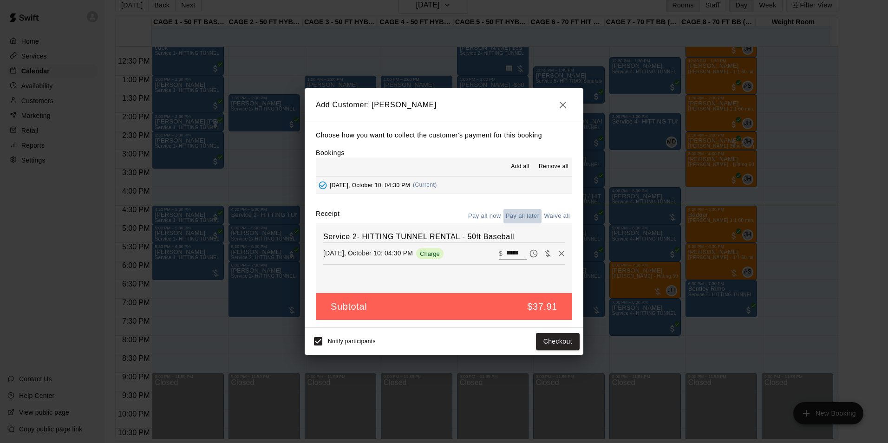
click at [516, 211] on button "Pay all later" at bounding box center [522, 216] width 39 height 14
click at [545, 345] on button "Add customer" at bounding box center [550, 341] width 57 height 17
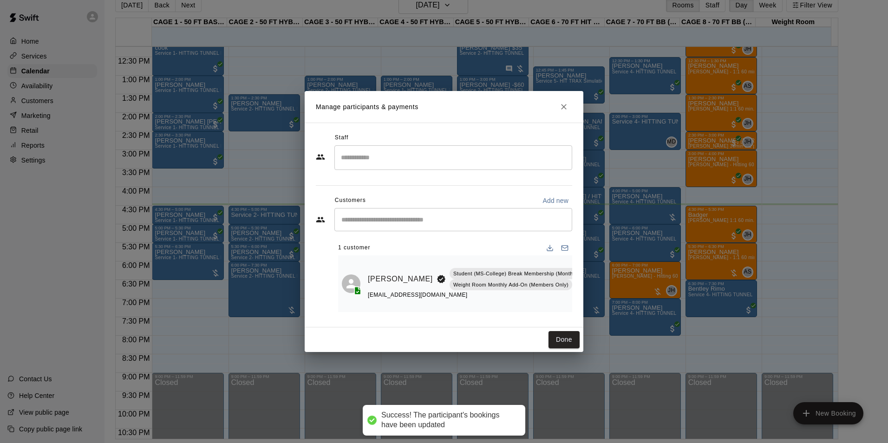
click at [568, 343] on button "Done" at bounding box center [563, 339] width 31 height 17
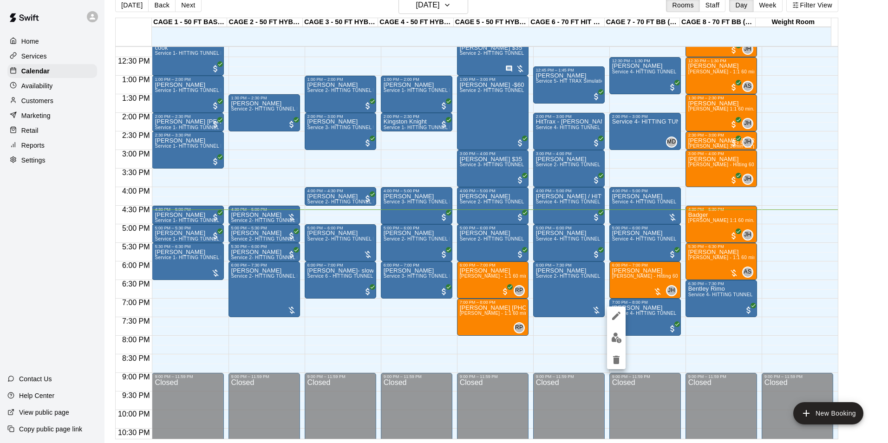
click at [863, 242] on div at bounding box center [444, 221] width 888 height 443
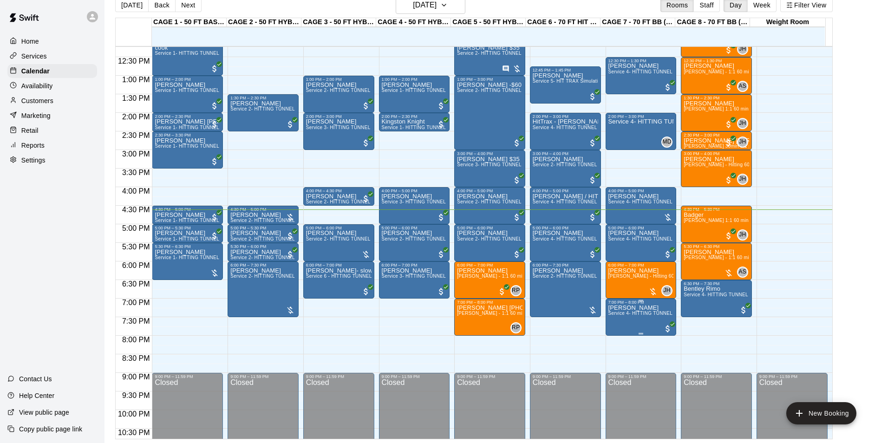
click at [642, 308] on p "Anthony Donofrio" at bounding box center [640, 308] width 65 height 0
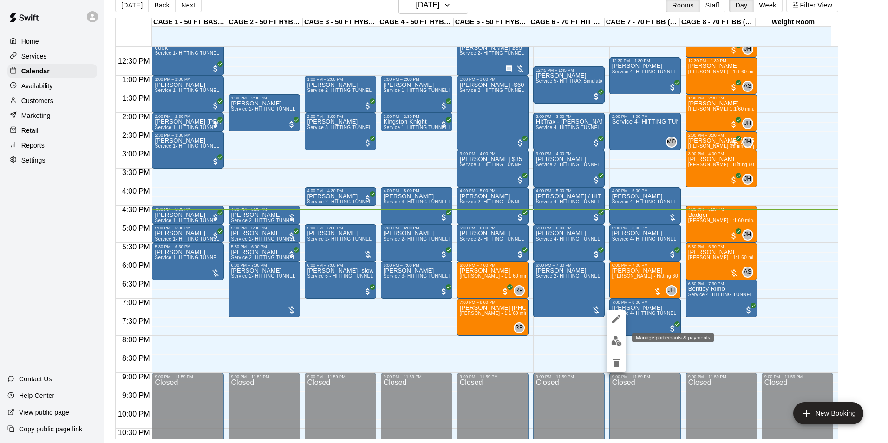
click at [619, 339] on img "edit" at bounding box center [616, 341] width 11 height 11
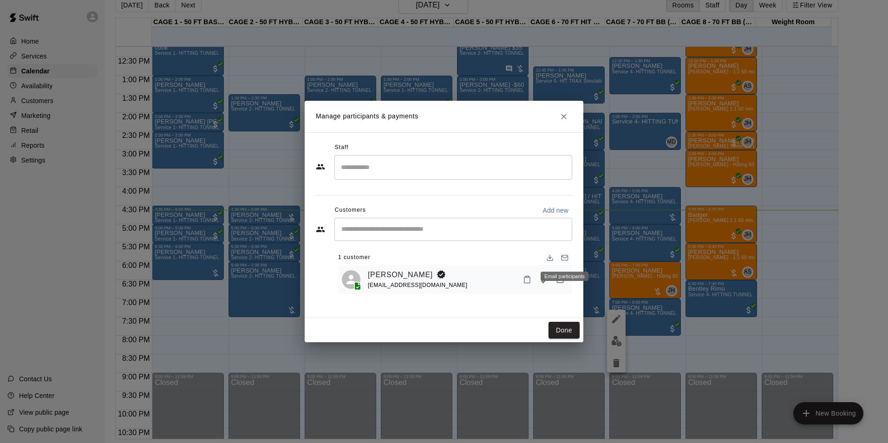
click at [564, 282] on div "Email participants" at bounding box center [564, 273] width 50 height 17
click at [559, 283] on icon "Manage bookings & payment" at bounding box center [560, 279] width 7 height 8
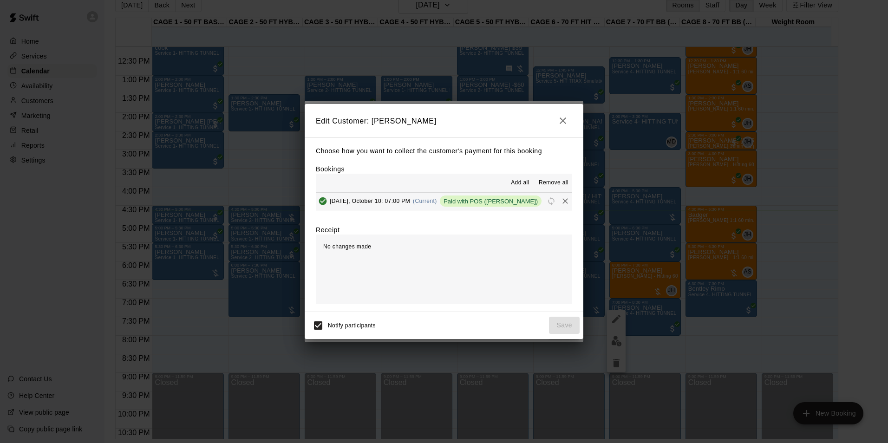
click at [563, 117] on icon "button" at bounding box center [562, 120] width 11 height 11
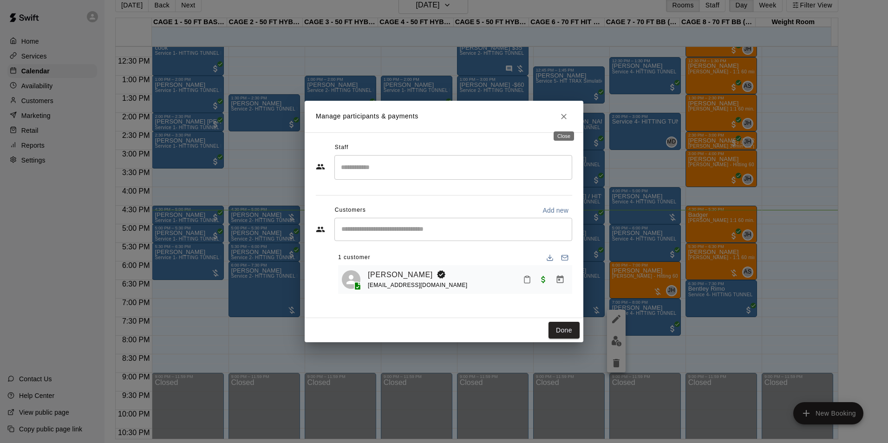
click at [560, 112] on icon "Close" at bounding box center [563, 116] width 9 height 9
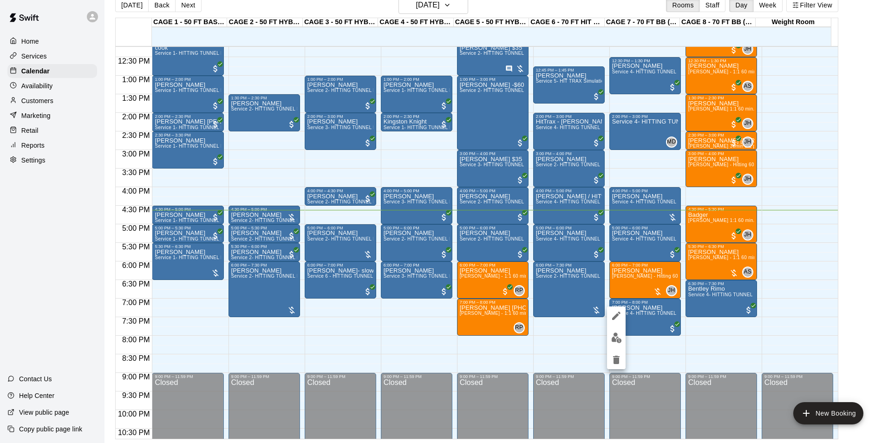
click at [616, 362] on icon "delete" at bounding box center [616, 360] width 6 height 8
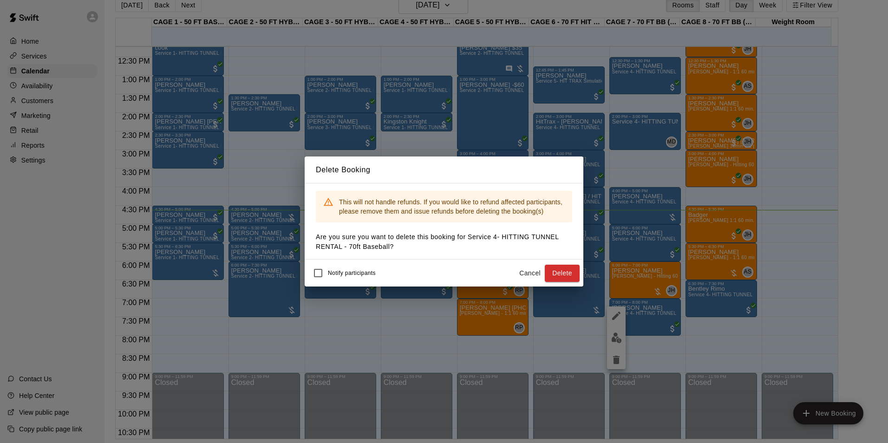
click at [350, 272] on span "Notify participants" at bounding box center [352, 273] width 48 height 6
click at [560, 268] on button "Delete" at bounding box center [561, 273] width 35 height 17
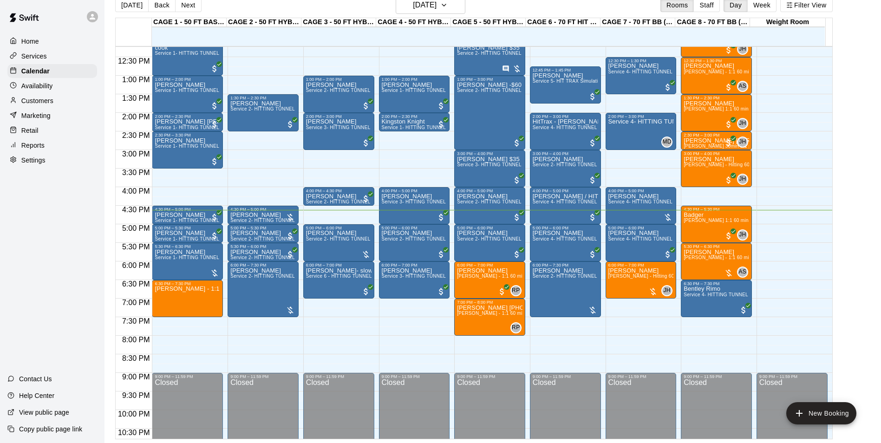
click at [57, 105] on div "Customers" at bounding box center [52, 101] width 90 height 14
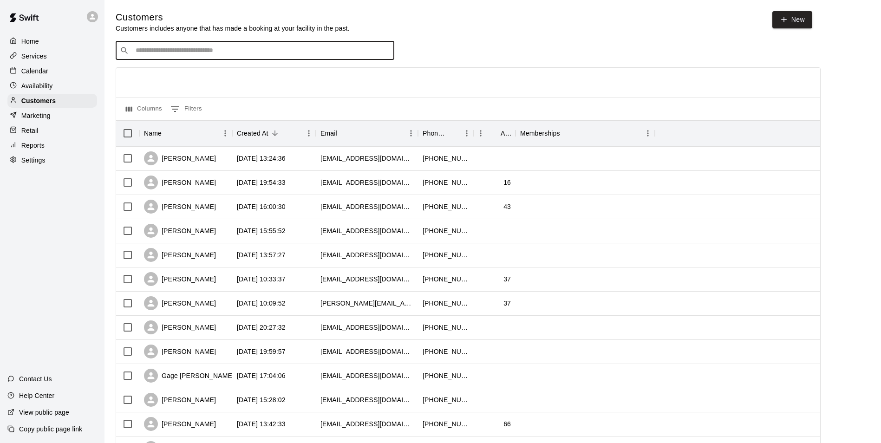
click at [159, 52] on input "Search customers by name or email" at bounding box center [261, 50] width 257 height 9
type input "****"
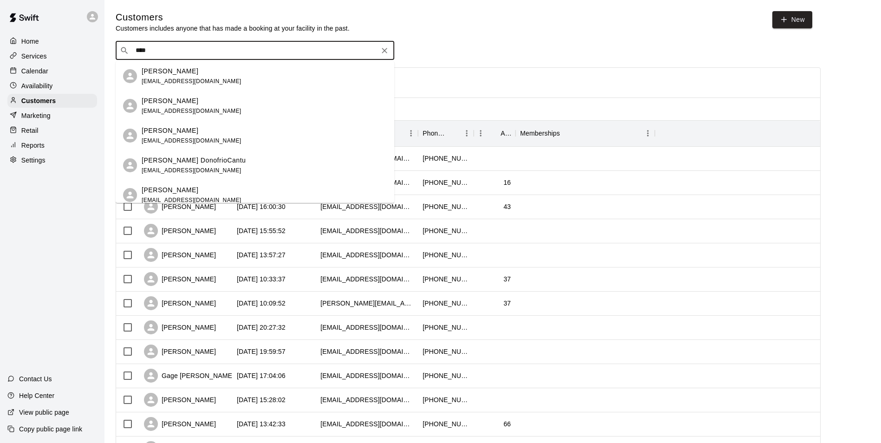
click at [164, 97] on p "Anthony Donofrio" at bounding box center [170, 101] width 57 height 10
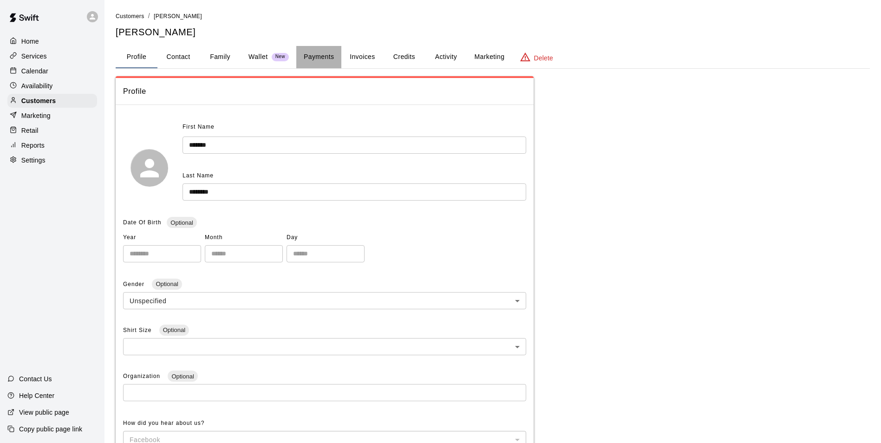
click at [316, 56] on button "Payments" at bounding box center [318, 57] width 45 height 22
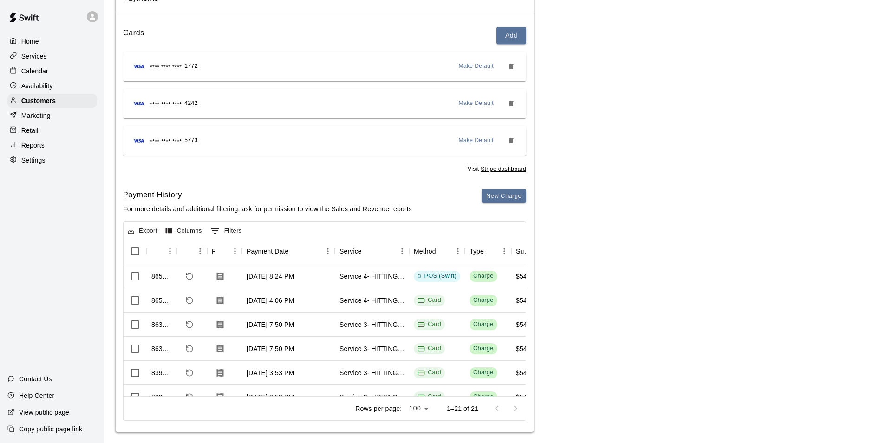
click at [47, 76] on p "Calendar" at bounding box center [34, 70] width 27 height 9
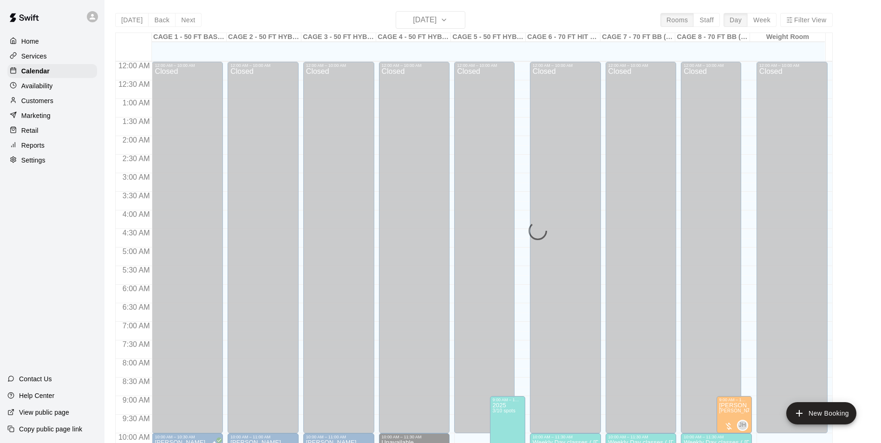
scroll to position [472, 0]
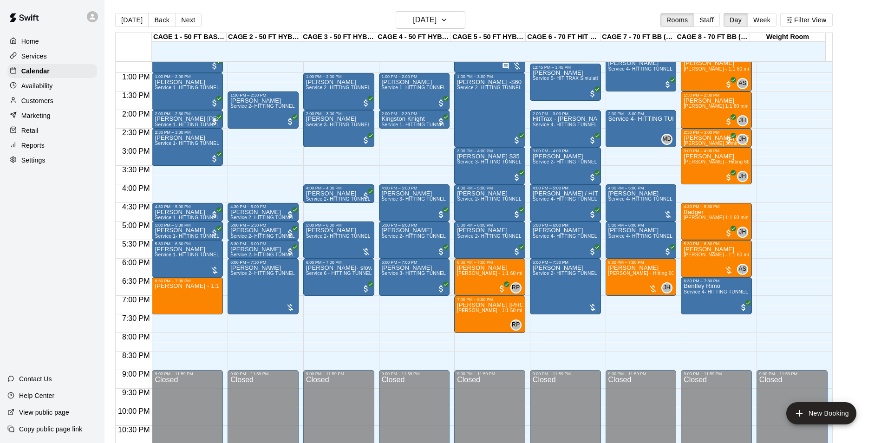
click at [827, 262] on div at bounding box center [794, 263] width 75 height 9
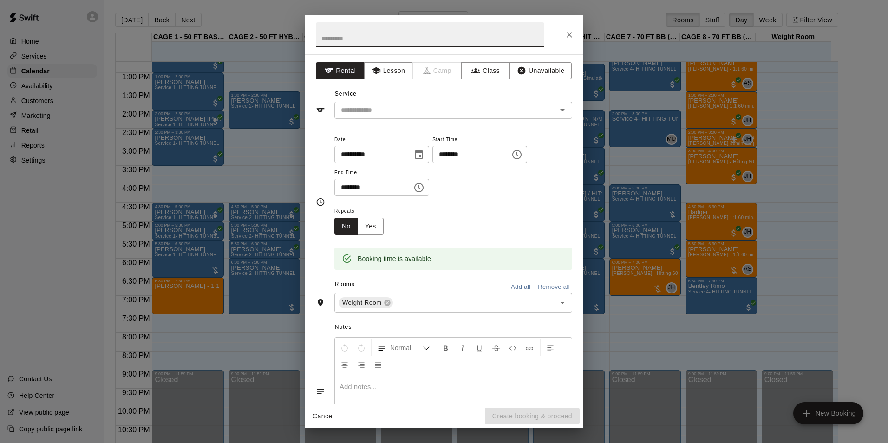
click at [572, 30] on icon "Close" at bounding box center [568, 34] width 9 height 9
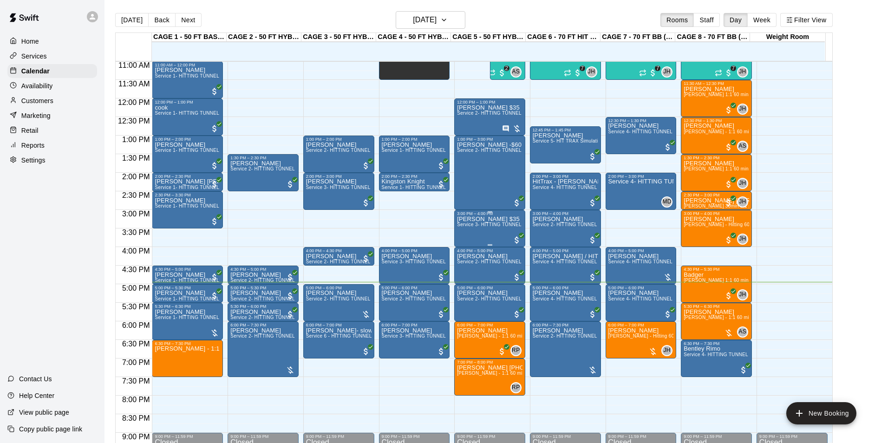
scroll to position [425, 0]
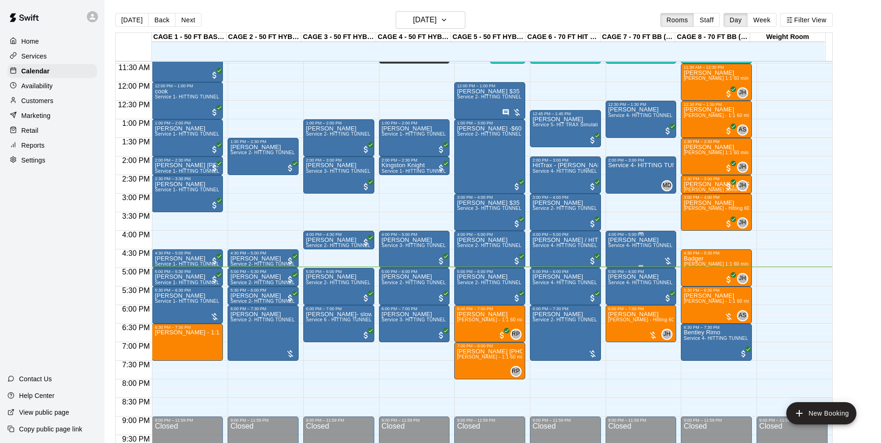
click at [620, 248] on span "Service 4- HITTING TUNNEL RENTAL - 70ft Baseball" at bounding box center [667, 245] width 118 height 5
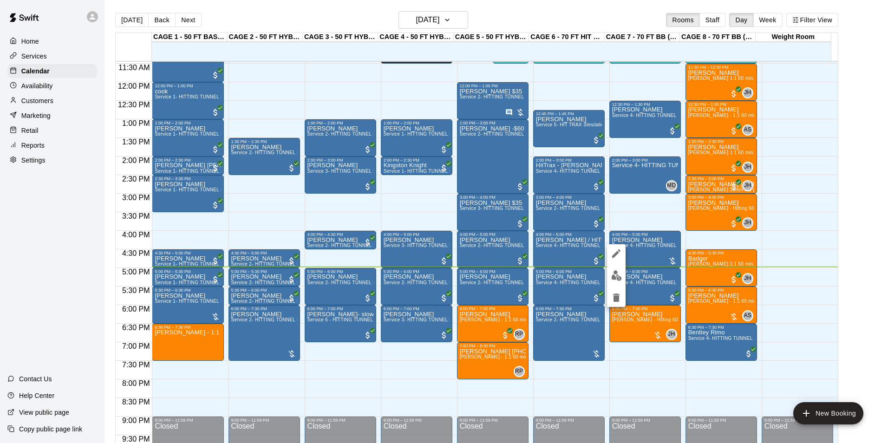
click at [842, 155] on div at bounding box center [444, 221] width 888 height 443
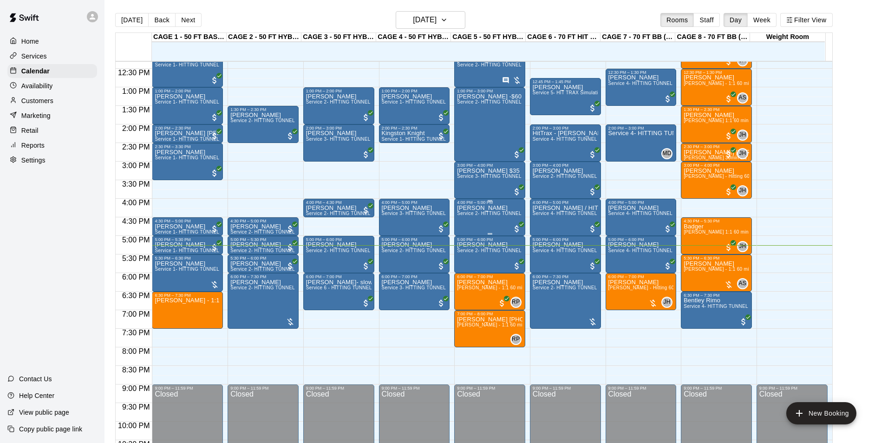
scroll to position [472, 0]
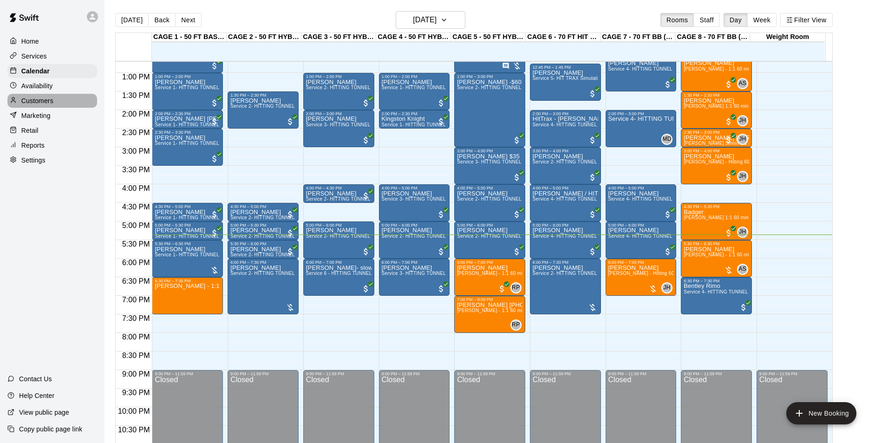
click at [58, 105] on div "Customers" at bounding box center [52, 101] width 90 height 14
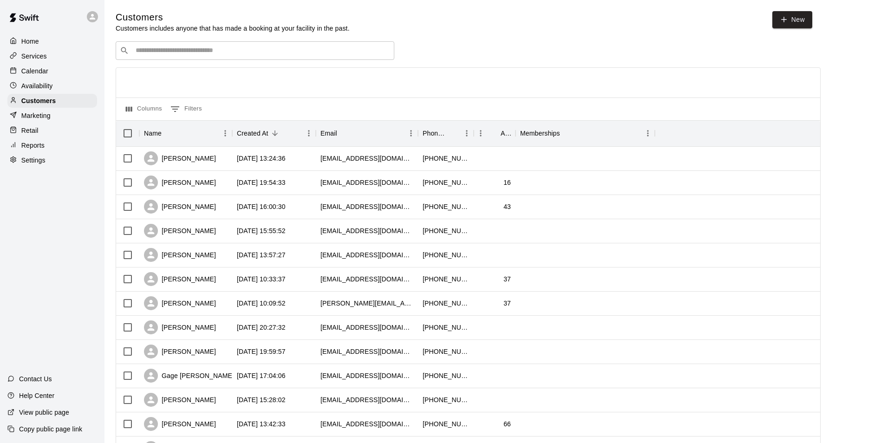
click at [165, 48] on input "Search customers by name or email" at bounding box center [261, 50] width 257 height 9
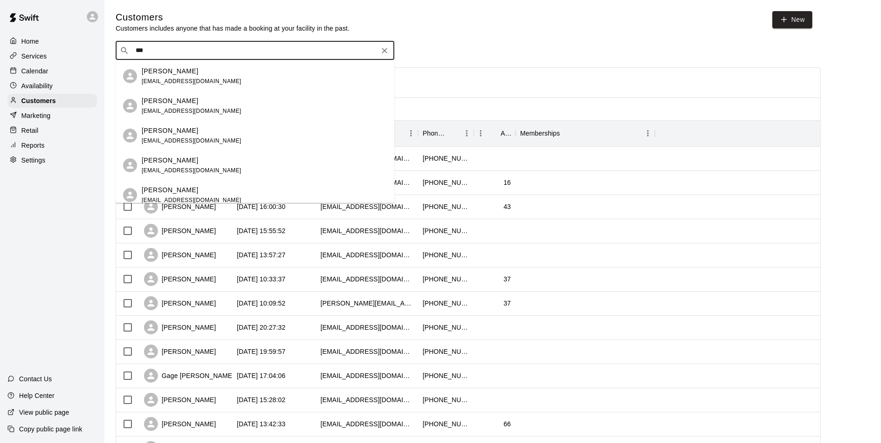
type input "***"
click at [27, 70] on p "Calendar" at bounding box center [34, 70] width 27 height 9
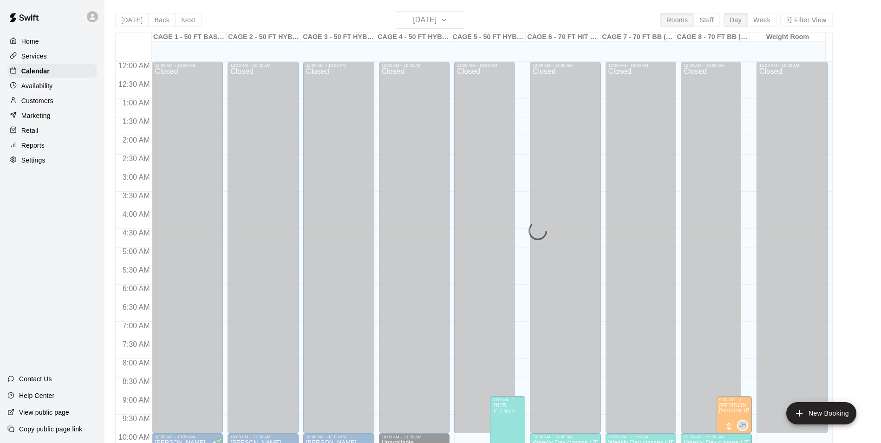
scroll to position [472, 0]
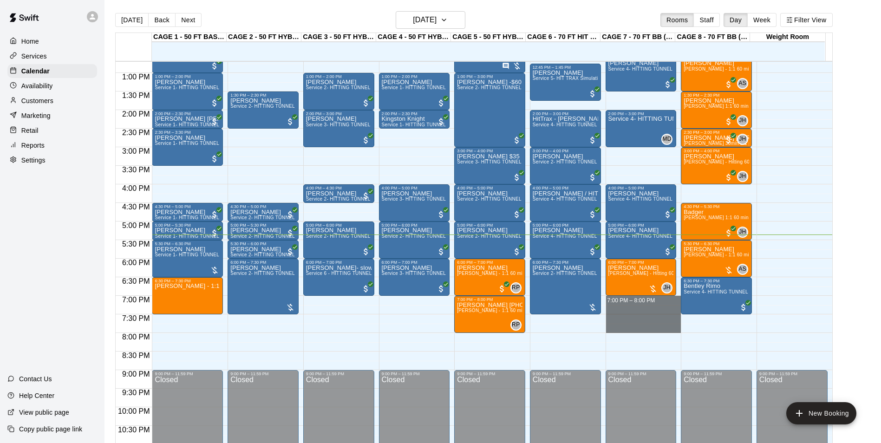
drag, startPoint x: 631, startPoint y: 298, endPoint x: 636, endPoint y: 331, distance: 33.8
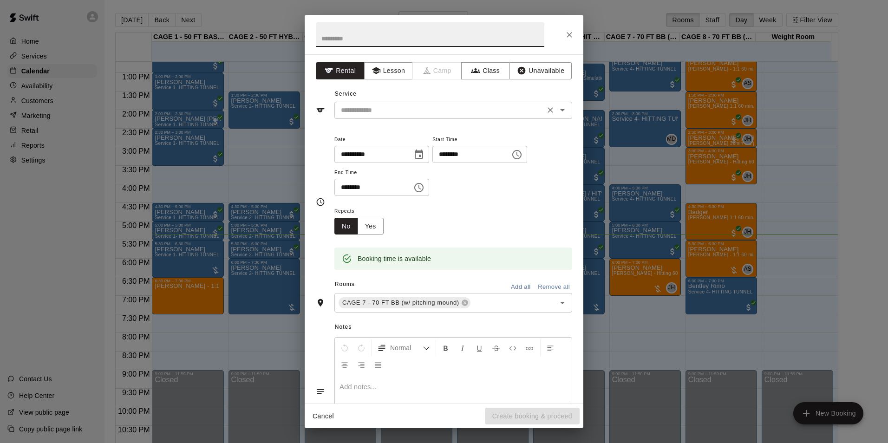
click at [471, 114] on input "text" at bounding box center [439, 110] width 205 height 12
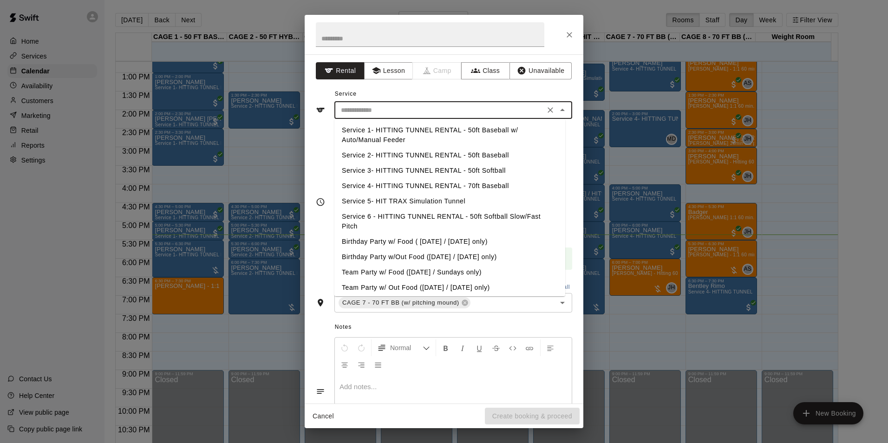
click at [501, 183] on li "Service 4- HITTING TUNNEL RENTAL - 70ft Baseball" at bounding box center [449, 185] width 231 height 15
type input "**********"
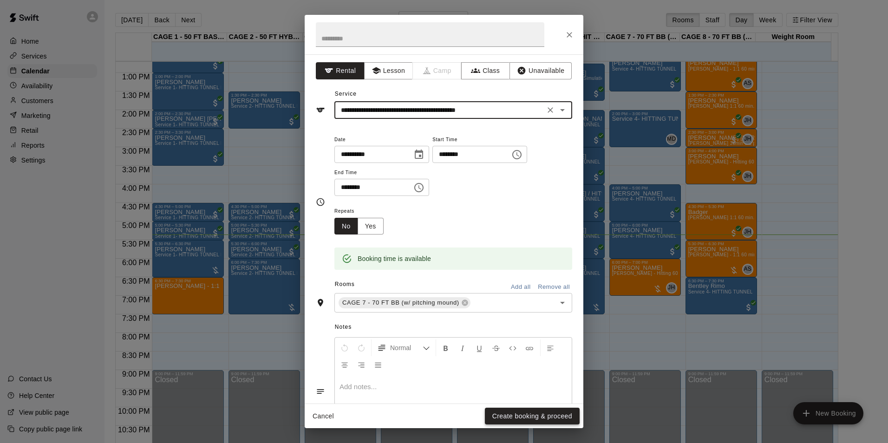
click at [536, 421] on button "Create booking & proceed" at bounding box center [532, 416] width 95 height 17
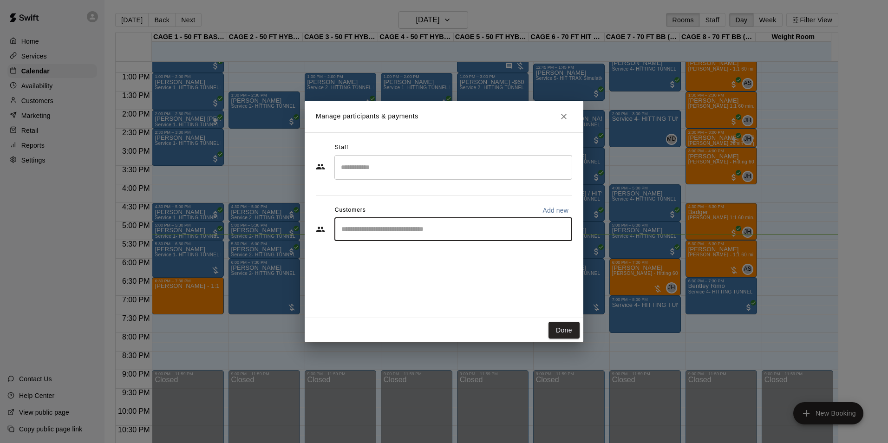
click at [463, 227] on input "Start typing to search customers..." at bounding box center [452, 229] width 229 height 9
type input "****"
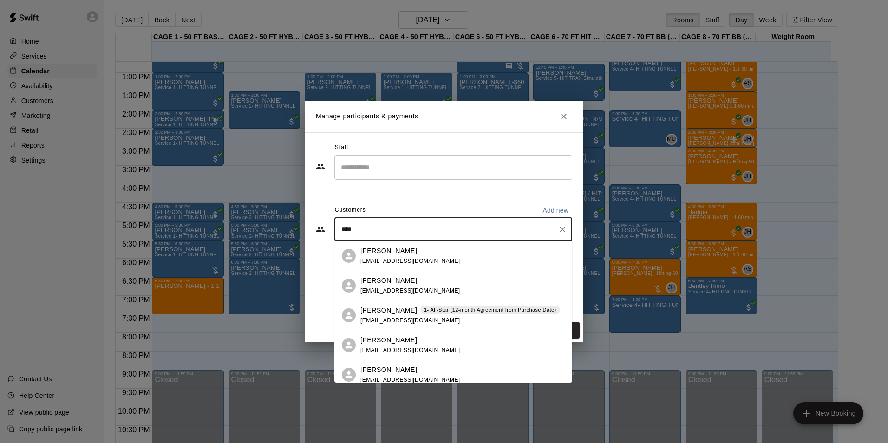
click at [474, 310] on p "1- All-Star (12-month Agreement from Purchase Date)" at bounding box center [490, 310] width 132 height 8
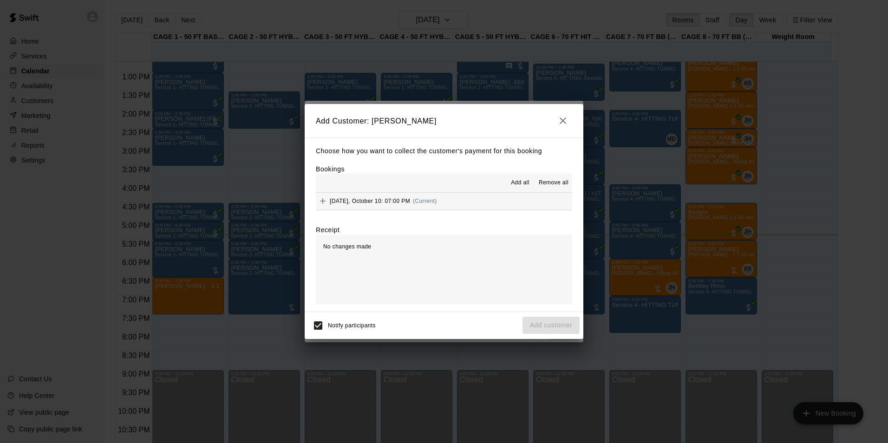
click at [511, 185] on span "Add all" at bounding box center [520, 182] width 19 height 9
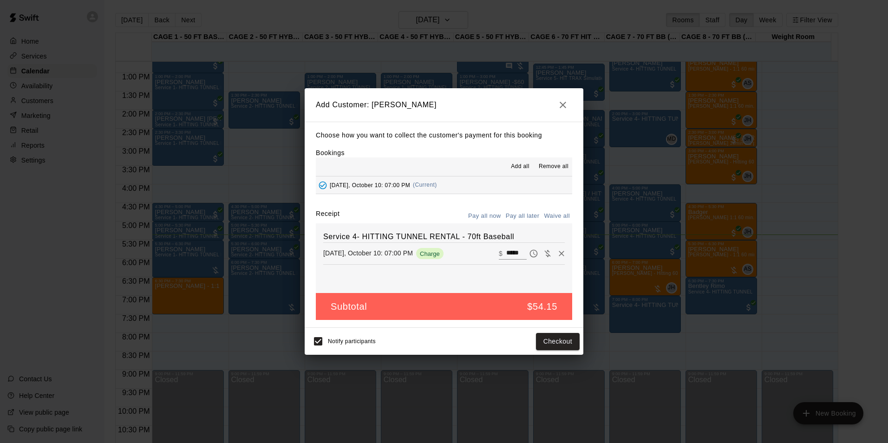
click at [514, 211] on button "Pay all later" at bounding box center [522, 216] width 39 height 14
click at [561, 347] on button "Add customer" at bounding box center [550, 341] width 57 height 17
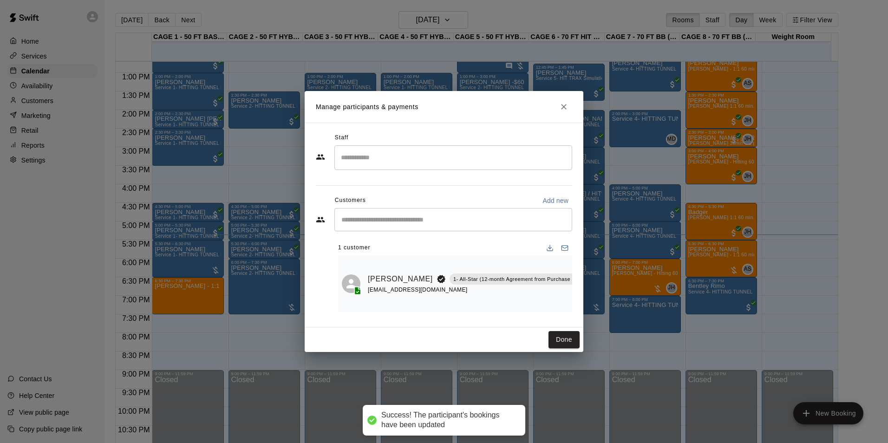
click at [561, 347] on button "Done" at bounding box center [563, 339] width 31 height 17
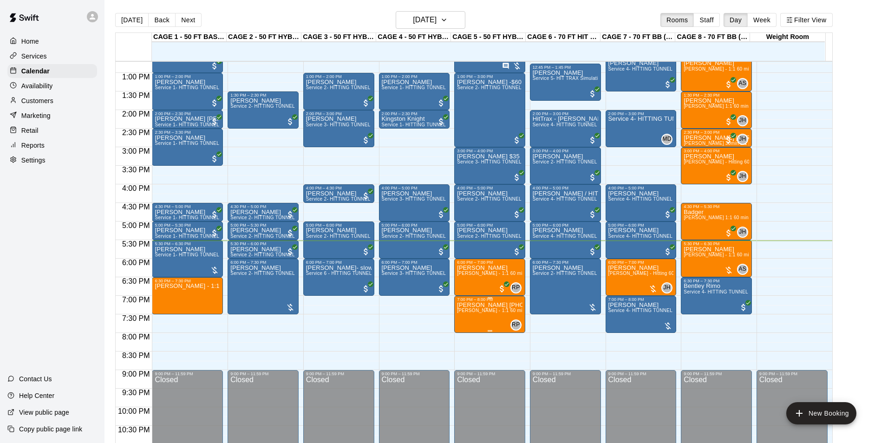
click at [486, 311] on span "[PERSON_NAME] - 1:1 60 min Softball Pitching / Hitting instruction" at bounding box center [531, 310] width 148 height 5
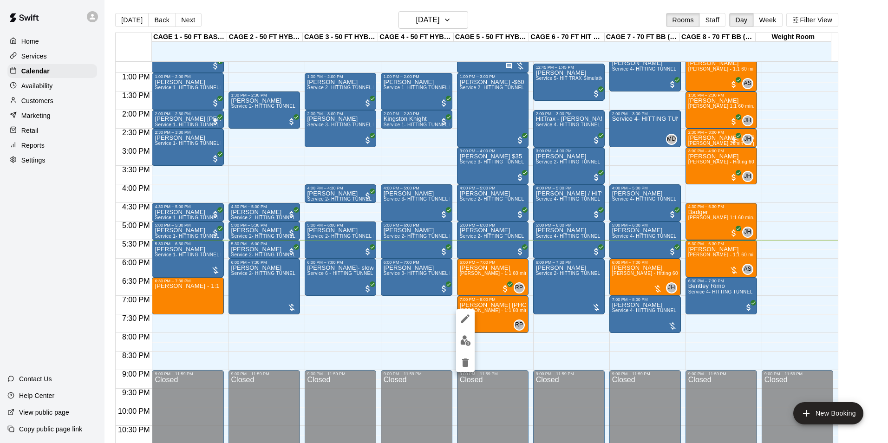
click at [470, 336] on img "edit" at bounding box center [465, 340] width 11 height 11
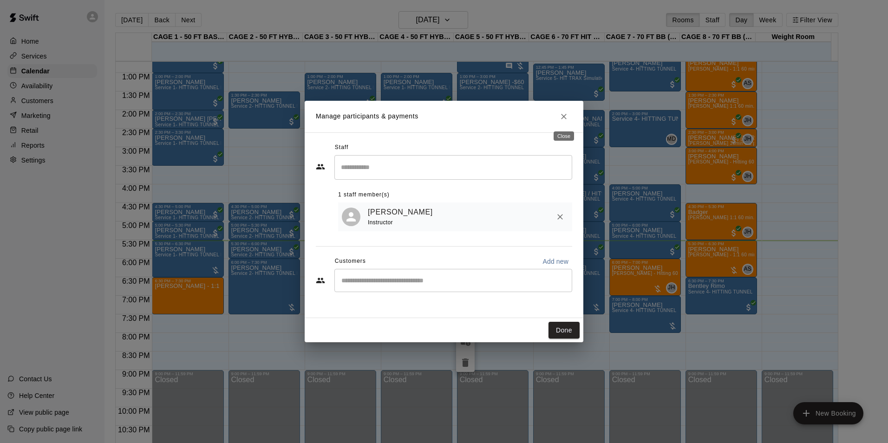
click at [560, 117] on icon "Close" at bounding box center [563, 116] width 9 height 9
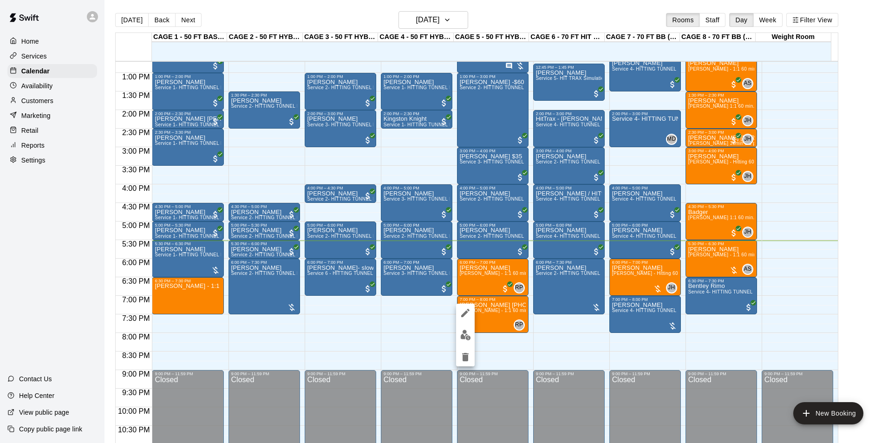
click at [468, 332] on img "edit" at bounding box center [465, 335] width 11 height 11
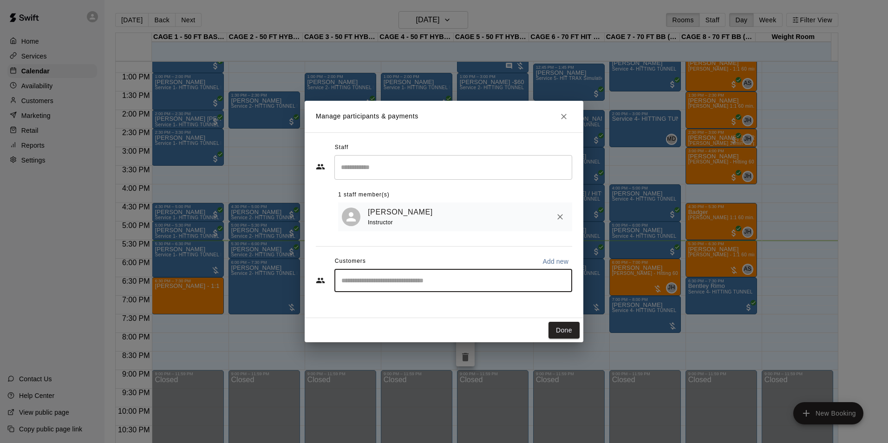
click at [421, 282] on input "Start typing to search customers..." at bounding box center [452, 280] width 229 height 9
click at [570, 118] on button "Close" at bounding box center [563, 116] width 17 height 17
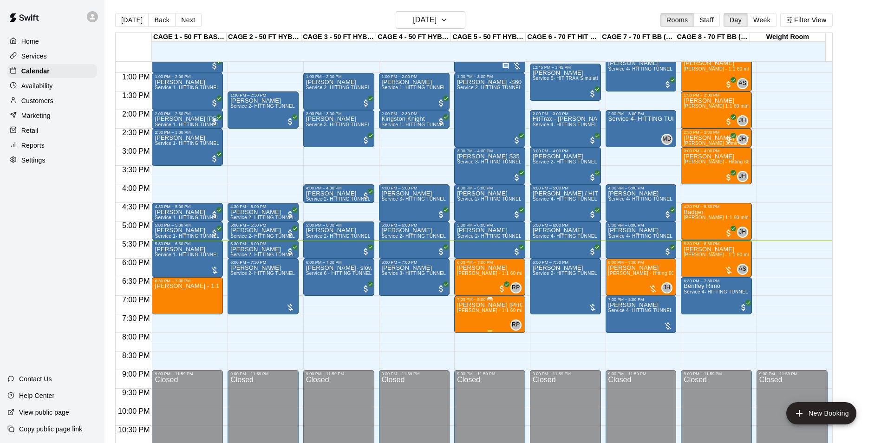
click at [462, 310] on span "[PERSON_NAME] - 1:1 60 min Softball Pitching / Hitting instruction" at bounding box center [531, 310] width 148 height 5
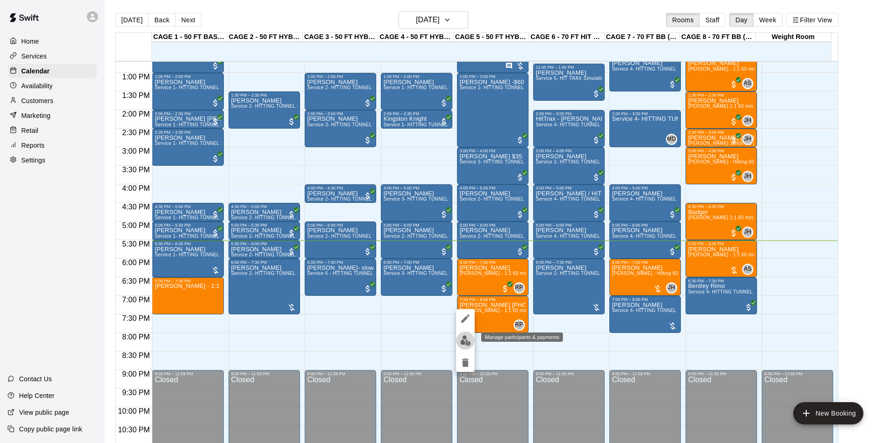
click at [468, 333] on button "edit" at bounding box center [465, 340] width 19 height 18
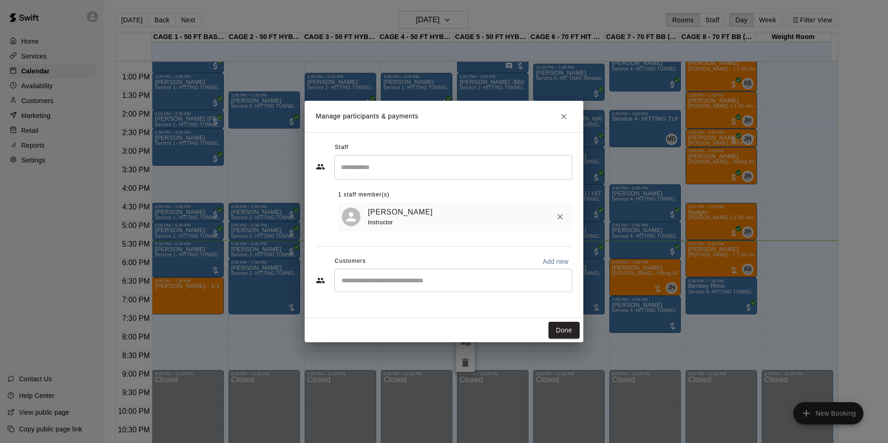
click at [443, 270] on div "​" at bounding box center [453, 280] width 238 height 23
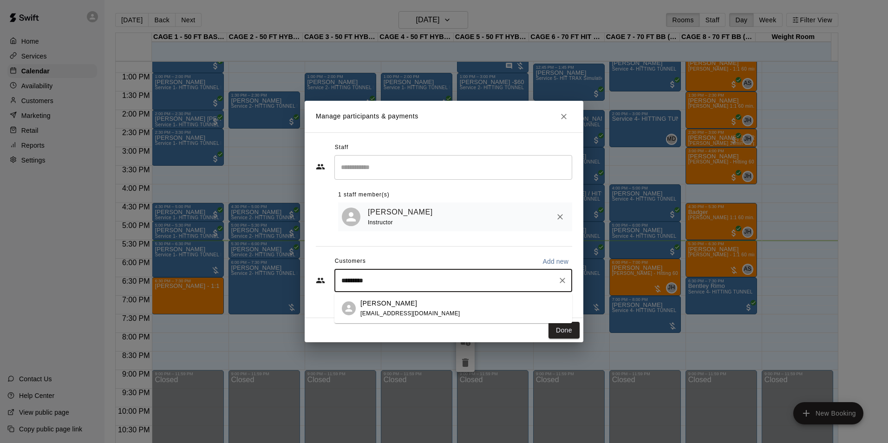
type input "*********"
click at [564, 120] on icon "Close" at bounding box center [563, 116] width 9 height 9
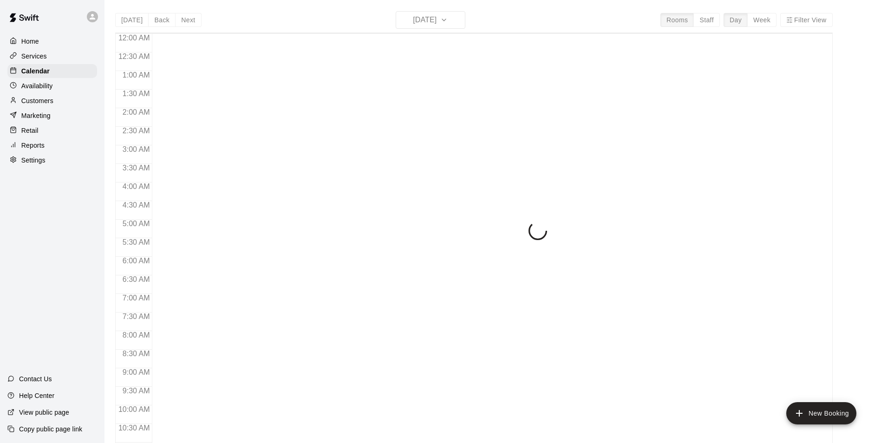
scroll to position [472, 0]
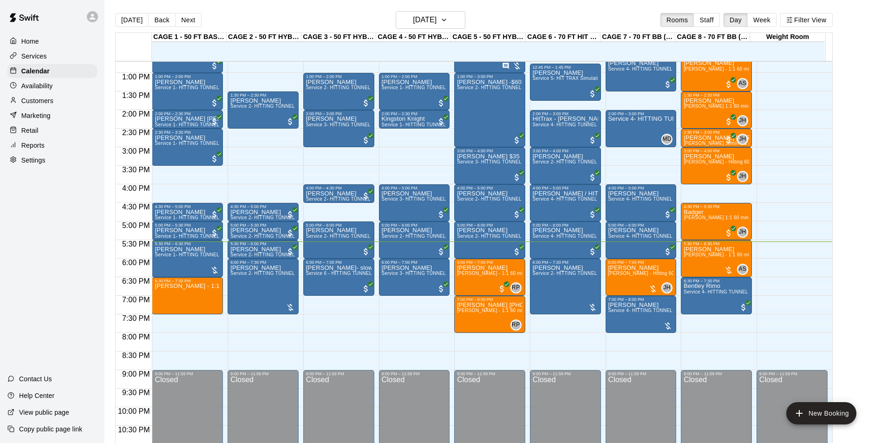
click at [33, 91] on p "Availability" at bounding box center [37, 85] width 32 height 9
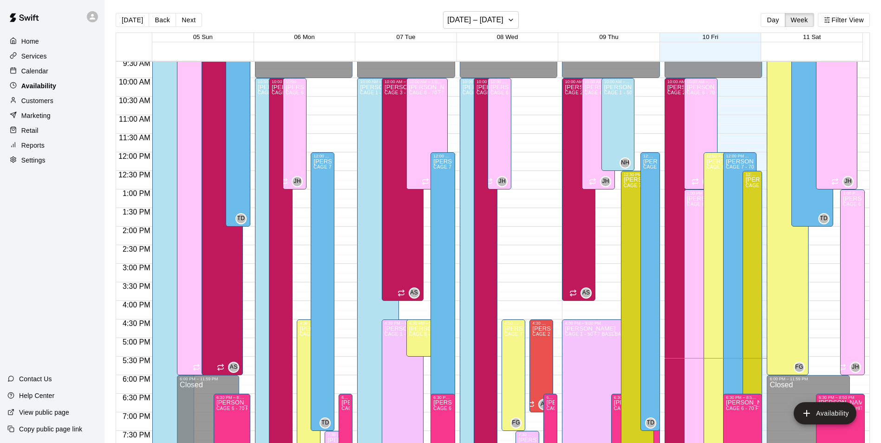
scroll to position [356, 0]
click at [516, 11] on div "Today Back Next October 05 – 11 Day Week Filter View" at bounding box center [493, 21] width 754 height 21
click at [544, 22] on div "Today Back Next October 05 – 11 Day Week Filter View" at bounding box center [493, 21] width 754 height 21
click at [558, 29] on div "Today Back Next October 05 – 11 Day Week Filter View" at bounding box center [493, 21] width 754 height 21
click at [13, 72] on icon at bounding box center [13, 70] width 7 height 7
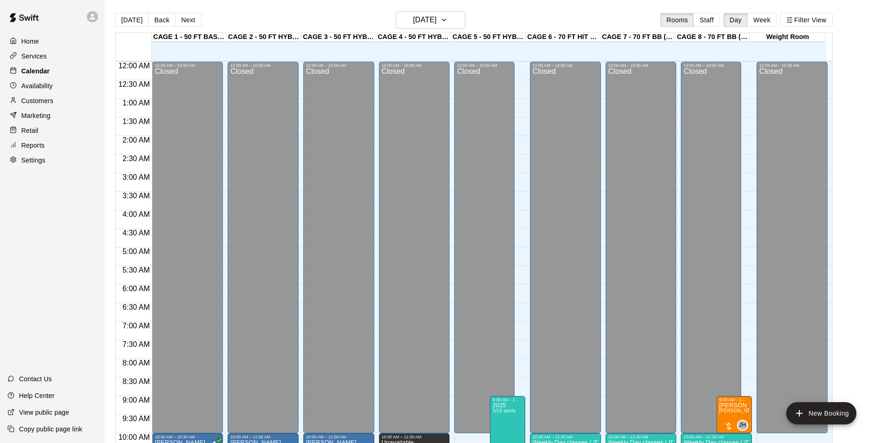
scroll to position [472, 0]
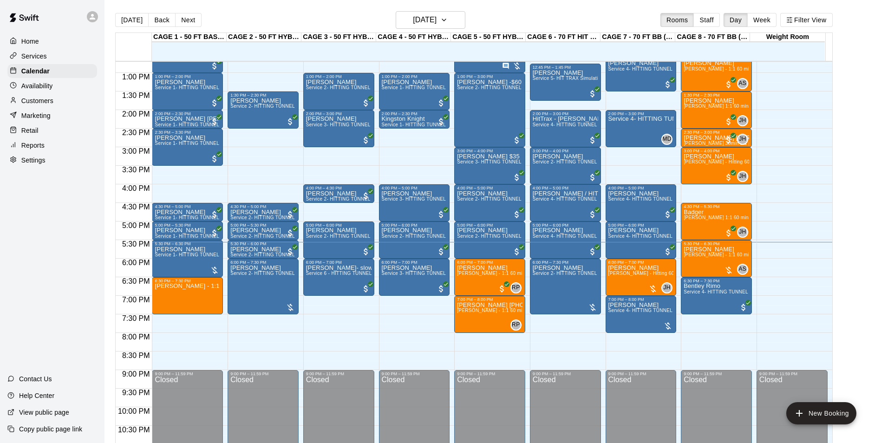
click at [8, 54] on div "Services" at bounding box center [52, 56] width 90 height 14
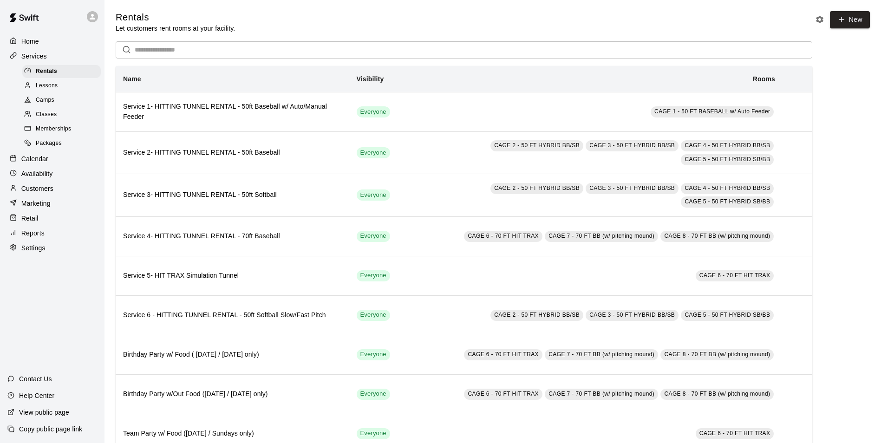
click at [14, 55] on icon at bounding box center [13, 55] width 7 height 7
click at [26, 156] on div "Calendar" at bounding box center [52, 159] width 90 height 14
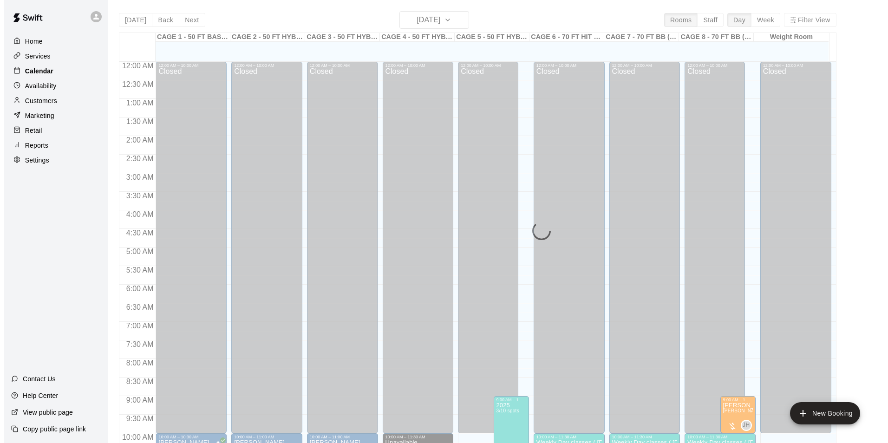
scroll to position [472, 0]
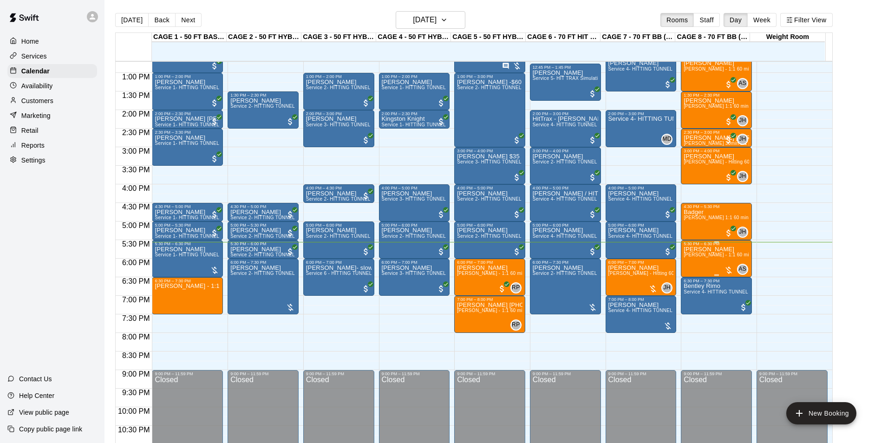
click at [727, 257] on span "[PERSON_NAME] - 1:1 60 min Pitching Lesson" at bounding box center [735, 254] width 104 height 5
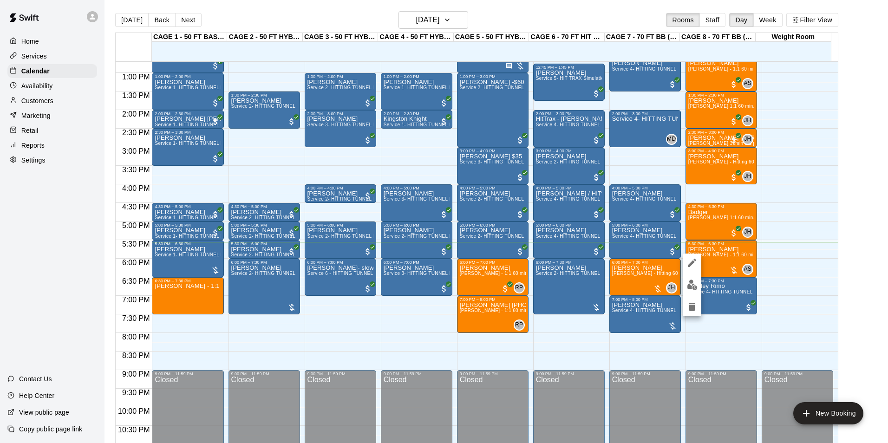
click at [687, 283] on img "edit" at bounding box center [692, 284] width 11 height 11
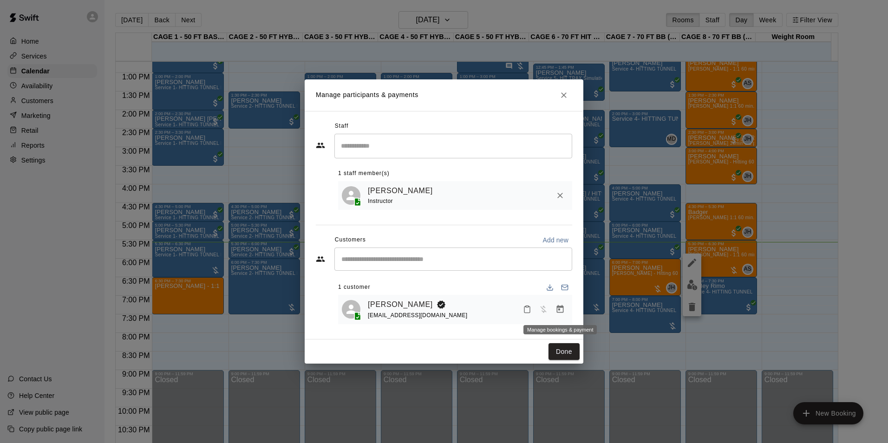
click at [563, 312] on icon "Manage bookings & payment" at bounding box center [560, 309] width 7 height 8
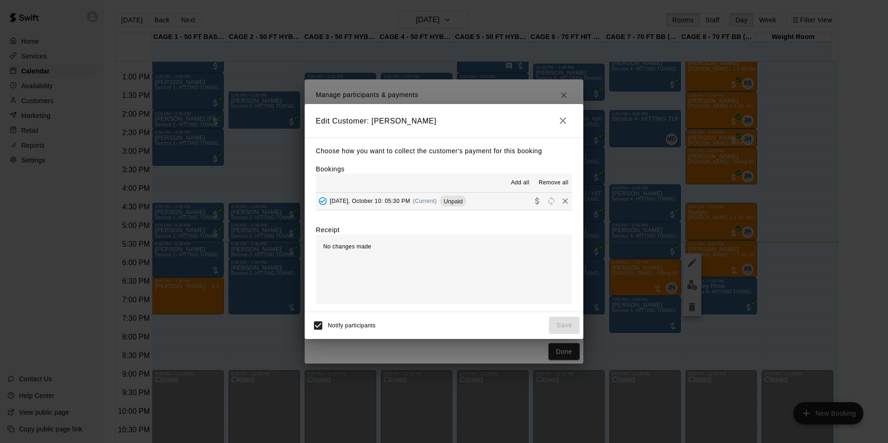
click at [525, 178] on button "Add all" at bounding box center [520, 182] width 30 height 15
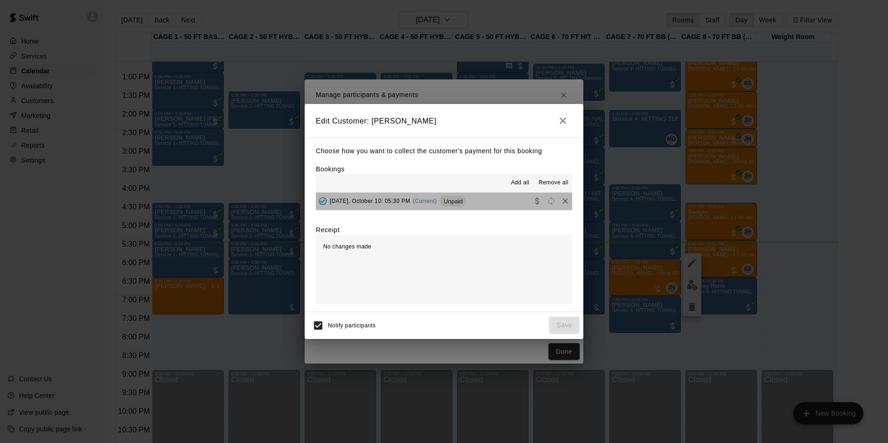
click at [484, 194] on button "Friday, October 10: 05:30 PM (Current) Unpaid" at bounding box center [444, 201] width 256 height 17
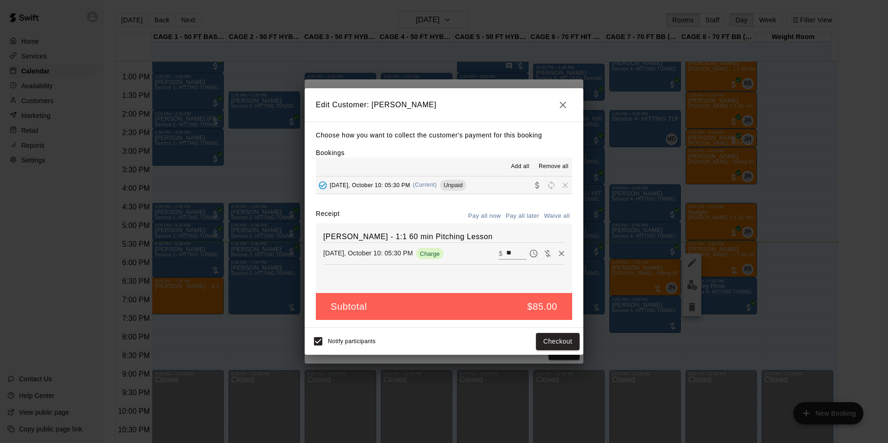
click at [497, 209] on button "Pay all now" at bounding box center [485, 216] width 38 height 14
click at [552, 346] on button "Checkout" at bounding box center [558, 341] width 44 height 17
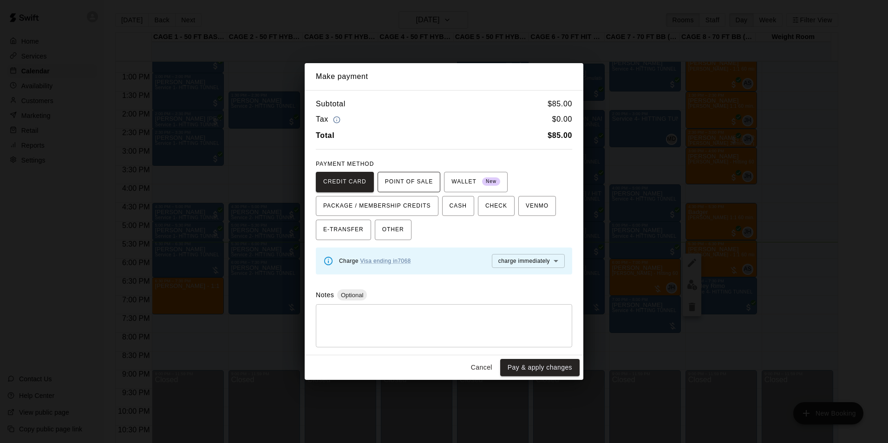
click at [414, 185] on span "POINT OF SALE" at bounding box center [409, 182] width 48 height 15
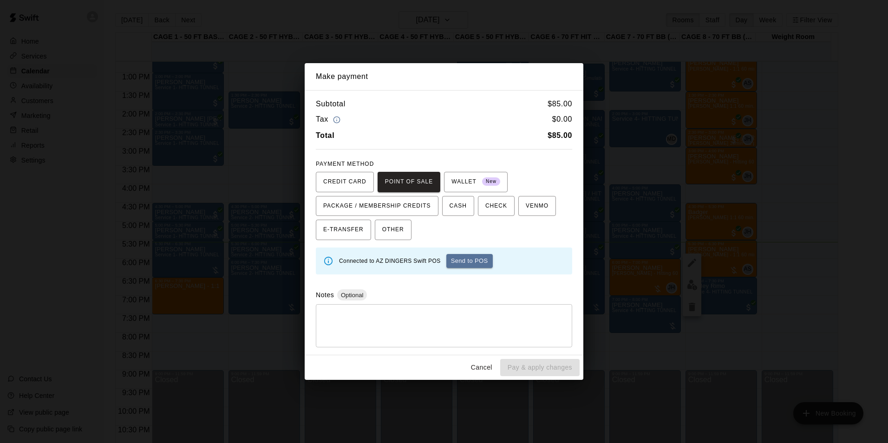
click at [459, 260] on button "Send to POS" at bounding box center [469, 261] width 46 height 14
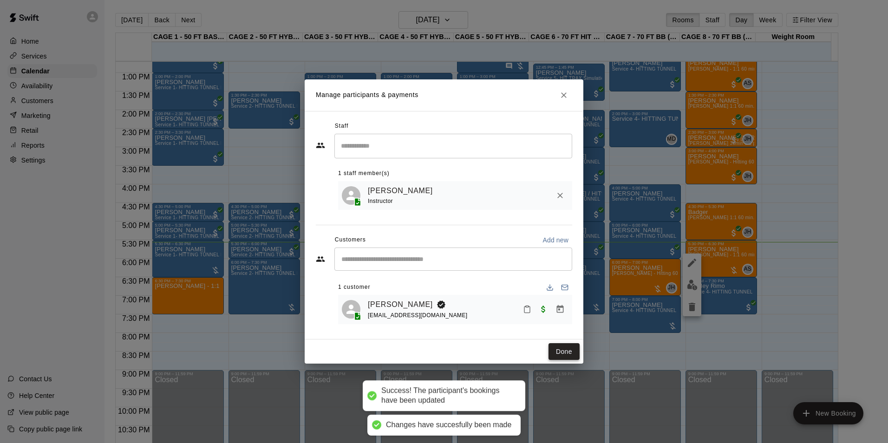
click at [566, 353] on button "Done" at bounding box center [563, 351] width 31 height 17
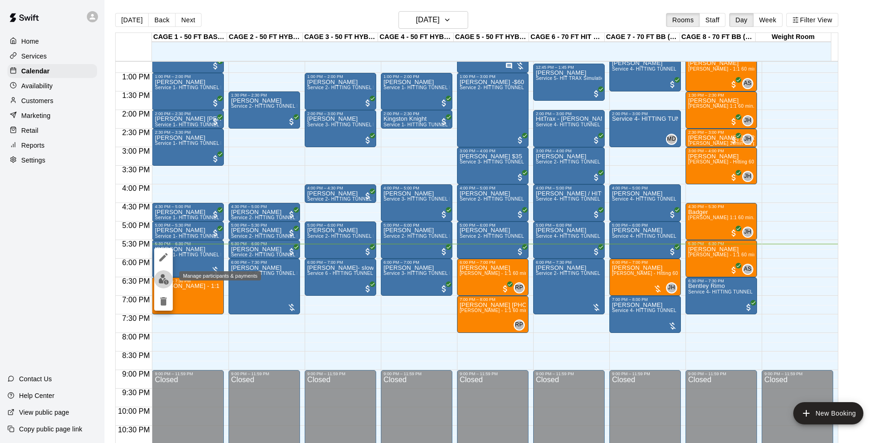
click at [168, 282] on img "edit" at bounding box center [163, 279] width 11 height 11
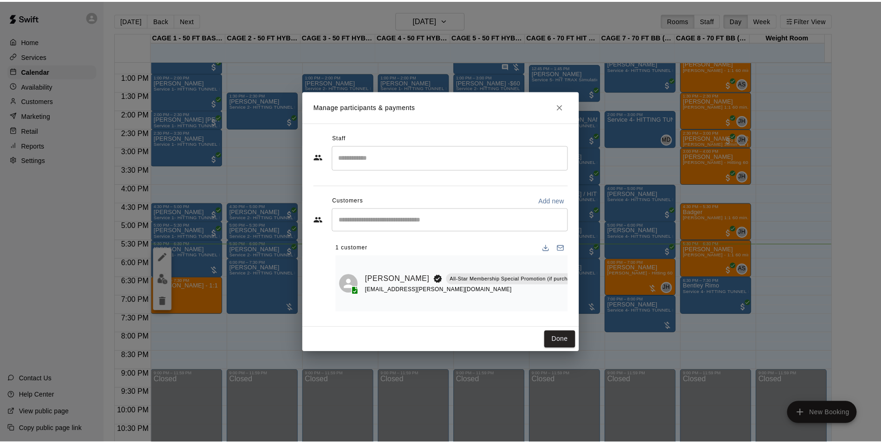
scroll to position [0, 114]
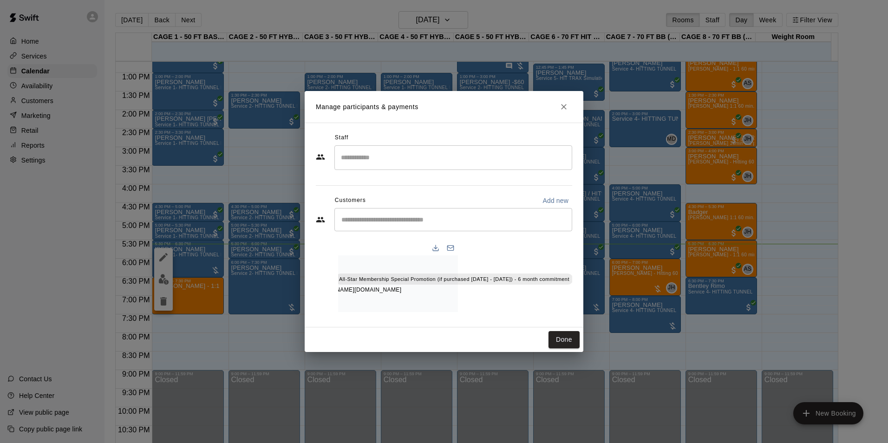
click at [577, 295] on icon "Manage bookings & payment" at bounding box center [581, 299] width 9 height 9
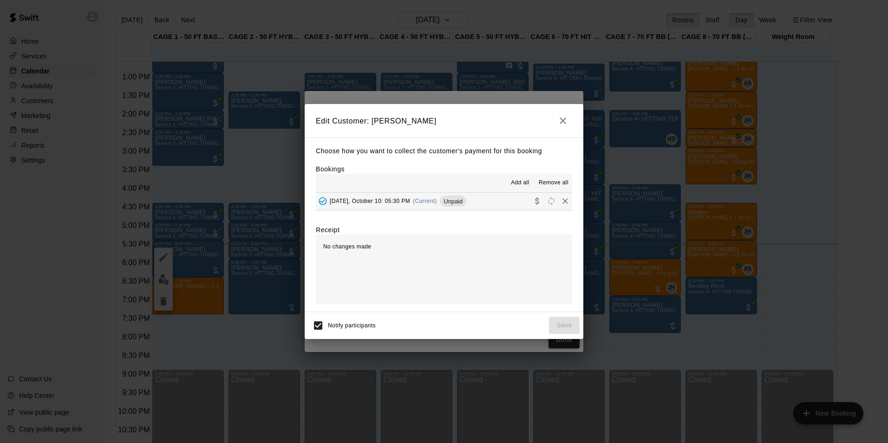
click at [505, 188] on div "Add all Remove all" at bounding box center [444, 183] width 256 height 19
click at [510, 196] on button "Friday, October 10: 05:30 PM (Current) Unpaid" at bounding box center [444, 201] width 256 height 17
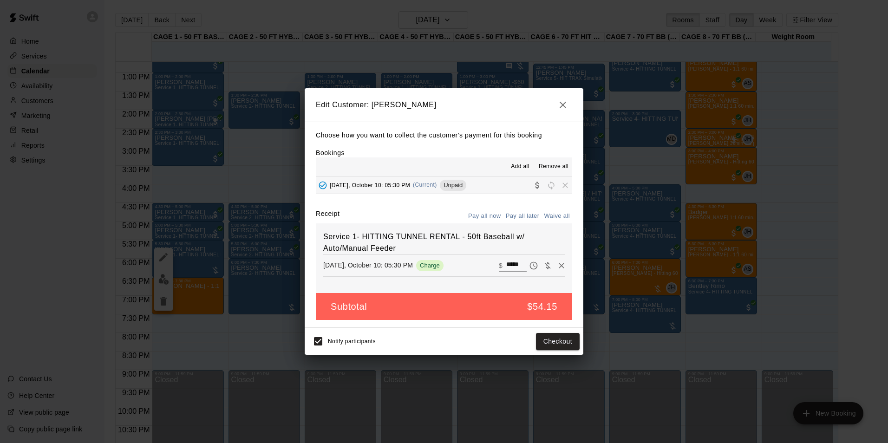
click at [481, 214] on button "Pay all now" at bounding box center [485, 216] width 38 height 14
click at [559, 333] on div "Notify participants Checkout" at bounding box center [443, 340] width 271 height 19
click at [557, 340] on button "Checkout" at bounding box center [558, 341] width 44 height 17
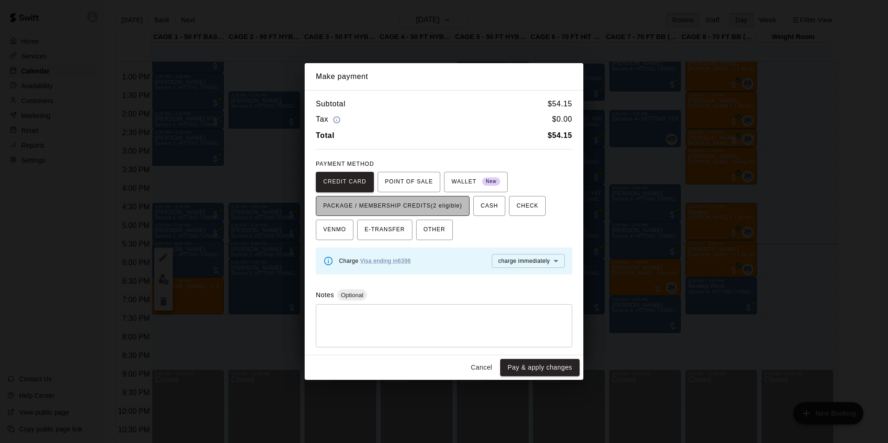
click at [438, 207] on span "PACKAGE / MEMBERSHIP CREDITS (2 eligible)" at bounding box center [392, 206] width 139 height 15
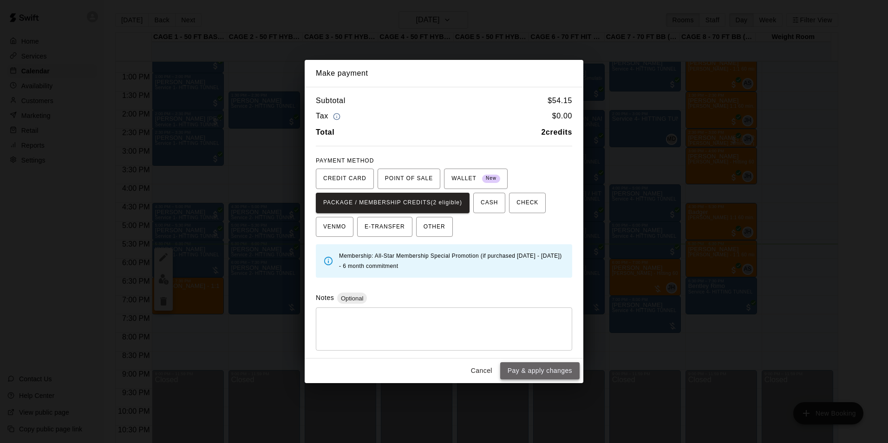
click at [549, 365] on button "Pay & apply changes" at bounding box center [539, 370] width 79 height 17
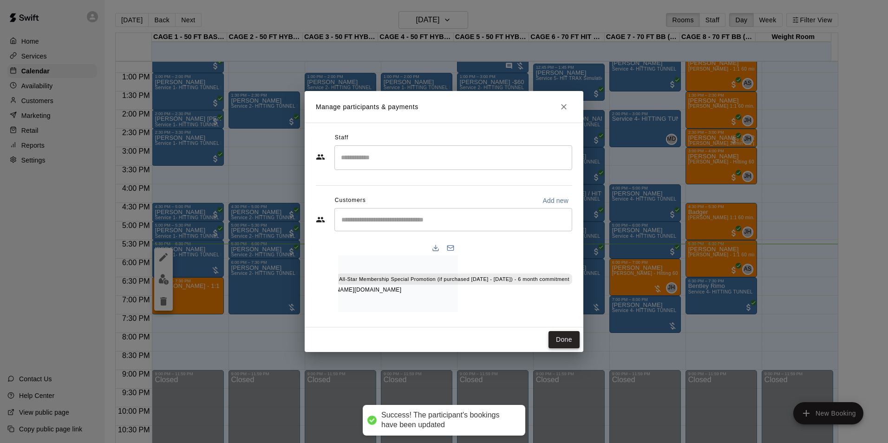
click at [567, 345] on button "Done" at bounding box center [563, 339] width 31 height 17
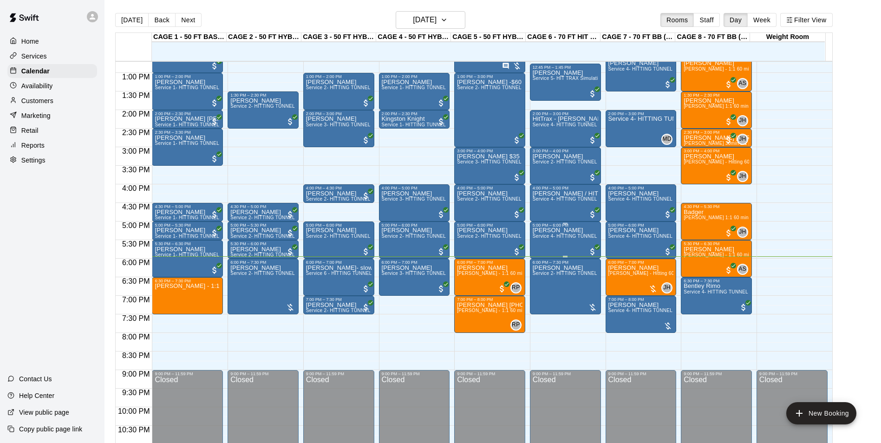
click at [531, 258] on div "5:00 PM – 6:00 PM Marco Puccio Service 4- HITTING TUNNEL RENTAL - 70ft Baseball" at bounding box center [565, 239] width 71 height 37
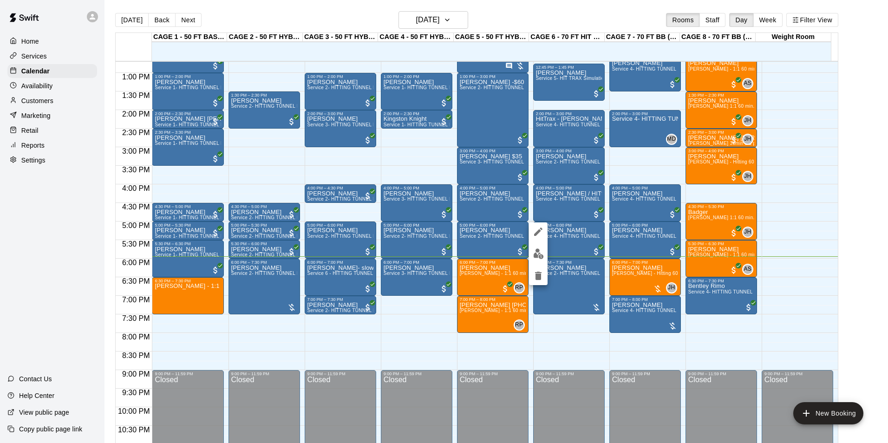
click at [862, 202] on div at bounding box center [444, 221] width 888 height 443
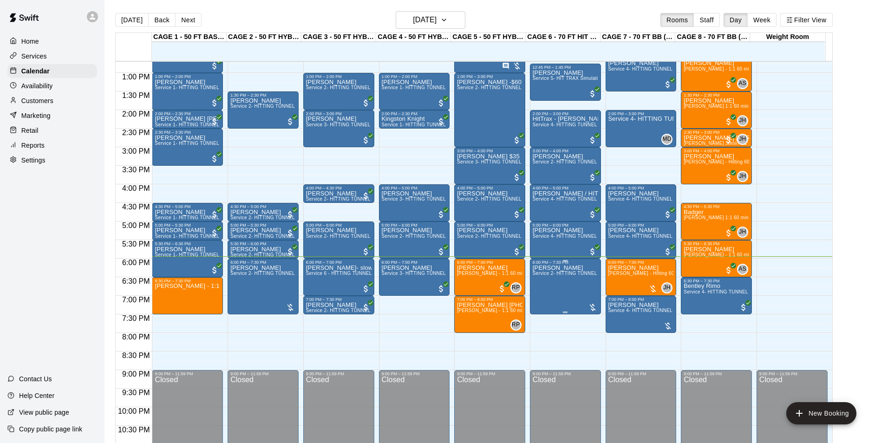
click at [559, 276] on span "Service 2- HITTING TUNNEL RENTAL - 50ft Baseball" at bounding box center [591, 273] width 118 height 5
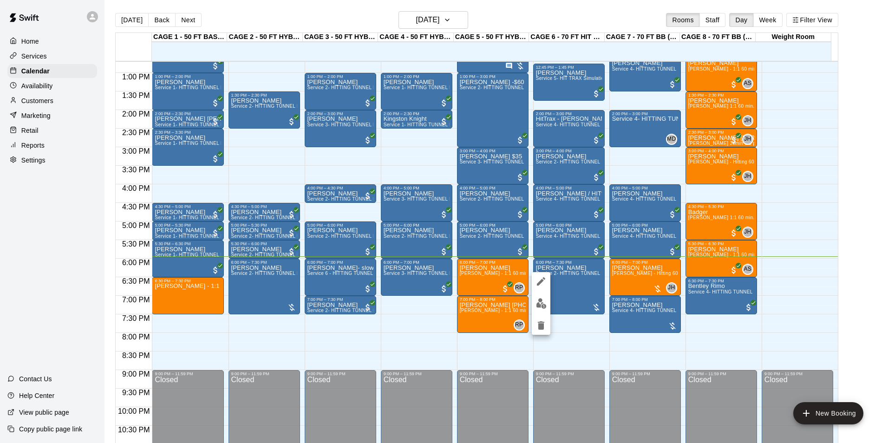
click at [540, 302] on img "edit" at bounding box center [541, 303] width 11 height 11
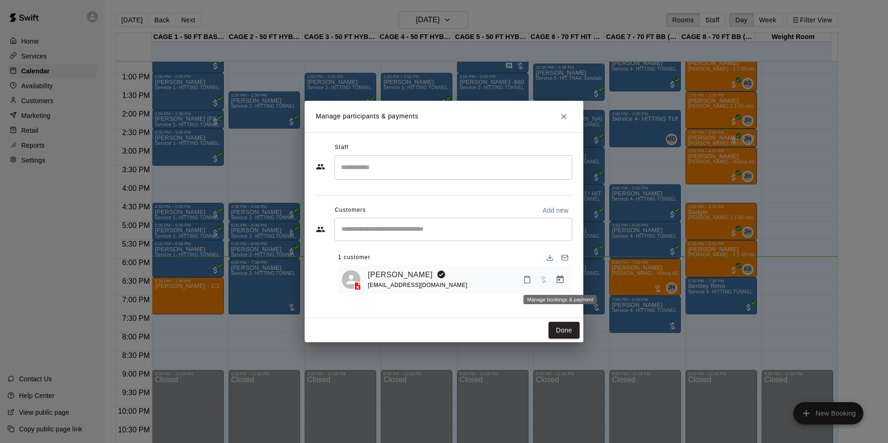
click at [556, 279] on icon "Manage bookings & payment" at bounding box center [559, 279] width 9 height 9
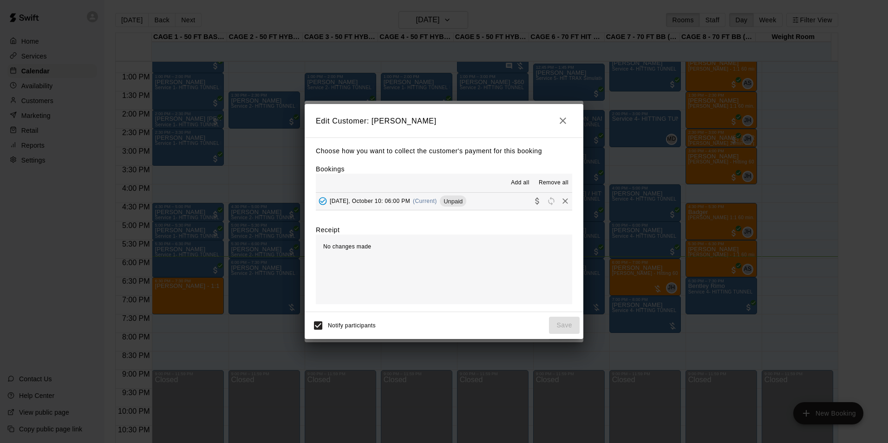
click at [533, 186] on button "Add all" at bounding box center [520, 182] width 30 height 15
click at [509, 196] on button "Friday, October 10: 06:00 PM (Current) Unpaid" at bounding box center [444, 201] width 256 height 17
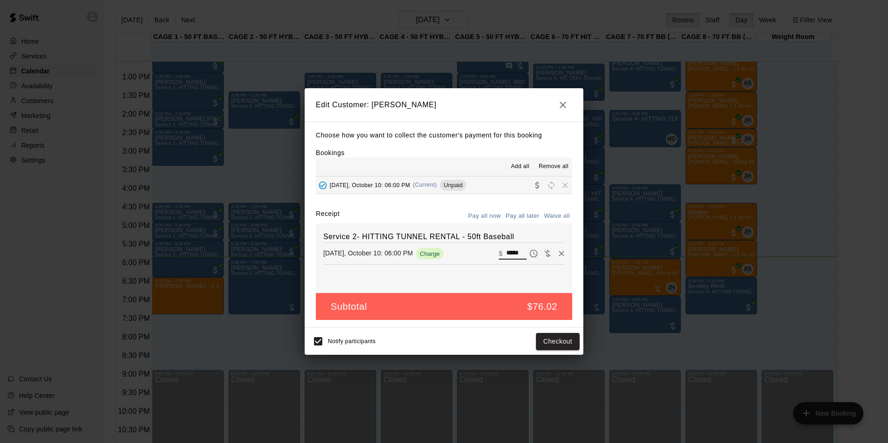
click at [512, 253] on input "*****" at bounding box center [516, 253] width 20 height 12
type input "***"
click at [572, 341] on button "Checkout" at bounding box center [558, 341] width 44 height 17
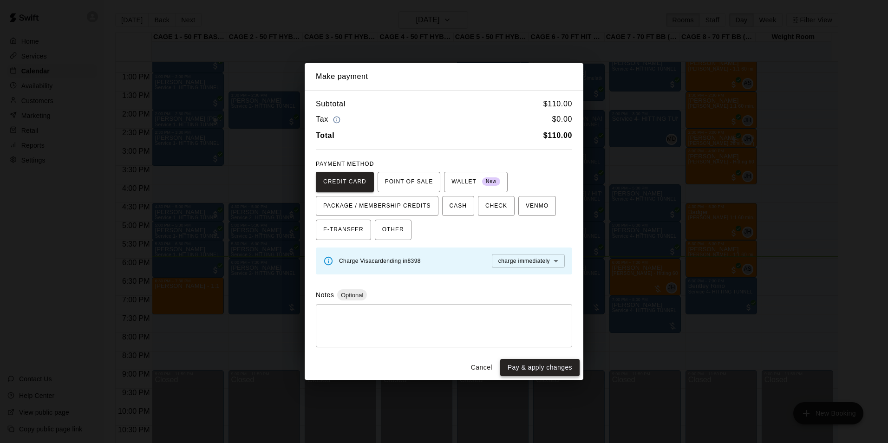
click at [556, 366] on button "Pay & apply changes" at bounding box center [539, 367] width 79 height 17
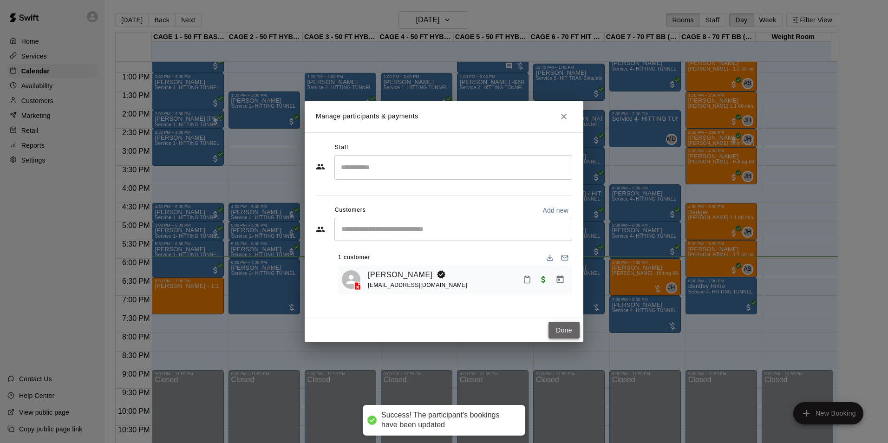
click at [559, 336] on button "Done" at bounding box center [563, 330] width 31 height 17
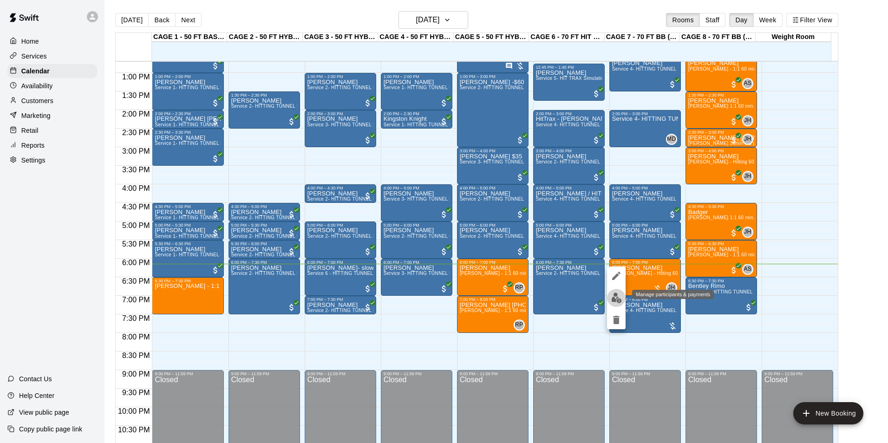
click at [620, 298] on img "edit" at bounding box center [616, 297] width 11 height 11
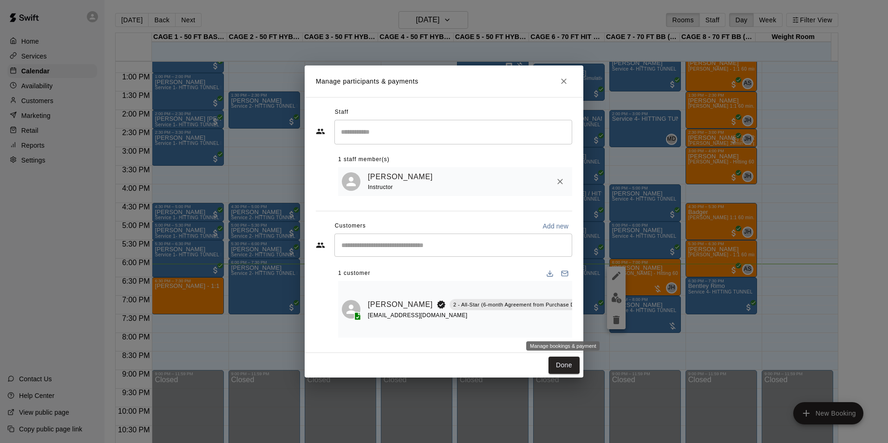
click at [592, 328] on icon "Manage bookings & payment" at bounding box center [595, 325] width 7 height 8
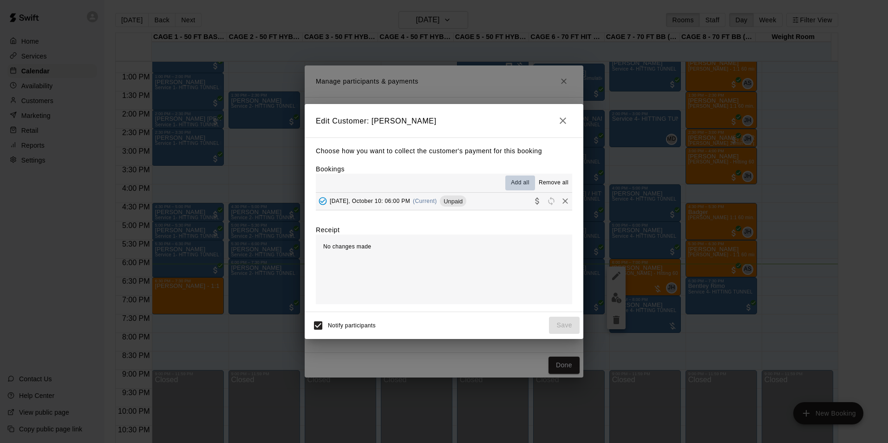
click at [525, 177] on button "Add all" at bounding box center [520, 182] width 30 height 15
click at [510, 206] on button "Friday, October 10: 06:00 PM (Current) Unpaid" at bounding box center [444, 201] width 256 height 17
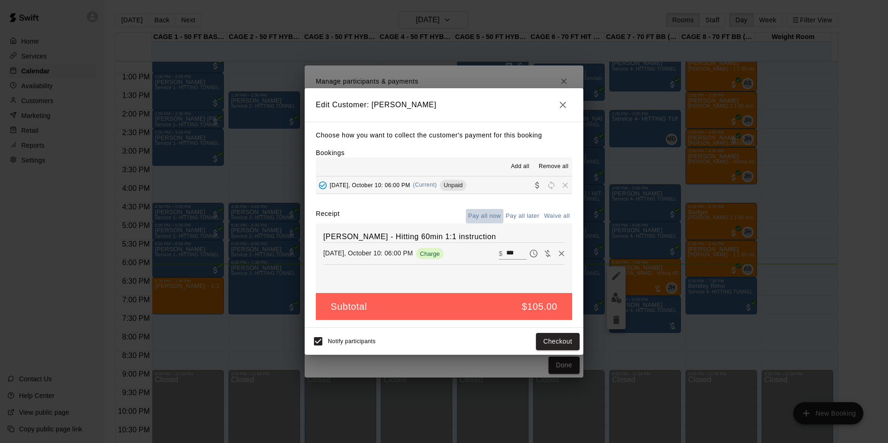
click at [499, 217] on button "Pay all now" at bounding box center [485, 216] width 38 height 14
click at [543, 338] on button "Checkout" at bounding box center [558, 341] width 44 height 17
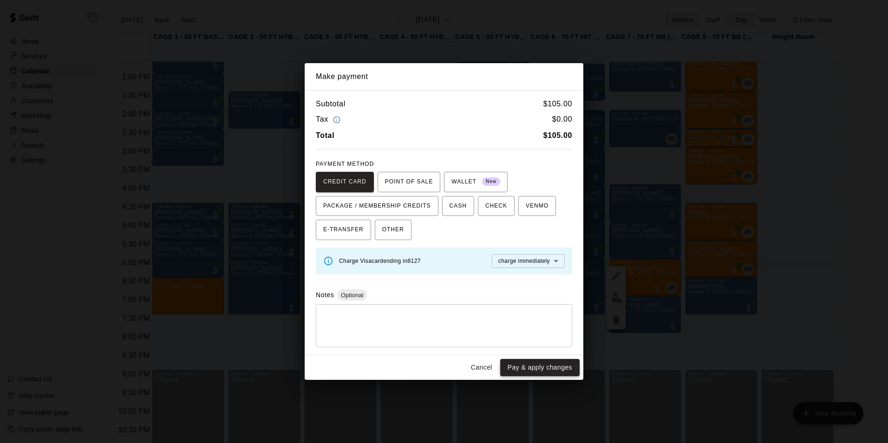
click at [525, 364] on button "Pay & apply changes" at bounding box center [539, 367] width 79 height 17
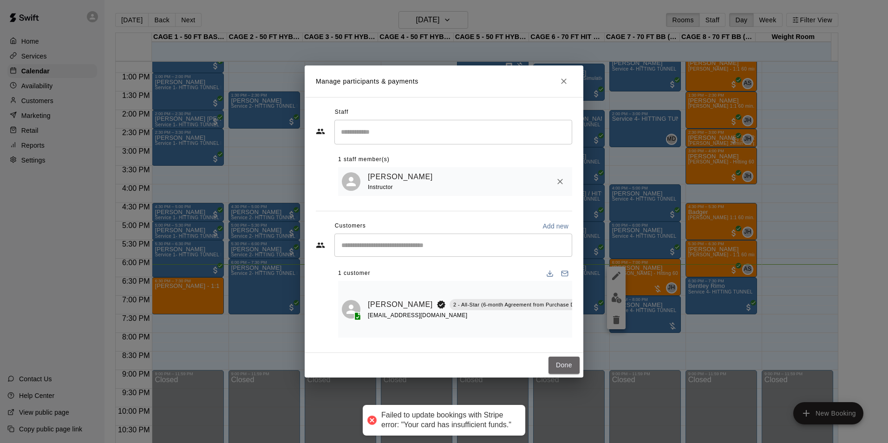
click at [565, 359] on button "Done" at bounding box center [563, 364] width 31 height 17
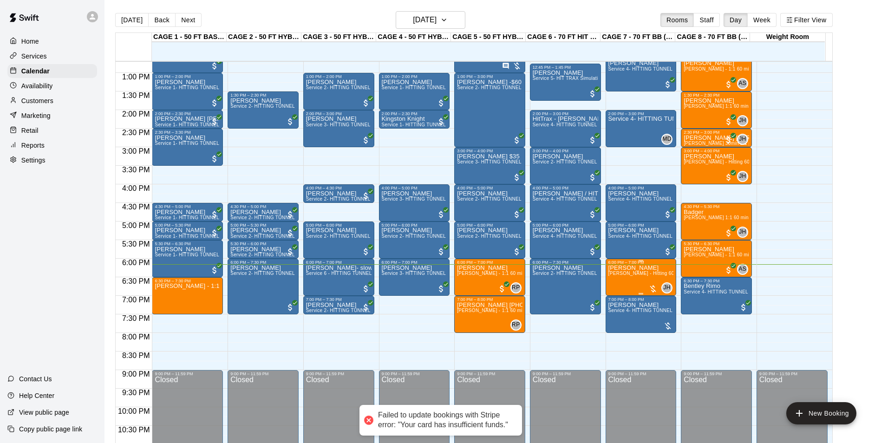
click at [626, 276] on span "[PERSON_NAME] - Hitting 60min 1:1 instruction" at bounding box center [661, 273] width 107 height 5
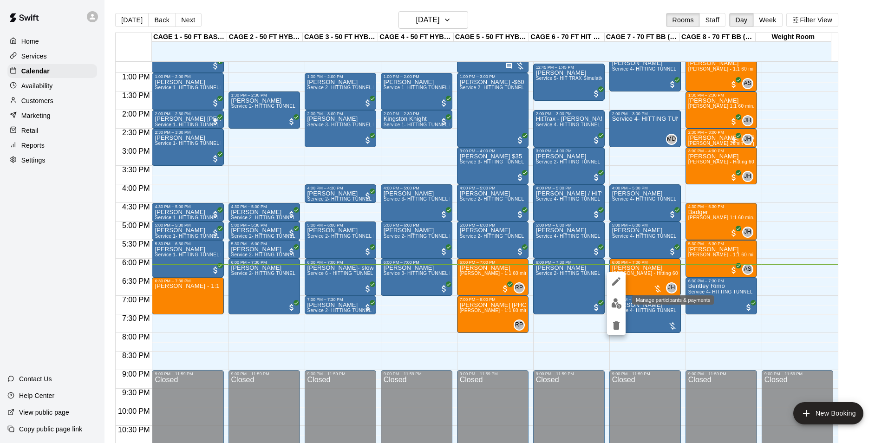
click at [614, 298] on img "edit" at bounding box center [616, 303] width 11 height 11
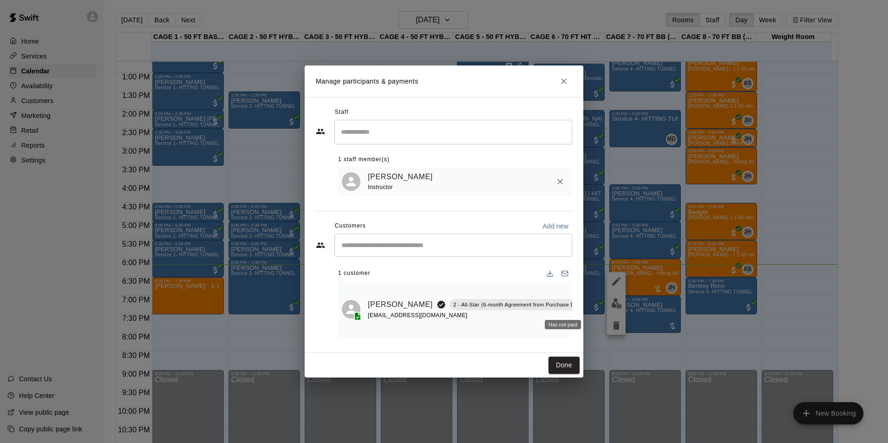
click at [556, 327] on div "Has not paid" at bounding box center [562, 324] width 36 height 9
click at [569, 84] on button "Close" at bounding box center [563, 81] width 17 height 17
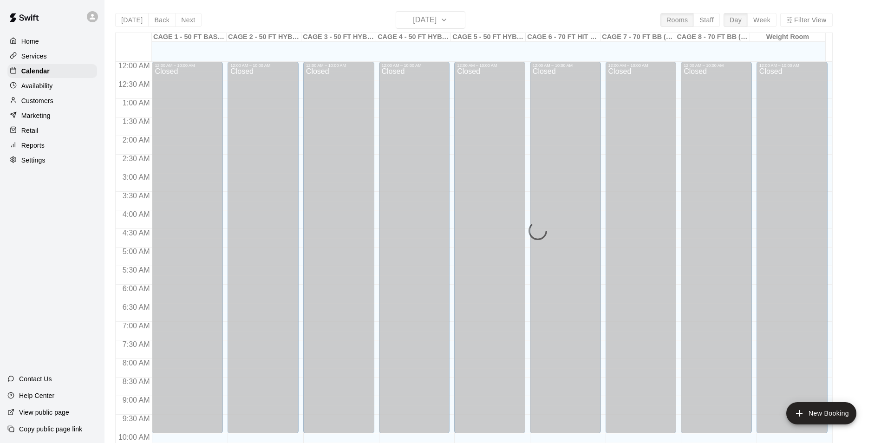
scroll to position [472, 0]
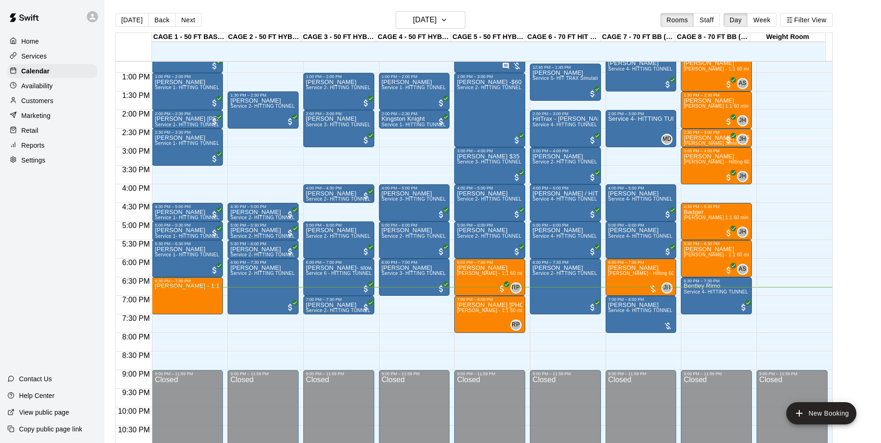
drag, startPoint x: 786, startPoint y: 264, endPoint x: 787, endPoint y: 270, distance: 5.6
click at [786, 265] on div "12:00 AM – 10:00 AM Closed 9:00 PM – 11:59 PM Closed" at bounding box center [791, 35] width 71 height 891
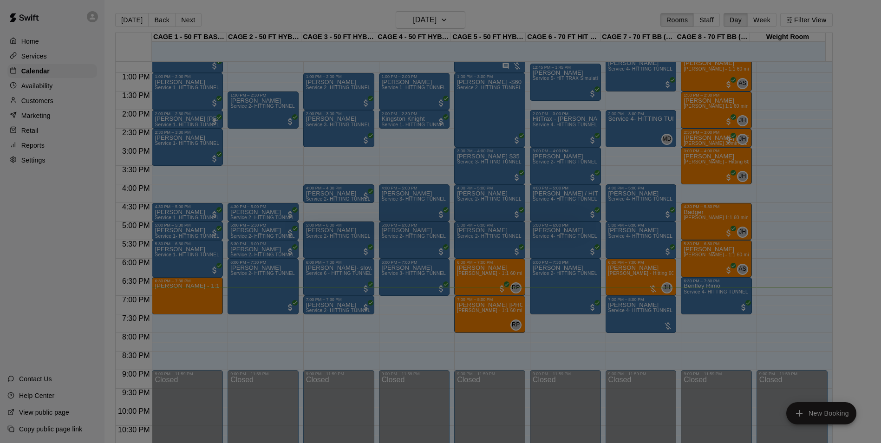
click at [787, 270] on div at bounding box center [440, 221] width 881 height 443
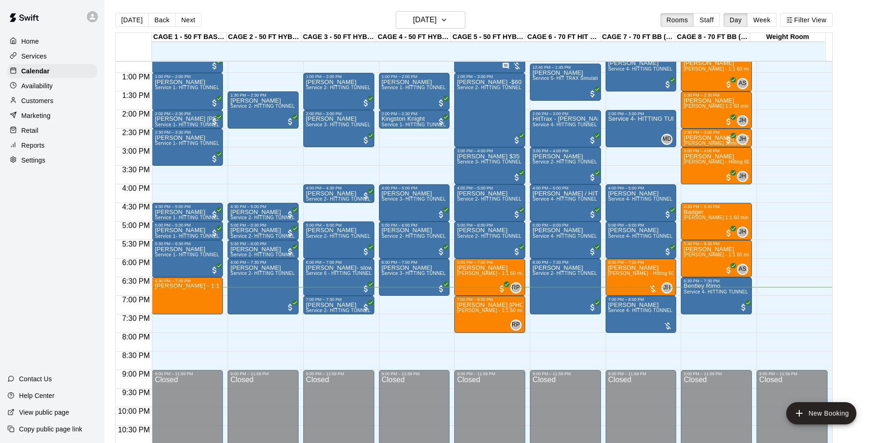
click at [794, 272] on div "12:00 AM – 10:00 AM Closed 9:00 PM – 11:59 PM Closed" at bounding box center [791, 35] width 71 height 891
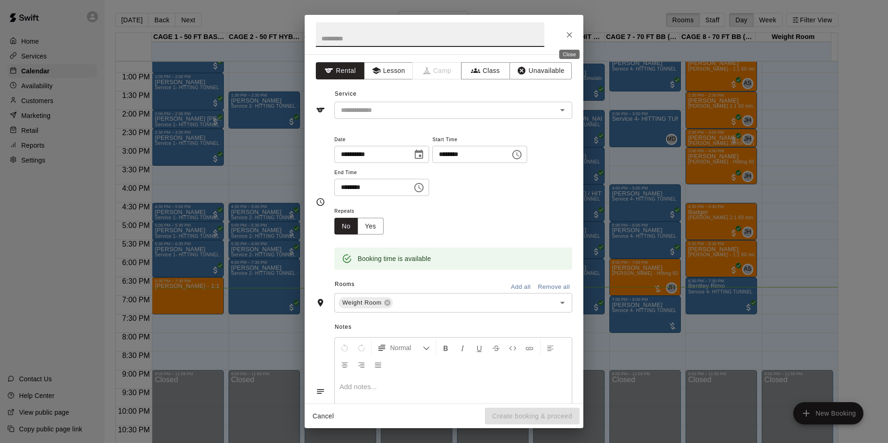
click at [563, 29] on button "Close" at bounding box center [569, 34] width 17 height 17
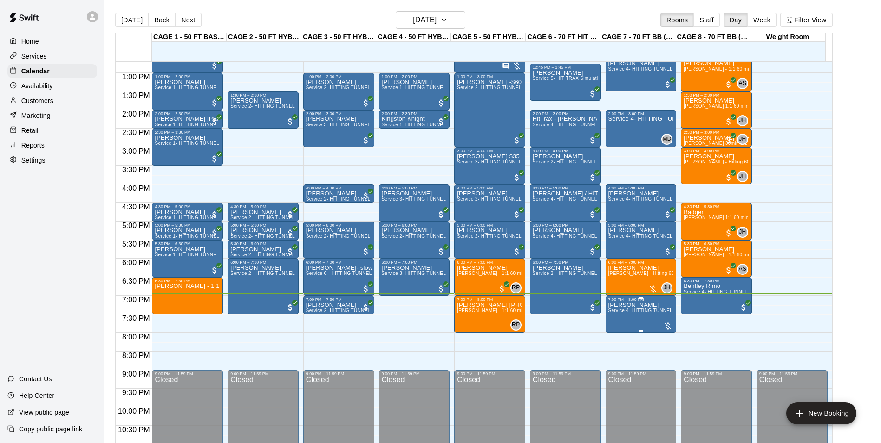
drag, startPoint x: 638, startPoint y: 324, endPoint x: 674, endPoint y: 319, distance: 36.5
click at [674, 319] on div "7:00 PM – 8:00 PM [PERSON_NAME] Service 4- HITTING TUNNEL RENTAL - 70ft Baseball" at bounding box center [640, 314] width 71 height 37
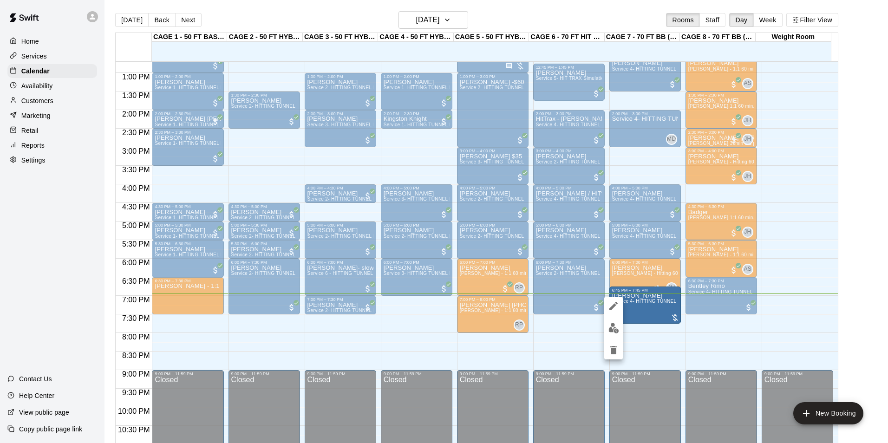
click at [716, 329] on div at bounding box center [444, 221] width 888 height 443
click at [80, 24] on div at bounding box center [52, 16] width 104 height 33
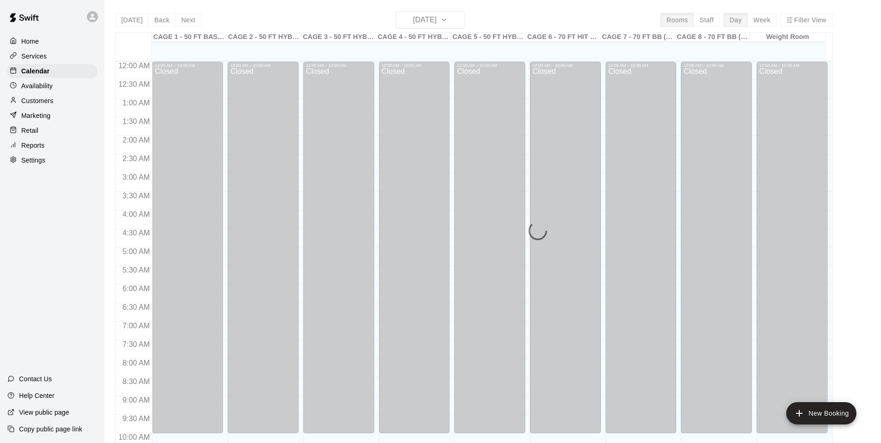
scroll to position [472, 0]
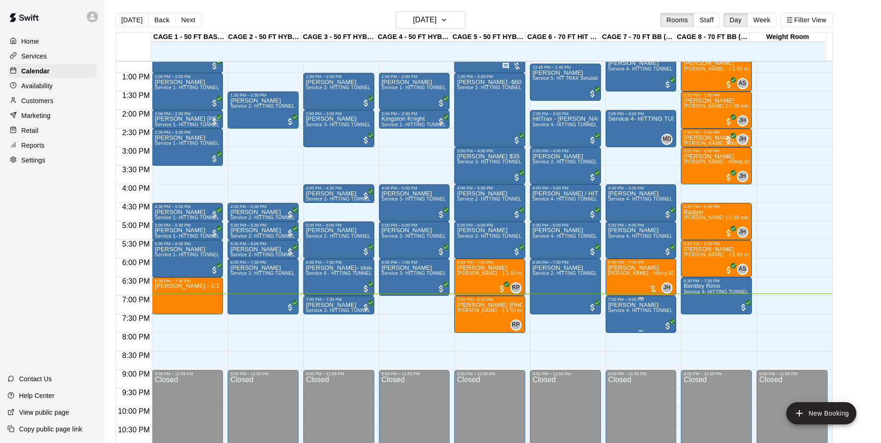
click at [630, 313] on span "Service 4- HITTING TUNNEL RENTAL - 70ft Baseball" at bounding box center [667, 310] width 118 height 5
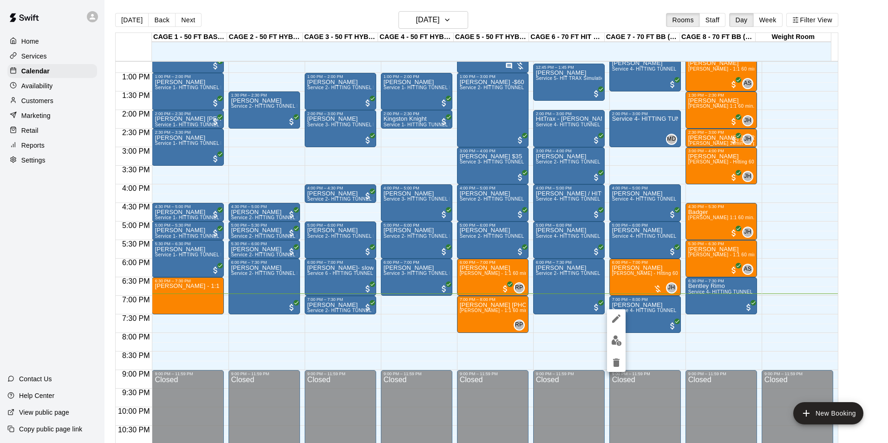
click at [772, 320] on div at bounding box center [444, 221] width 888 height 443
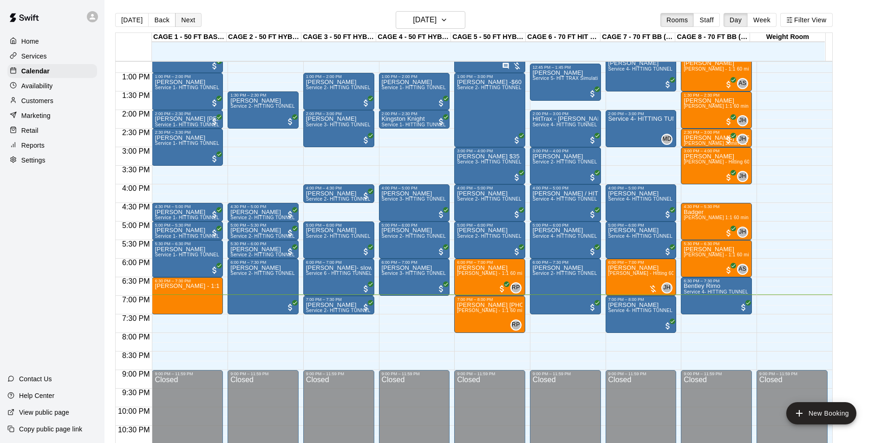
click at [189, 24] on button "Next" at bounding box center [188, 20] width 26 height 14
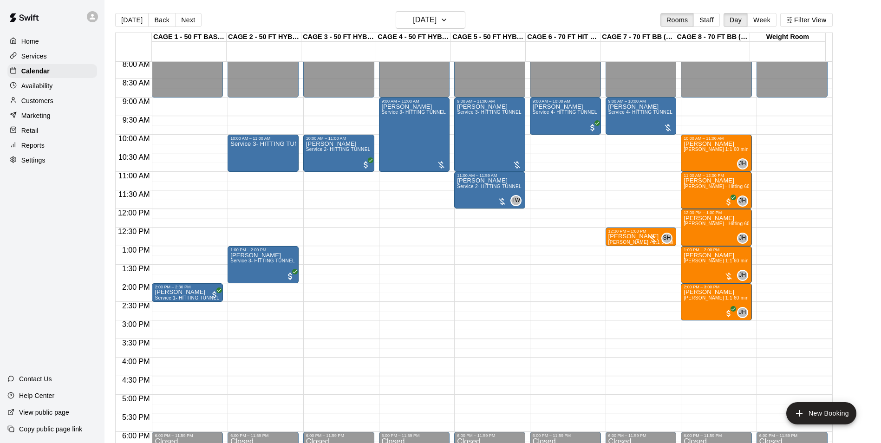
scroll to position [314, 0]
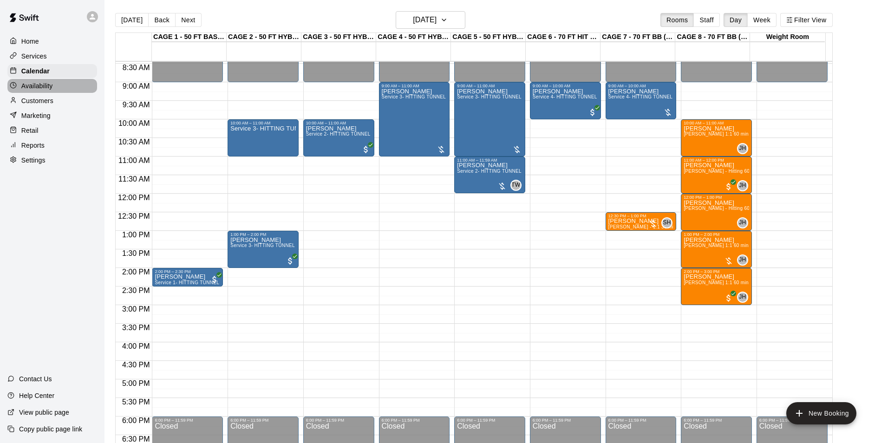
click at [78, 87] on div "Availability" at bounding box center [52, 86] width 90 height 14
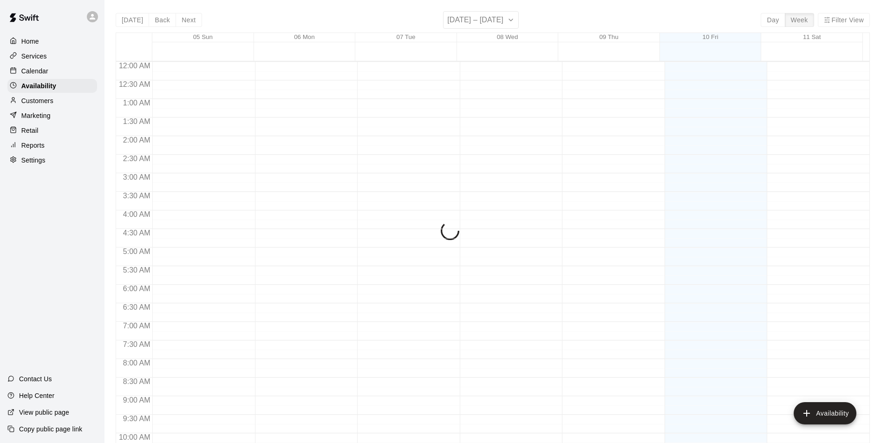
scroll to position [500, 0]
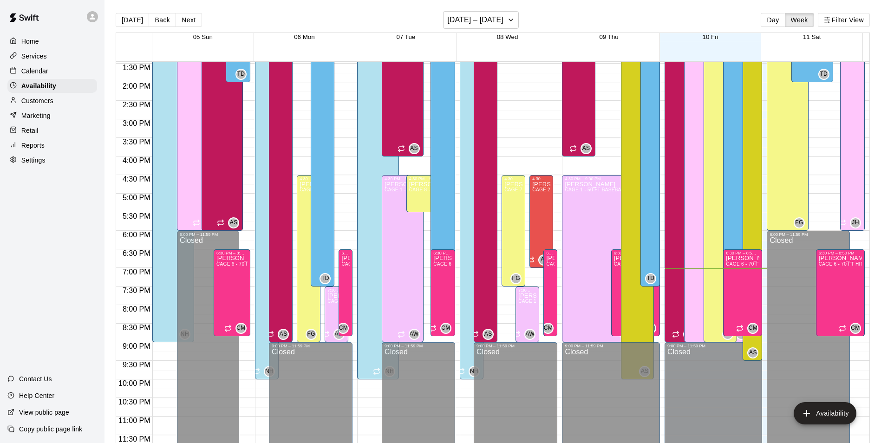
click at [78, 67] on div "Calendar" at bounding box center [52, 71] width 90 height 14
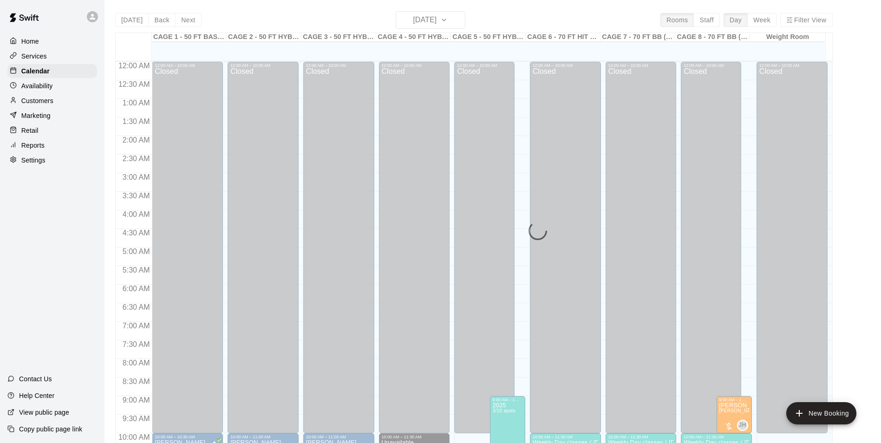
click at [78, 58] on div "Services" at bounding box center [52, 56] width 90 height 14
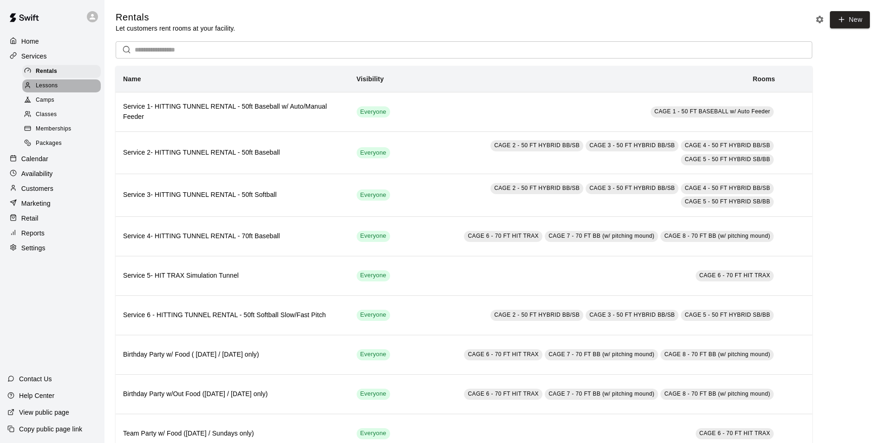
click at [78, 90] on div "Lessons" at bounding box center [61, 85] width 78 height 13
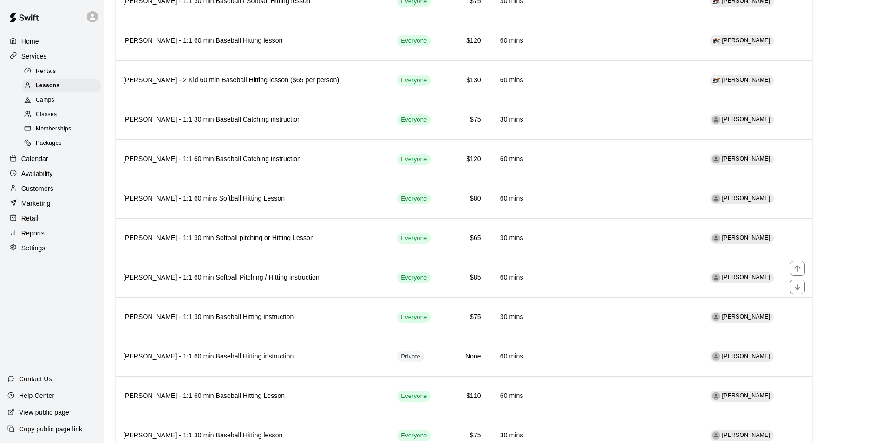
scroll to position [279, 0]
click at [58, 162] on div "Calendar" at bounding box center [52, 159] width 90 height 14
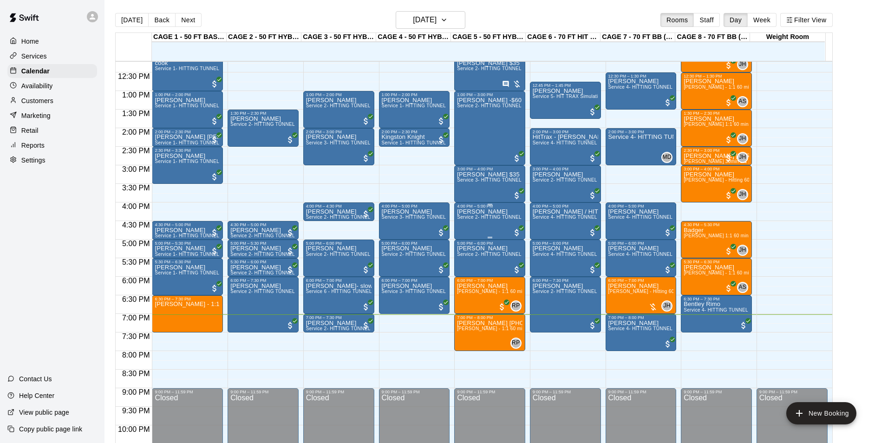
scroll to position [500, 0]
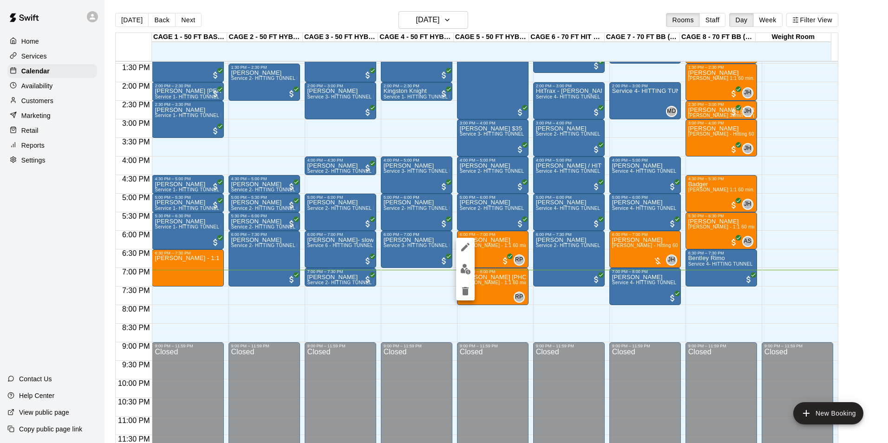
click at [439, 301] on div at bounding box center [444, 221] width 888 height 443
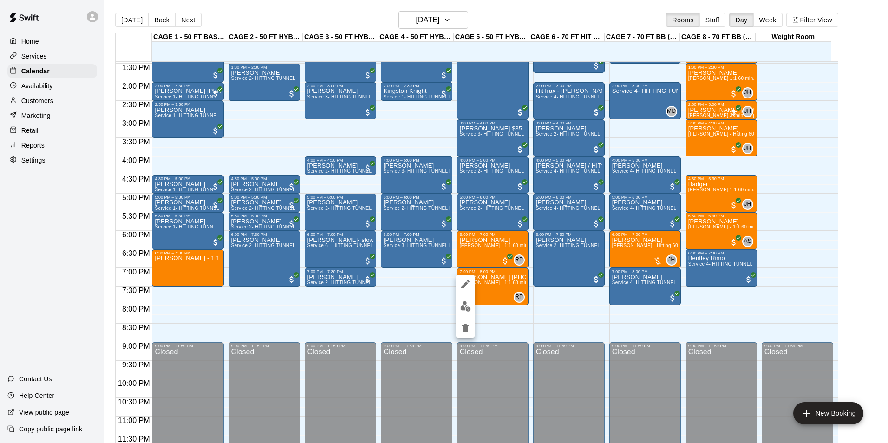
click at [464, 327] on icon "delete" at bounding box center [465, 328] width 6 height 8
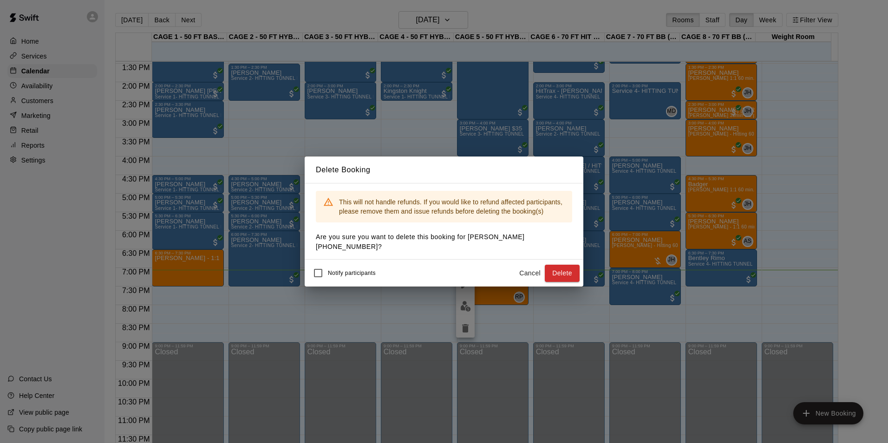
click at [557, 269] on button "Delete" at bounding box center [561, 273] width 35 height 17
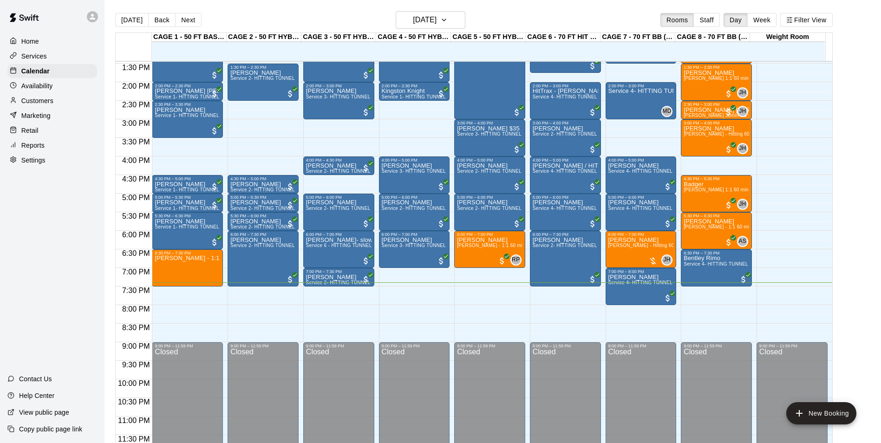
click at [80, 97] on div "Customers" at bounding box center [52, 101] width 90 height 14
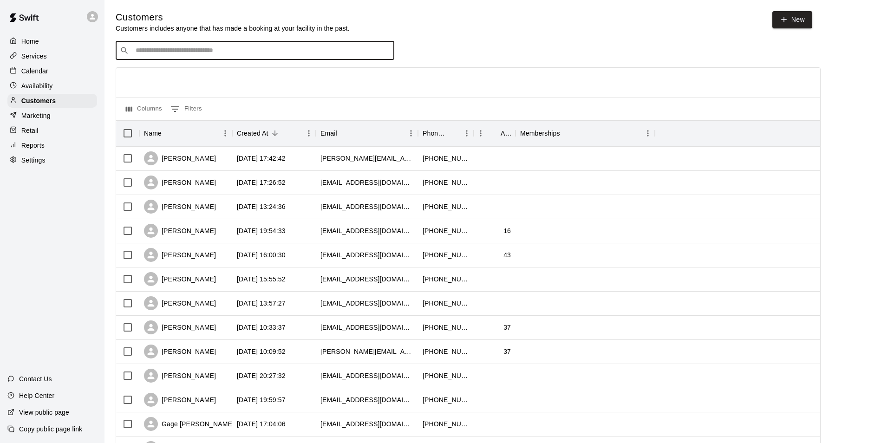
click at [202, 52] on input "Search customers by name or email" at bounding box center [261, 50] width 257 height 9
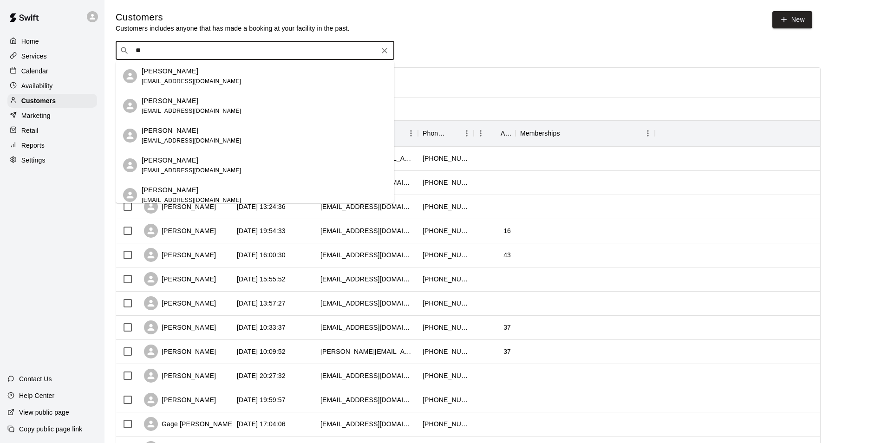
type input "*"
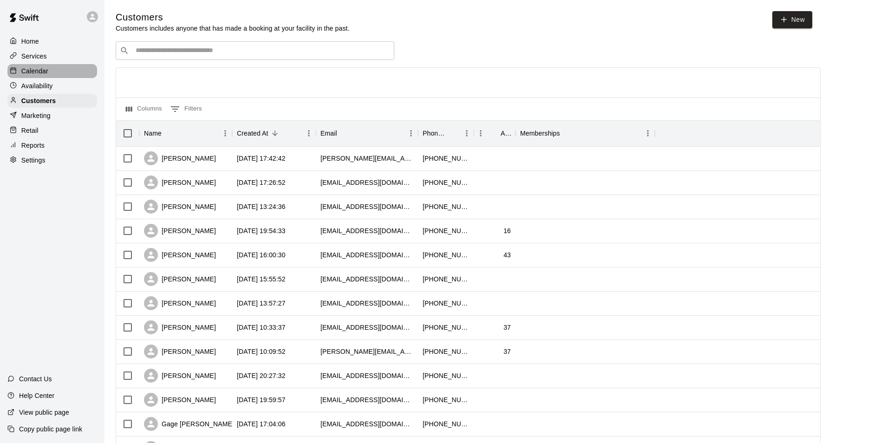
click at [51, 65] on div "Calendar" at bounding box center [52, 71] width 90 height 14
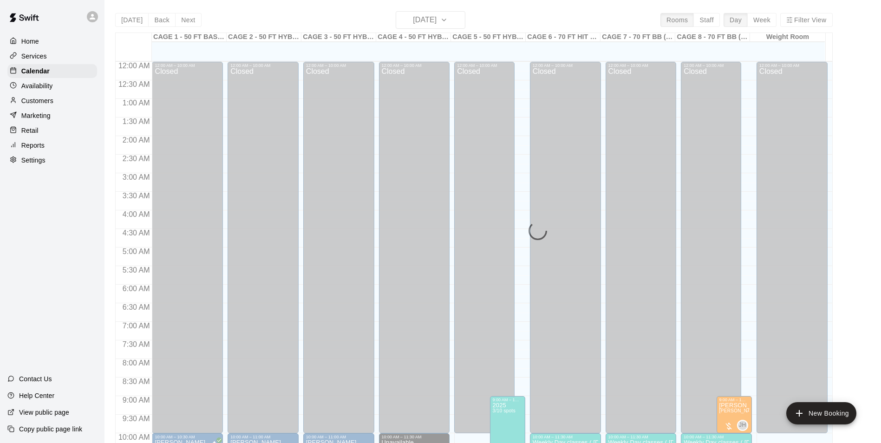
scroll to position [472, 0]
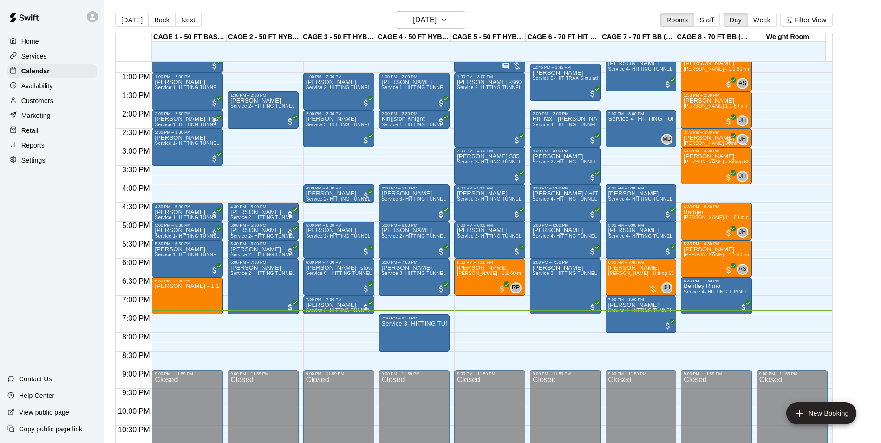
click at [425, 324] on p "Service 3- HITTING TUNNEL RENTAL - 50ft Softball" at bounding box center [414, 324] width 65 height 0
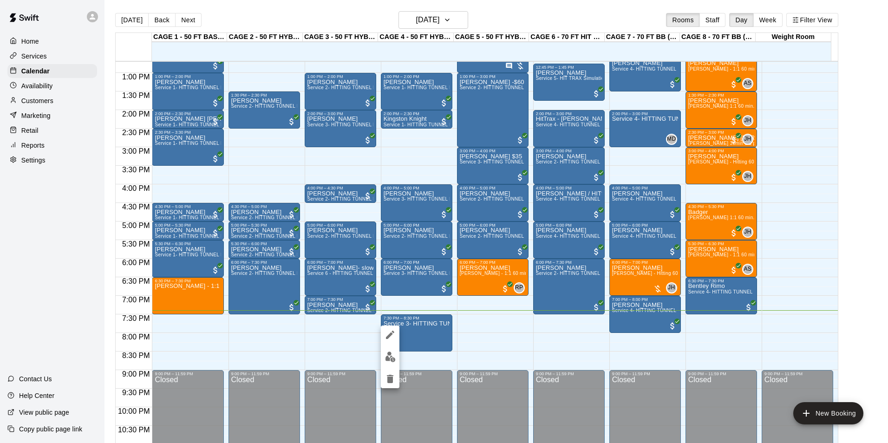
click at [476, 347] on div at bounding box center [444, 221] width 888 height 443
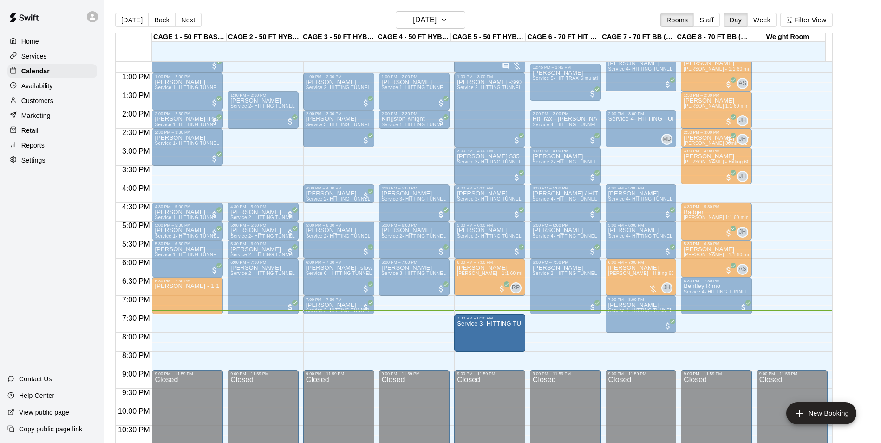
drag, startPoint x: 419, startPoint y: 333, endPoint x: 497, endPoint y: 335, distance: 78.5
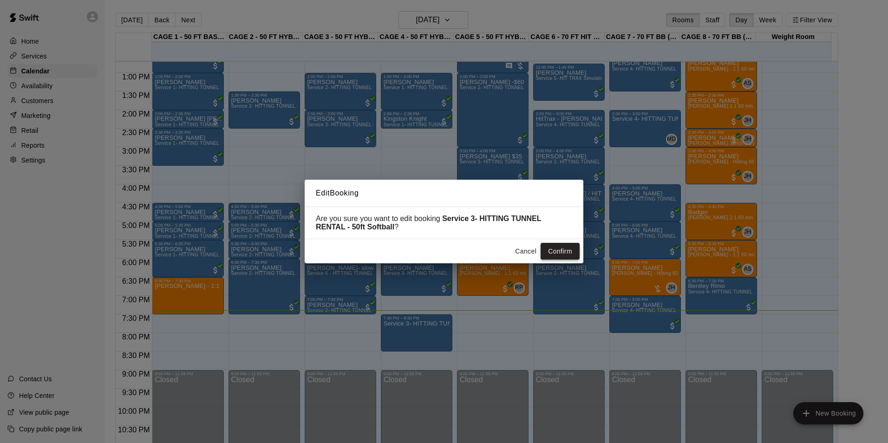
click at [557, 248] on button "Confirm" at bounding box center [559, 251] width 39 height 17
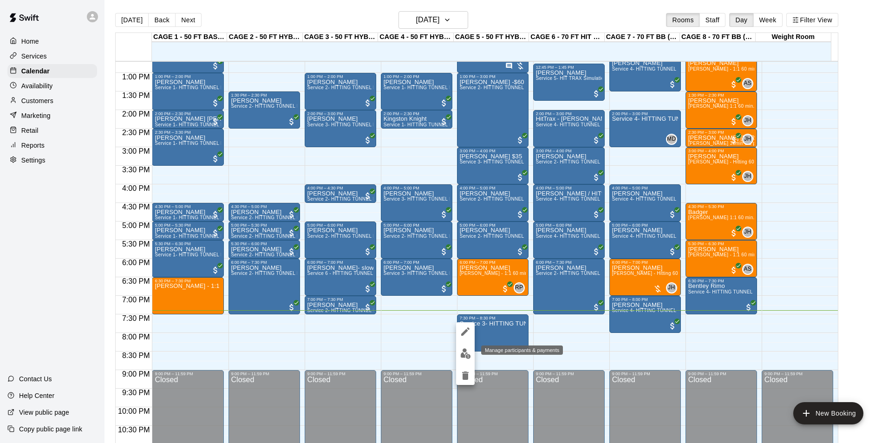
click at [466, 356] on img "edit" at bounding box center [465, 353] width 11 height 11
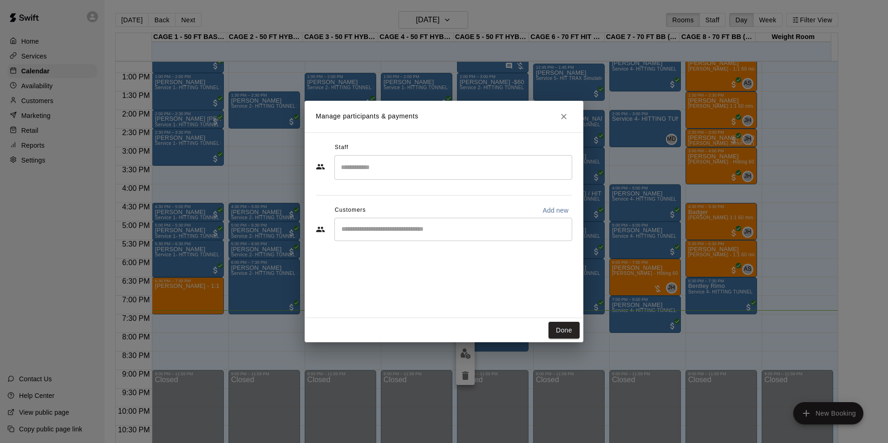
click at [470, 234] on div "​" at bounding box center [453, 229] width 238 height 23
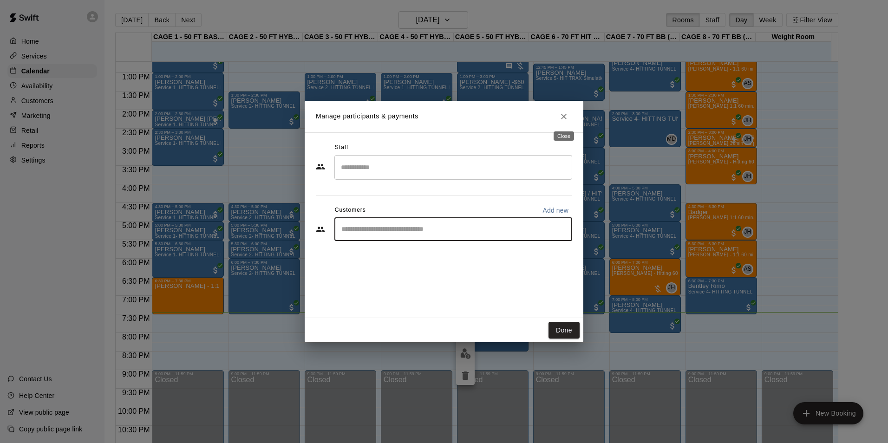
click at [568, 117] on button "Close" at bounding box center [563, 116] width 17 height 17
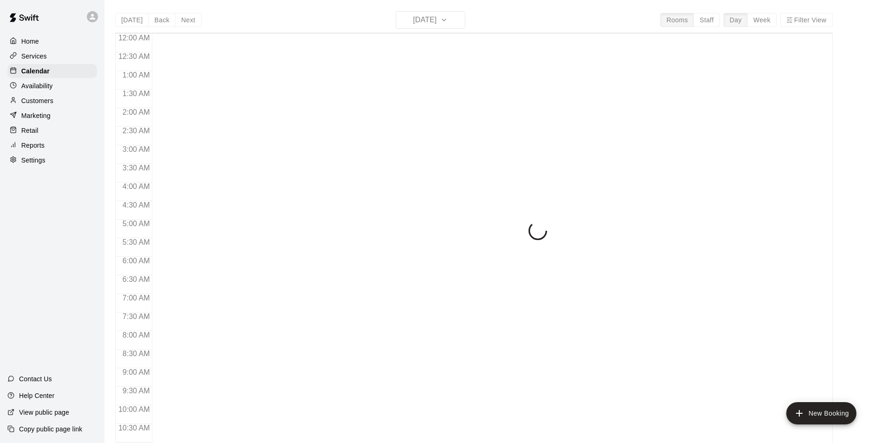
scroll to position [472, 0]
